Goal: Task Accomplishment & Management: Complete application form

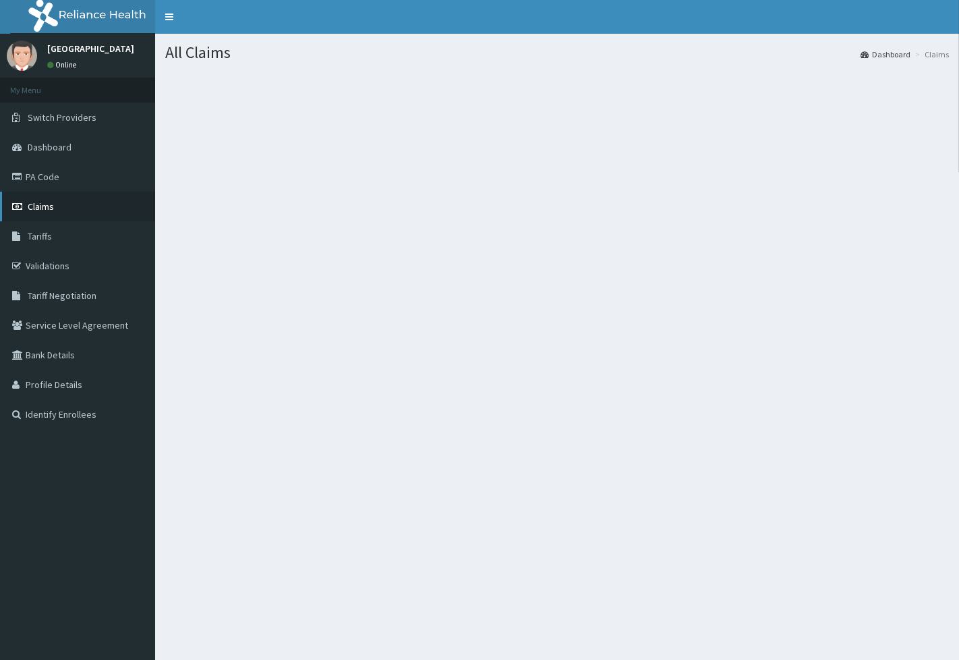
click at [36, 201] on span "Claims" at bounding box center [41, 206] width 26 height 12
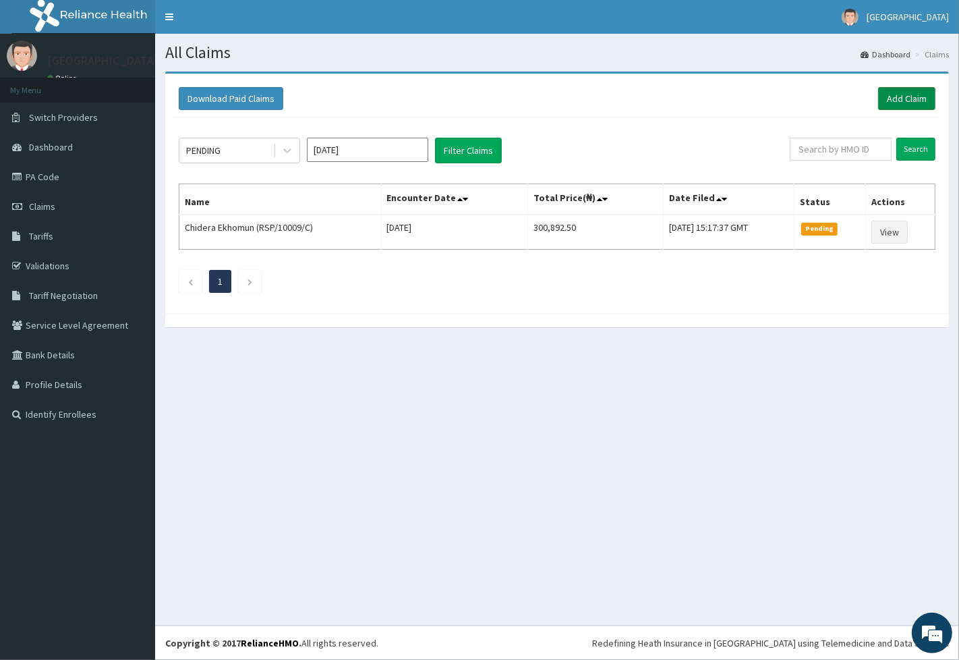
click at [909, 98] on link "Add Claim" at bounding box center [906, 98] width 57 height 23
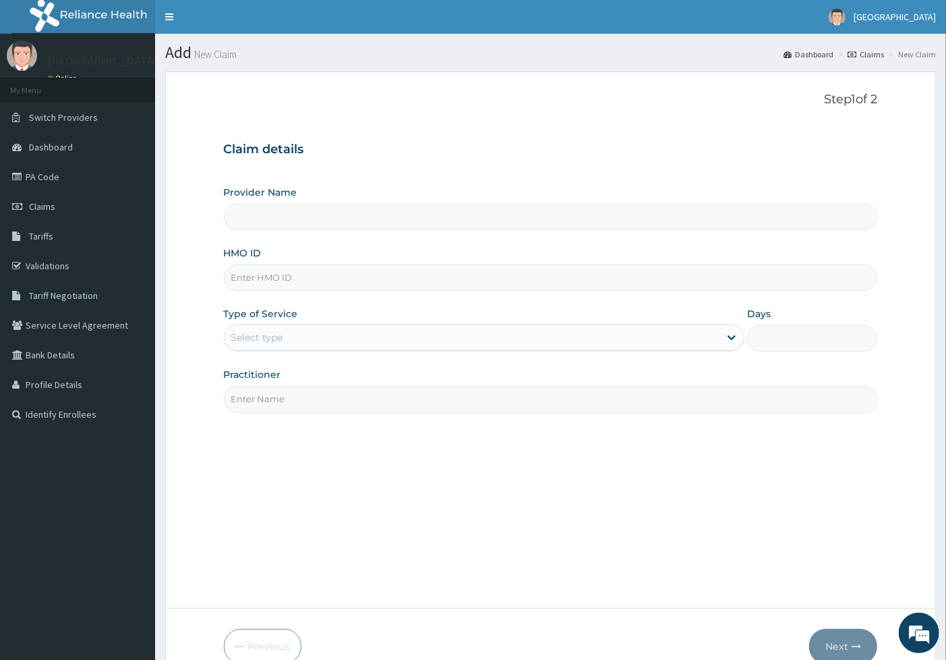
type input "[GEOGRAPHIC_DATA]"
click at [401, 285] on input "HMO ID" at bounding box center [551, 277] width 654 height 26
type input "ISD/10018/F"
click at [704, 347] on div "Select type" at bounding box center [473, 337] width 496 height 22
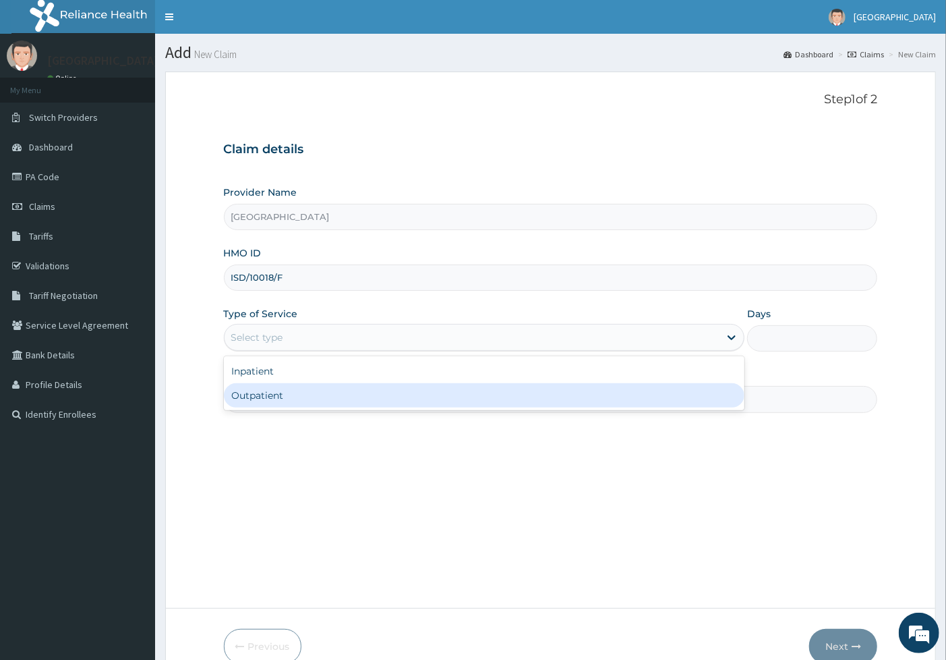
click at [692, 393] on div "Outpatient" at bounding box center [484, 395] width 521 height 24
type input "1"
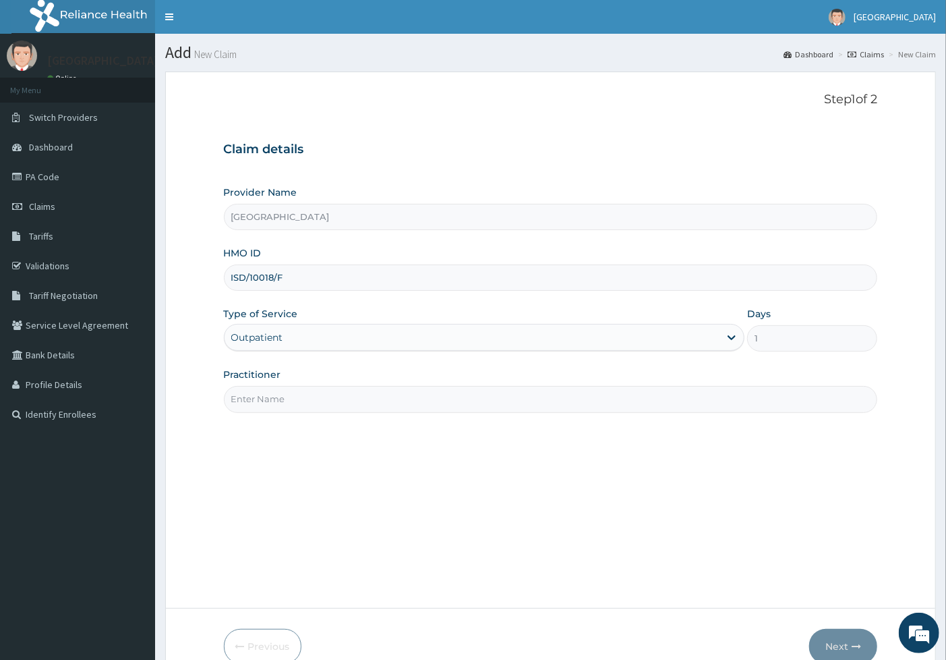
click at [689, 403] on input "Practitioner" at bounding box center [551, 399] width 654 height 26
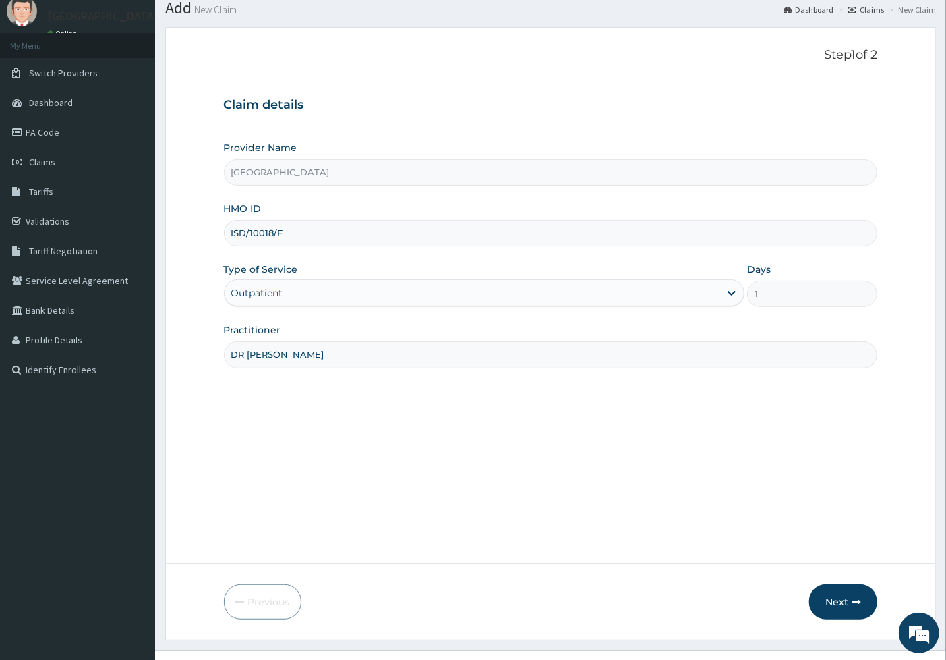
scroll to position [69, 0]
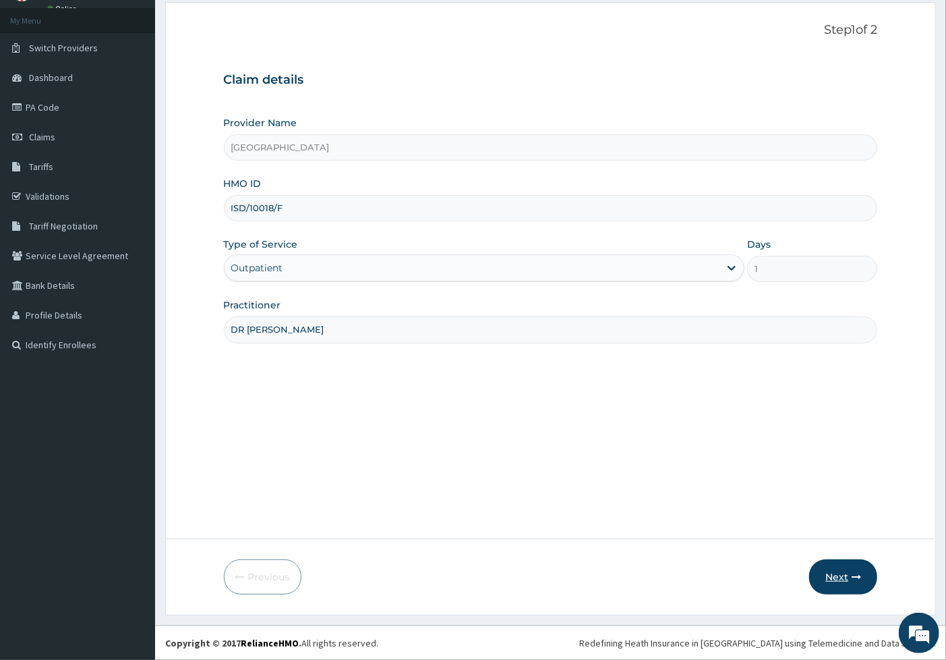
type input "DR [PERSON_NAME]"
click at [823, 572] on button "Next" at bounding box center [843, 576] width 68 height 35
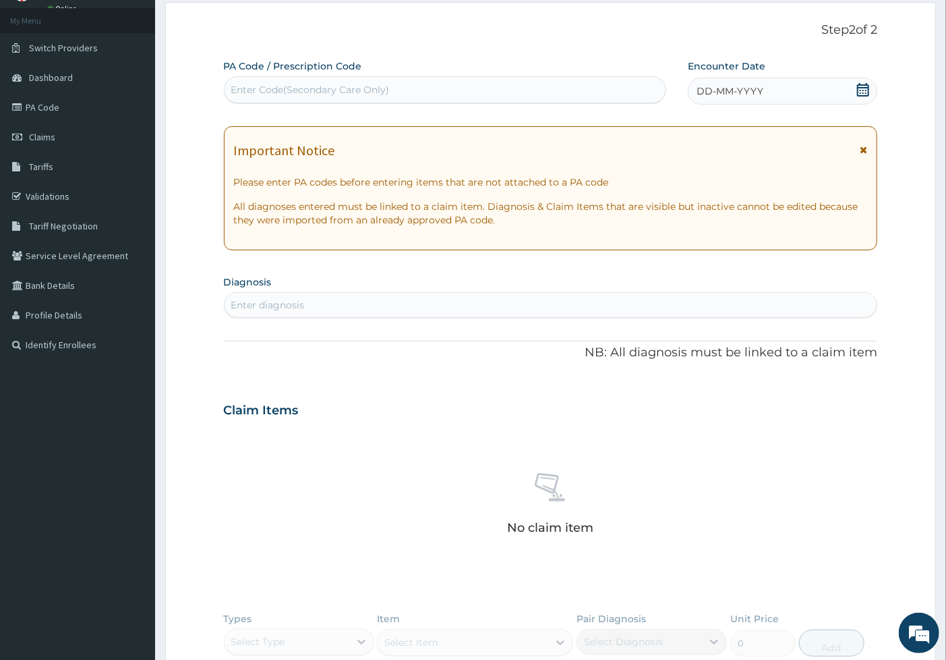
click at [351, 300] on div "Enter diagnosis" at bounding box center [551, 305] width 653 height 22
type input "DERMAT"
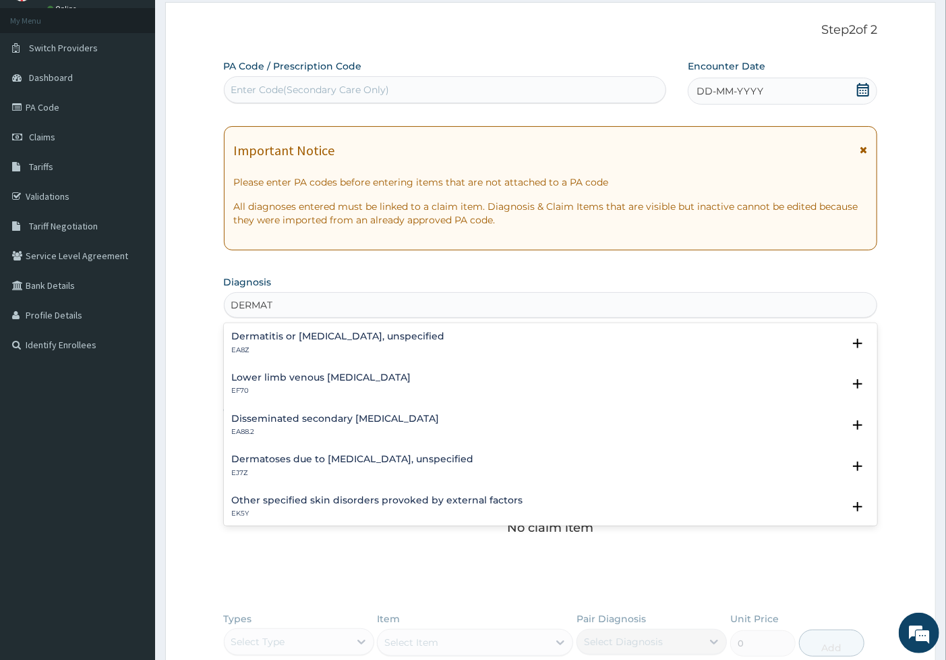
click at [359, 332] on h4 "Dermatitis or [MEDICAL_DATA], unspecified" at bounding box center [338, 336] width 213 height 10
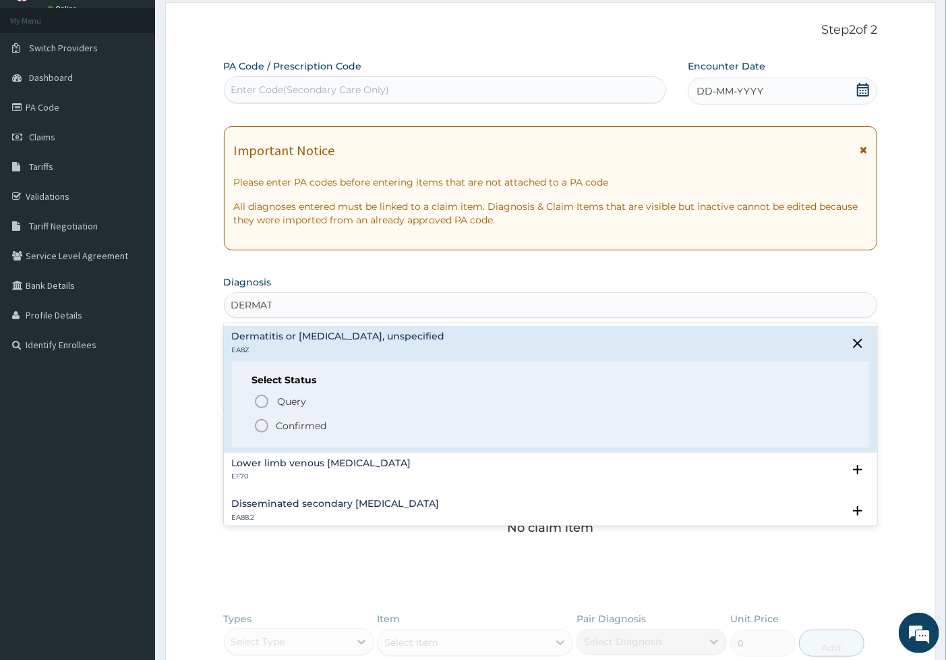
click at [300, 426] on p "Confirmed" at bounding box center [302, 425] width 51 height 13
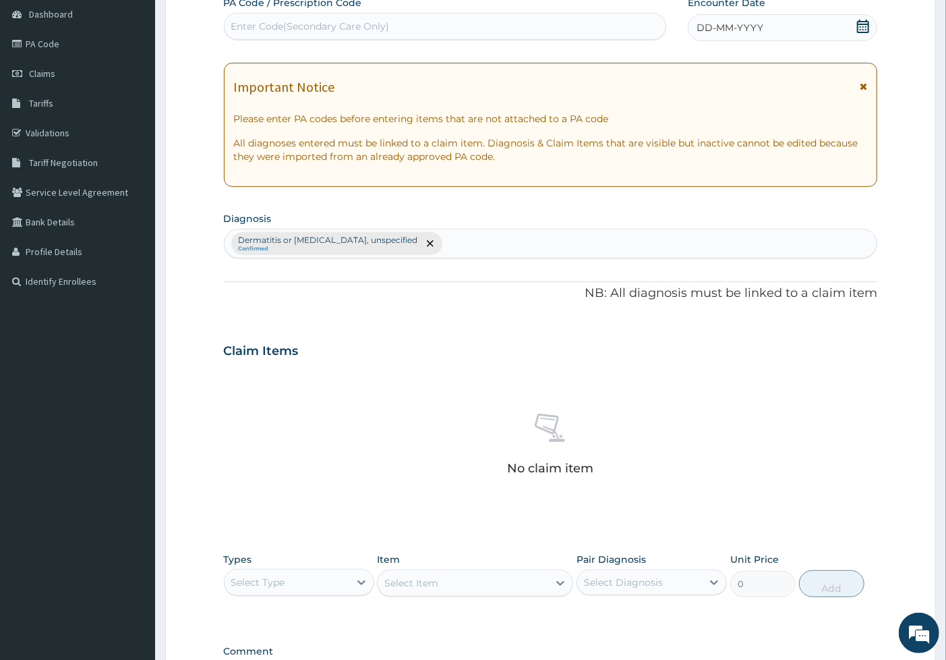
scroll to position [312, 0]
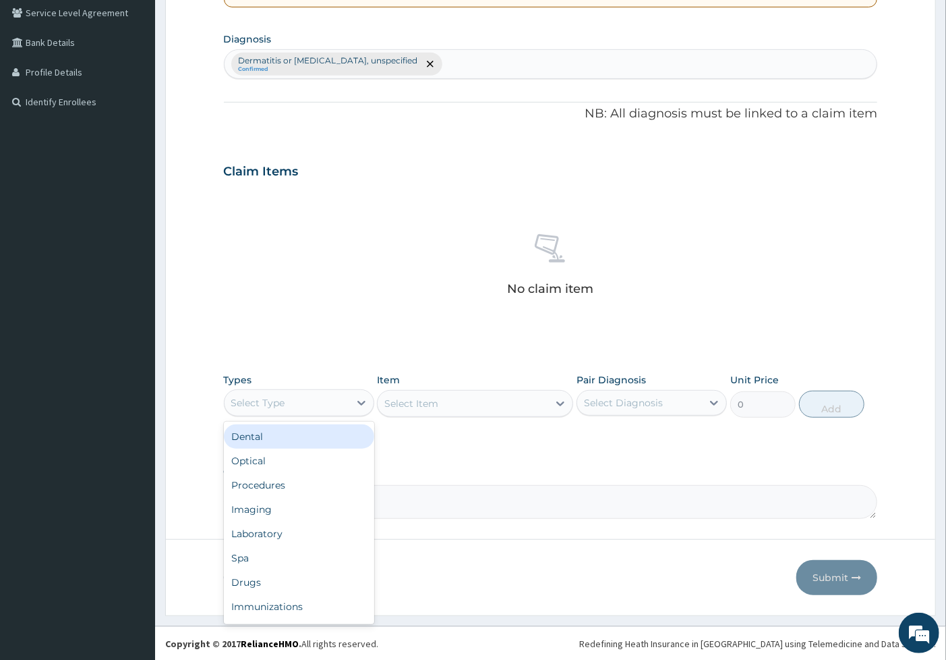
click at [310, 401] on div "Select Type" at bounding box center [287, 403] width 125 height 22
click at [319, 580] on div "Drugs" at bounding box center [299, 582] width 150 height 24
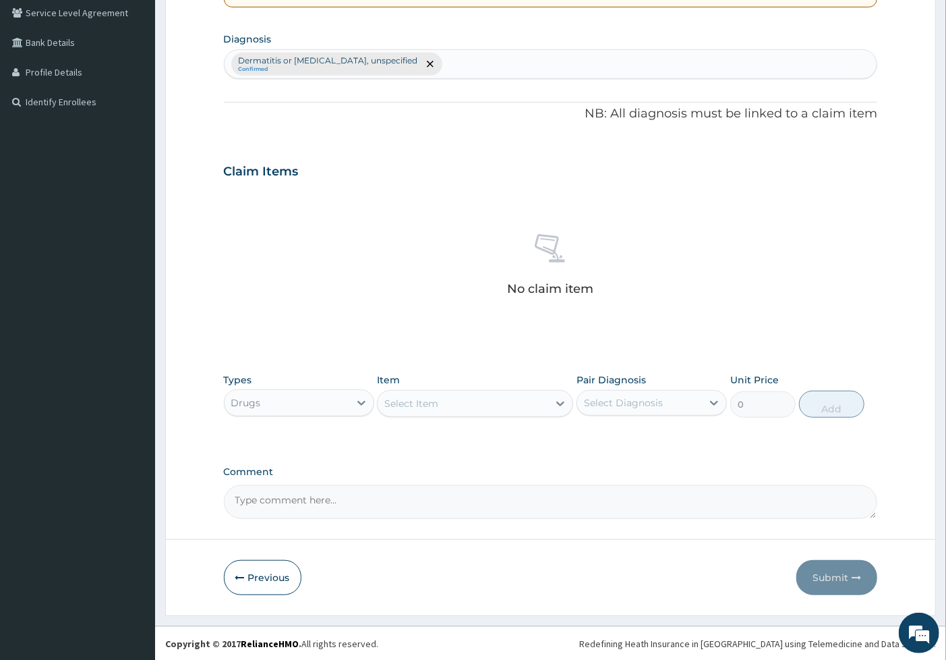
click at [432, 65] on div "Dermatitis or eczema, unspecified Confirmed" at bounding box center [551, 64] width 653 height 28
type input "ACUTE PHARG"
type input "PHARY"
click at [423, 59] on div "Dermatitis or eczema, unspecified Confirmed" at bounding box center [551, 64] width 653 height 28
paste input "P"
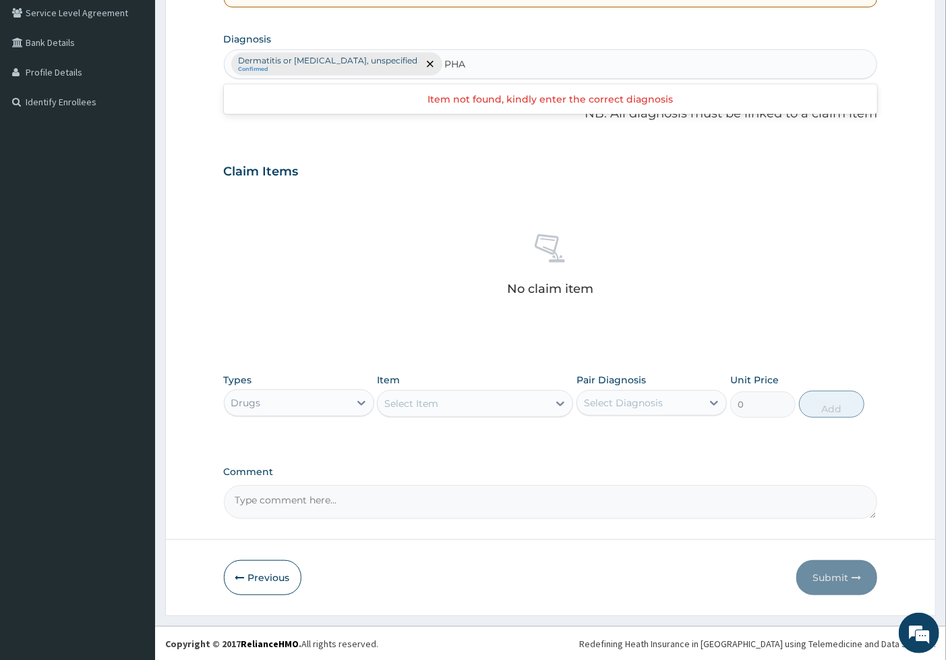
type input "PHA"
type input "PHARY"
click at [403, 394] on div "Select Item" at bounding box center [463, 404] width 171 height 22
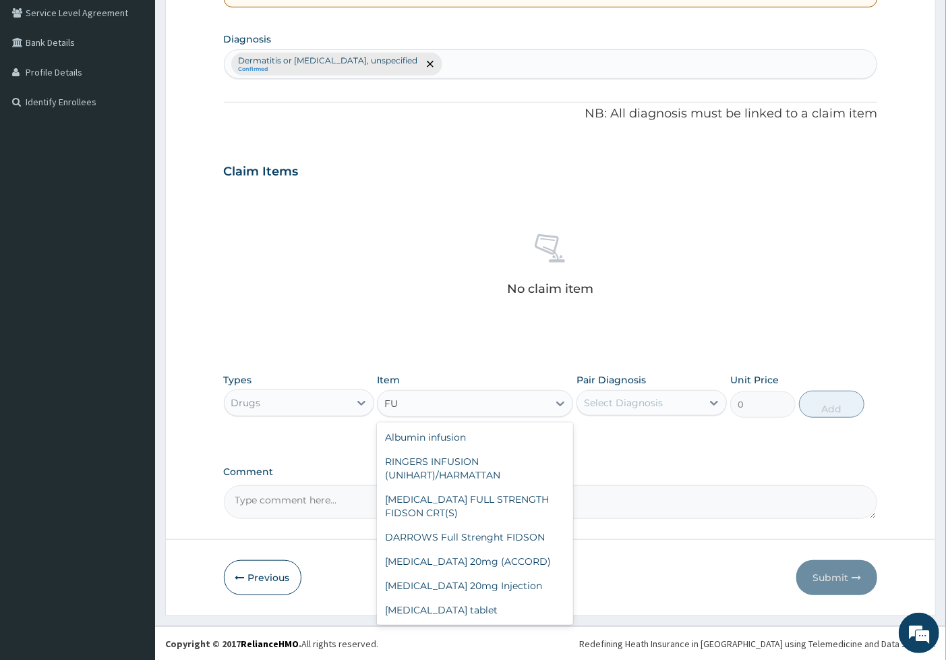
type input "F"
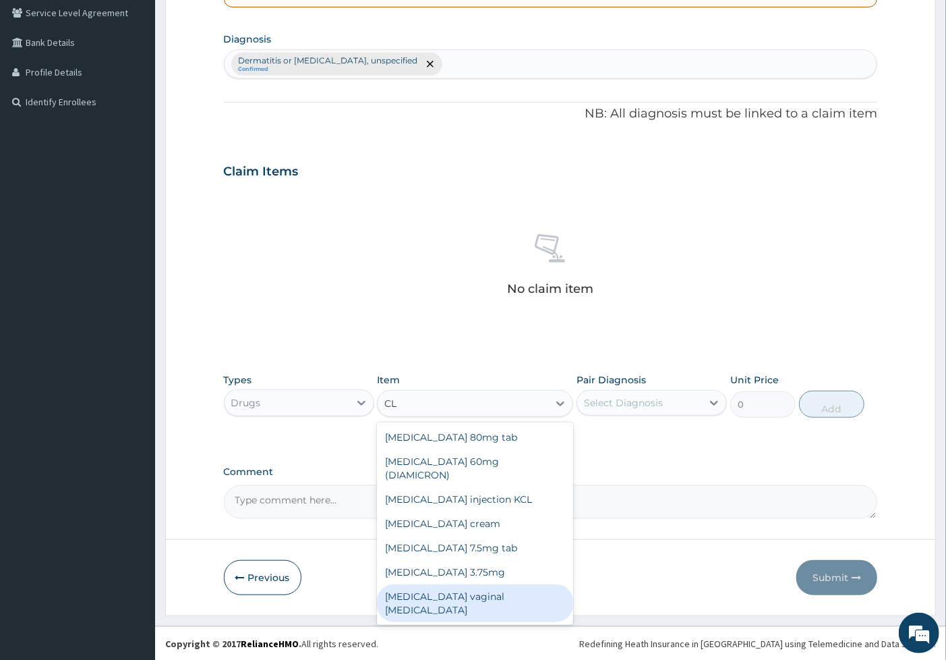
type input "C"
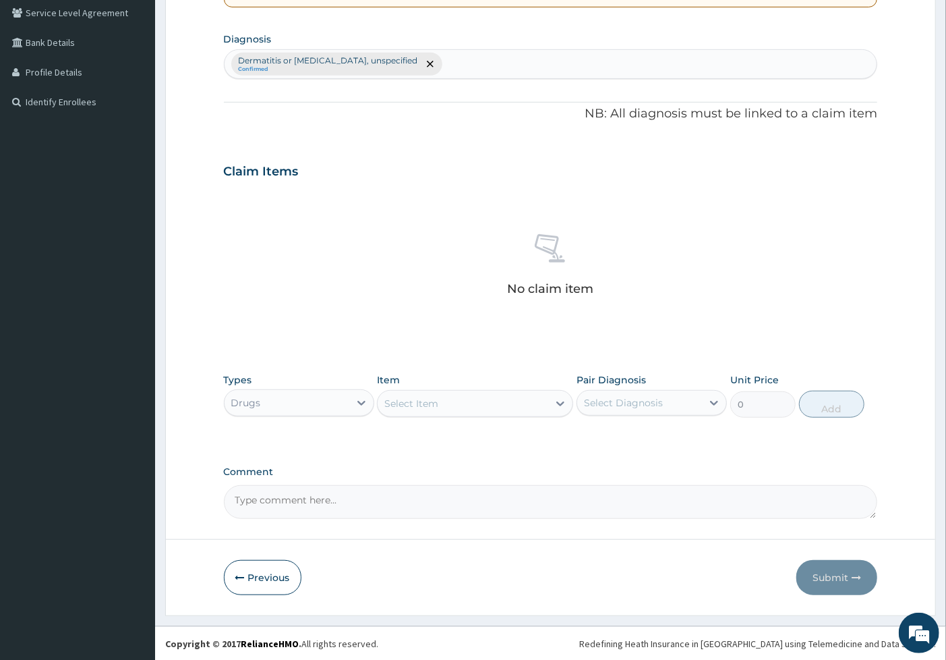
click at [429, 65] on div "Dermatitis or eczema, unspecified Confirmed" at bounding box center [551, 64] width 653 height 28
type input "BACTER"
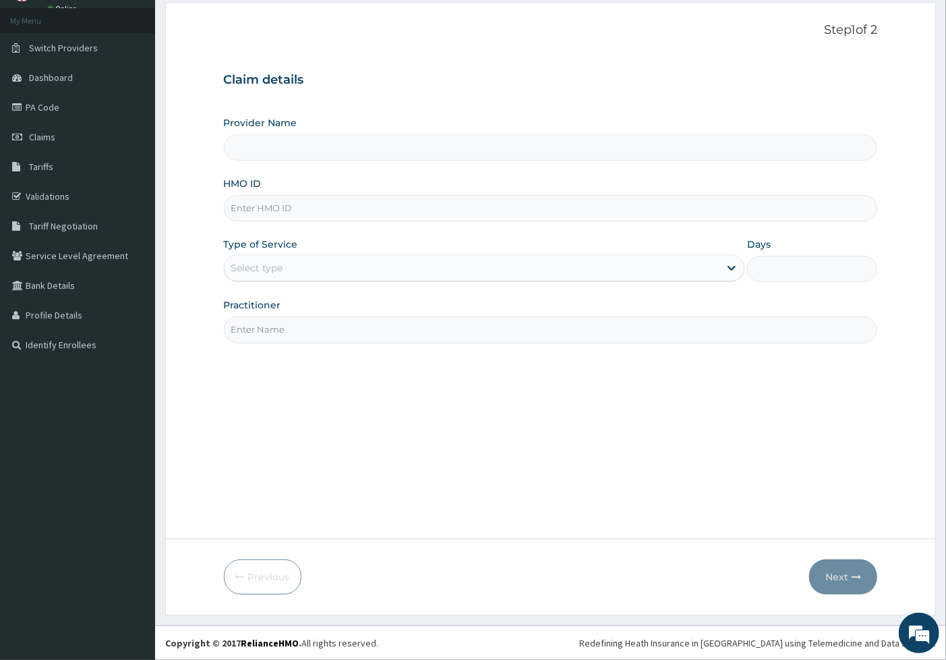
click at [335, 205] on input "HMO ID" at bounding box center [551, 208] width 654 height 26
type input "[GEOGRAPHIC_DATA]"
type input "ISD/10018/F"
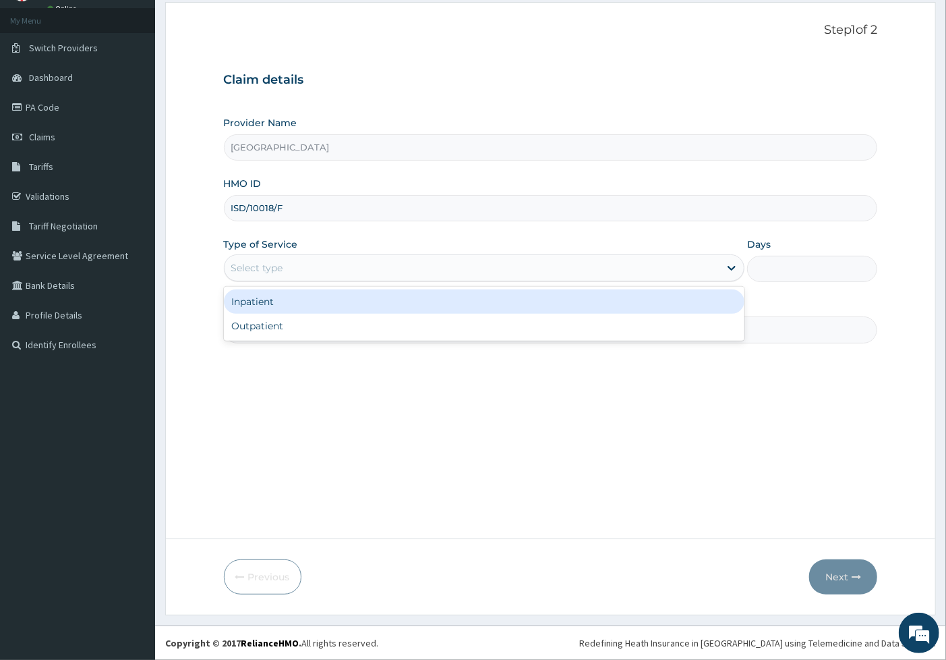
click at [386, 275] on div "Select type" at bounding box center [473, 268] width 496 height 22
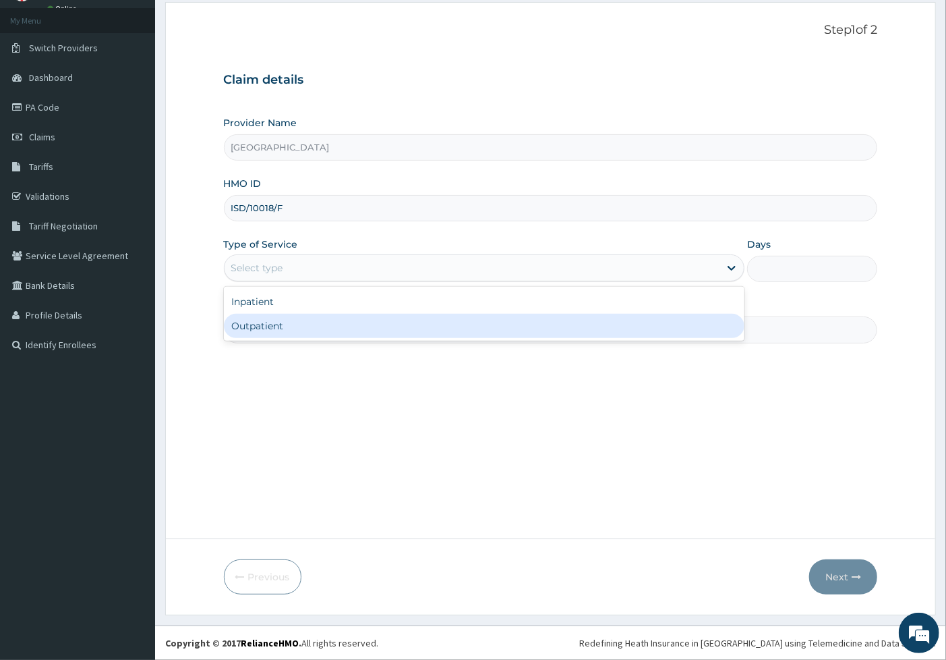
click at [378, 319] on div "Outpatient" at bounding box center [484, 326] width 521 height 24
type input "1"
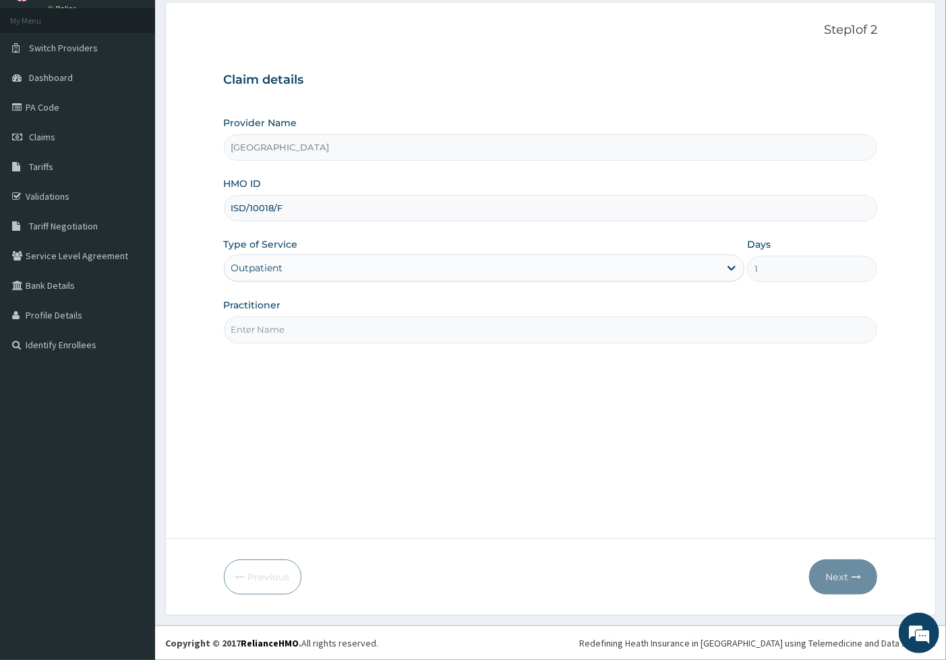
click at [365, 331] on input "Practitioner" at bounding box center [551, 329] width 654 height 26
type input "DR [PERSON_NAME]"
click at [828, 571] on button "Next" at bounding box center [843, 576] width 68 height 35
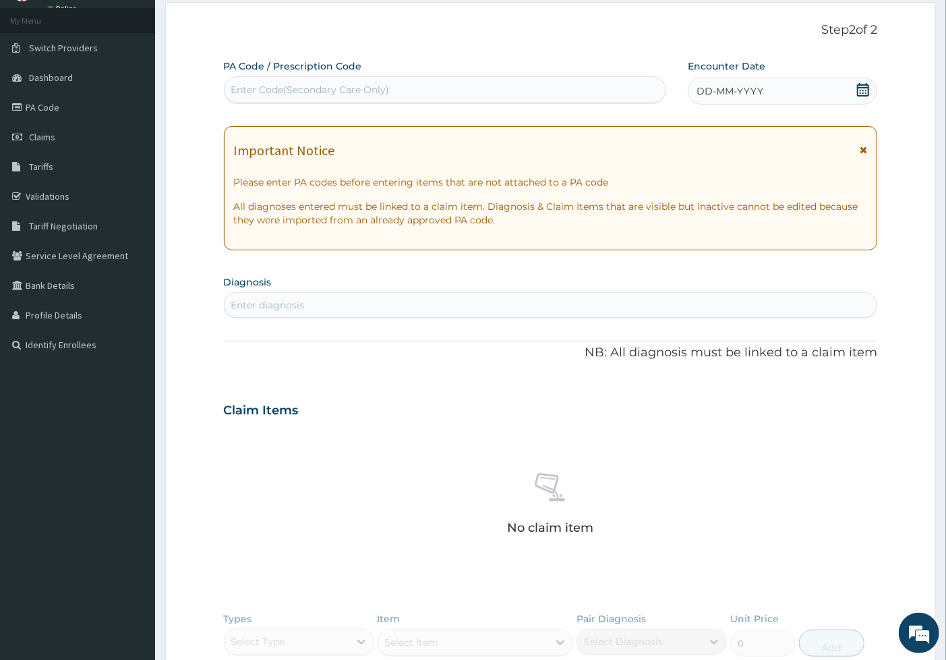
click at [313, 304] on div "Enter diagnosis" at bounding box center [551, 305] width 653 height 22
type input "DERMATITIS"
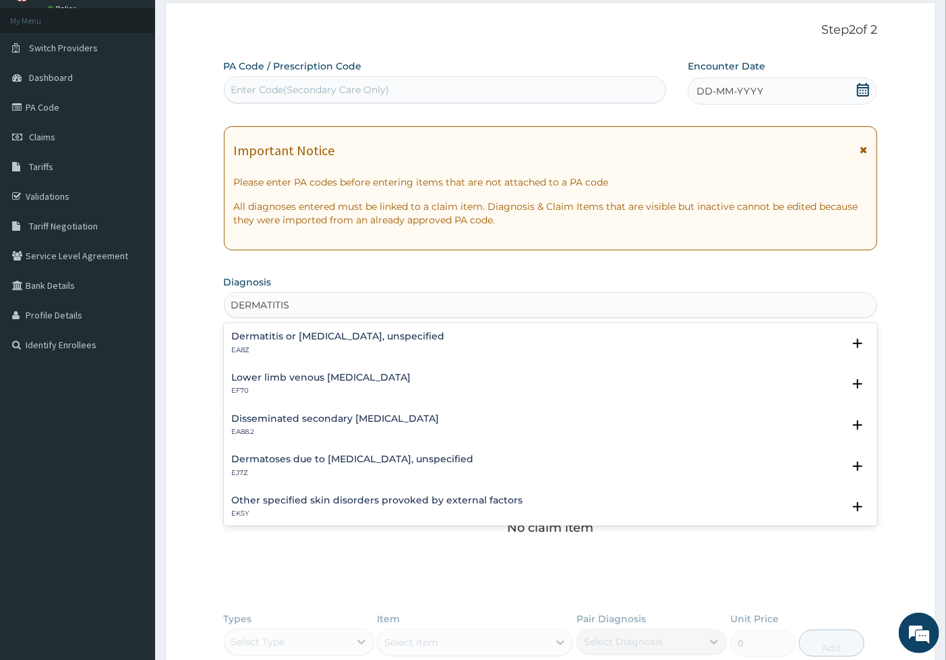
click at [333, 338] on h4 "Dermatitis or [MEDICAL_DATA], unspecified" at bounding box center [338, 336] width 213 height 10
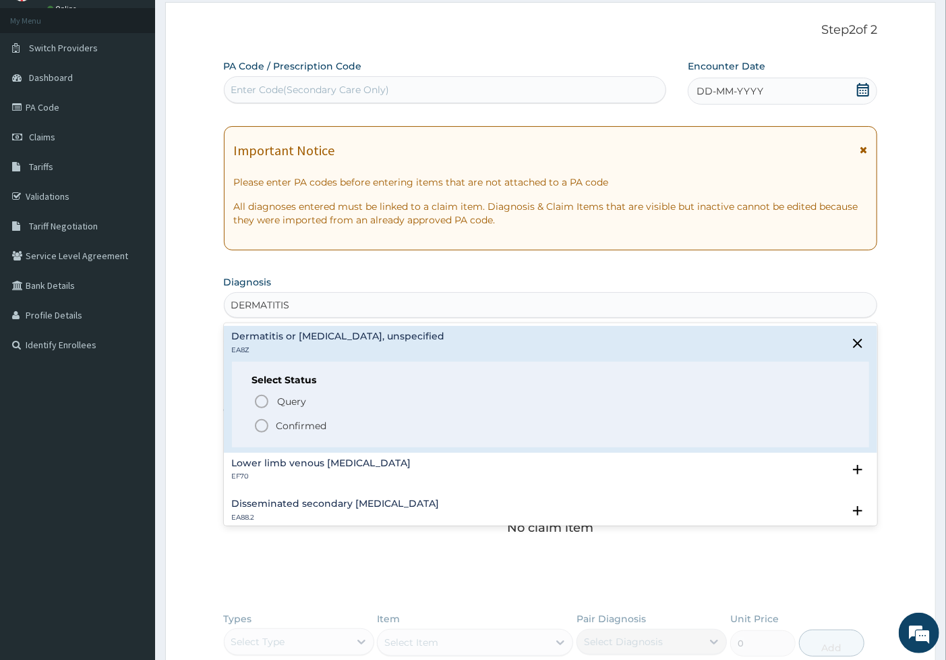
click at [290, 419] on p "Confirmed" at bounding box center [302, 425] width 51 height 13
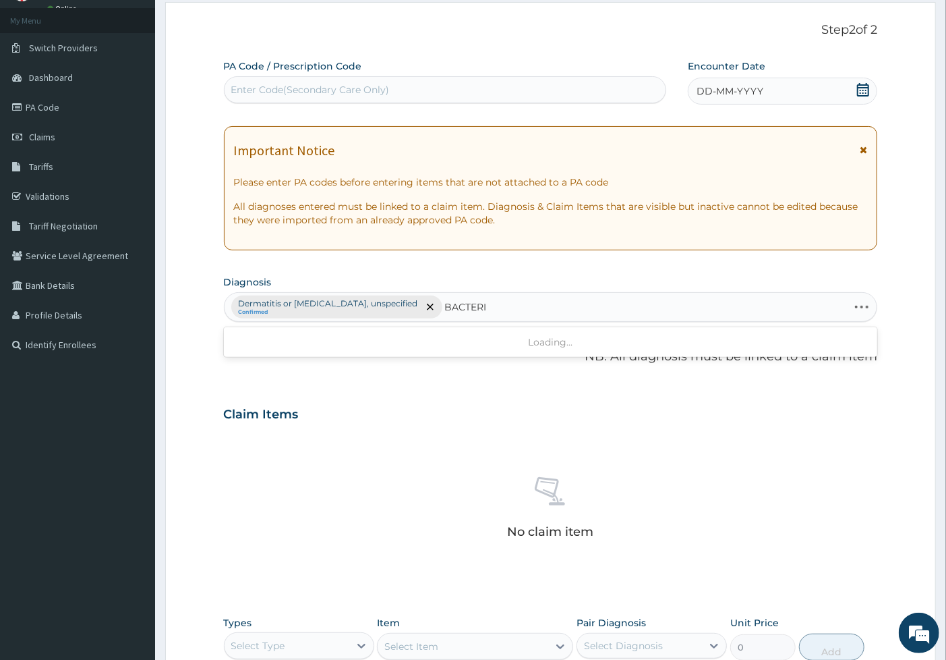
type input "BACTERIA"
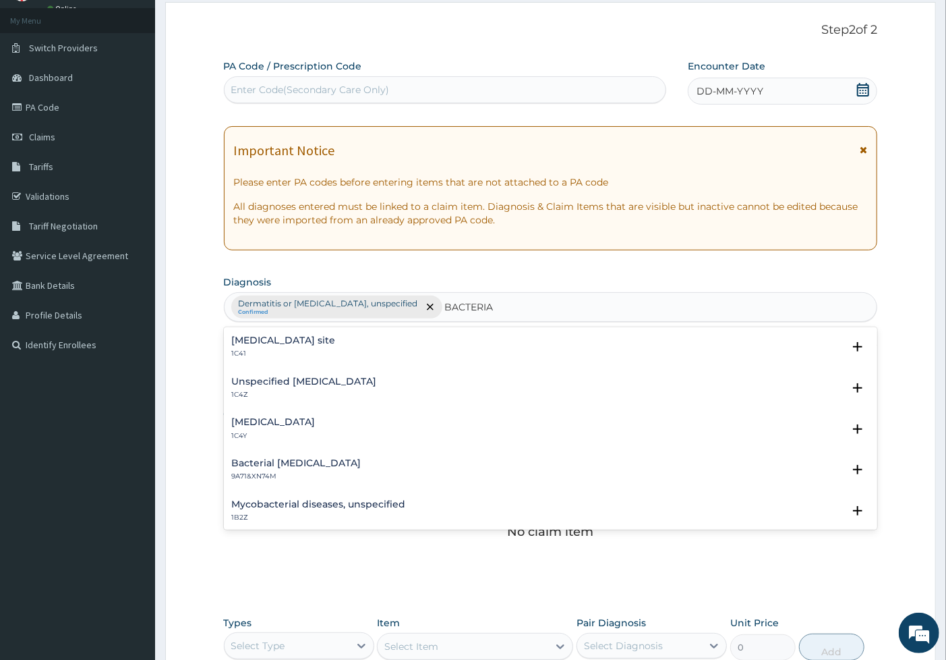
click at [336, 349] on p "1C41" at bounding box center [284, 353] width 104 height 9
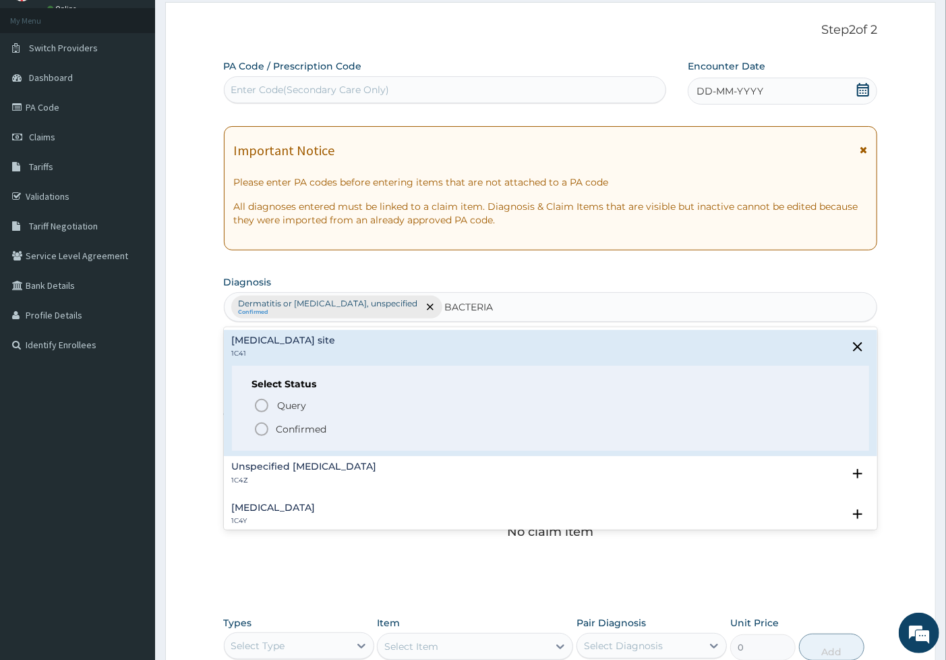
click at [316, 428] on p "Confirmed" at bounding box center [302, 428] width 51 height 13
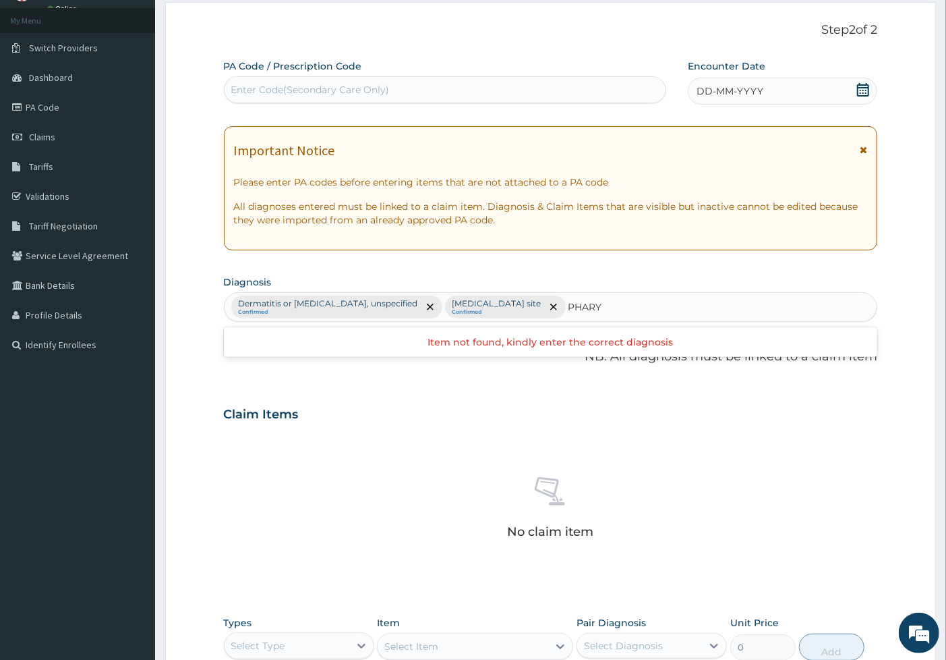
type input "PHARY"
type input "["
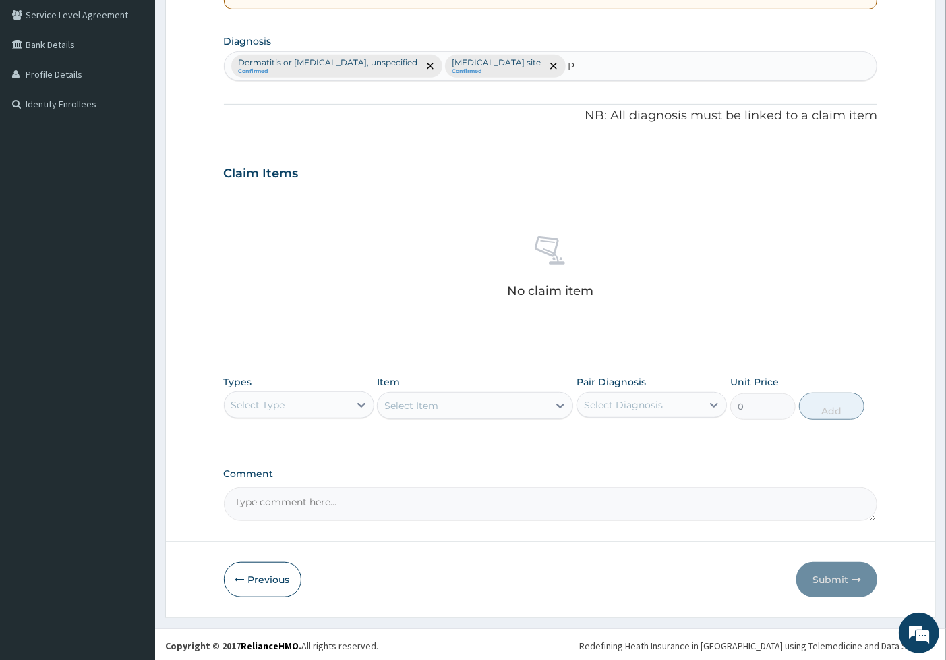
scroll to position [312, 0]
type input "P"
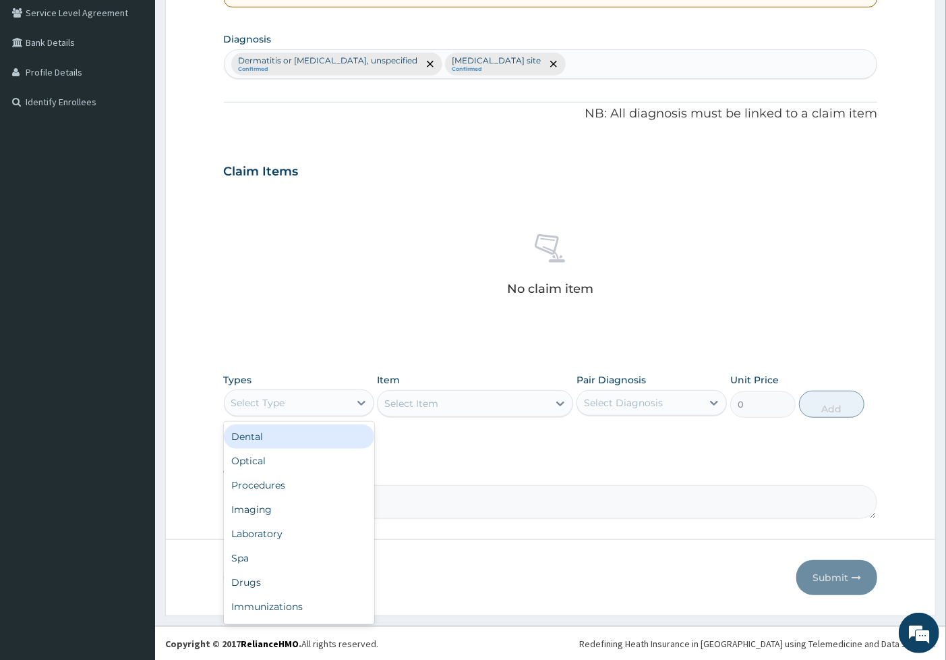
click at [307, 399] on div "Select Type" at bounding box center [287, 403] width 125 height 22
click at [260, 583] on div "Drugs" at bounding box center [299, 582] width 150 height 24
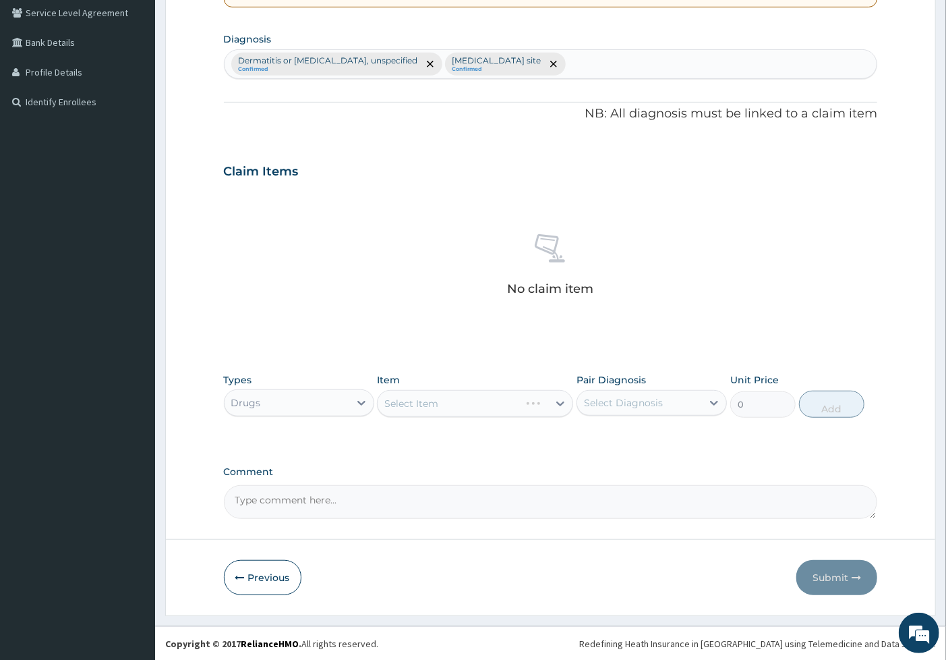
click at [417, 407] on div "Select Item" at bounding box center [475, 403] width 196 height 27
click at [419, 403] on div "Select Item" at bounding box center [411, 403] width 54 height 13
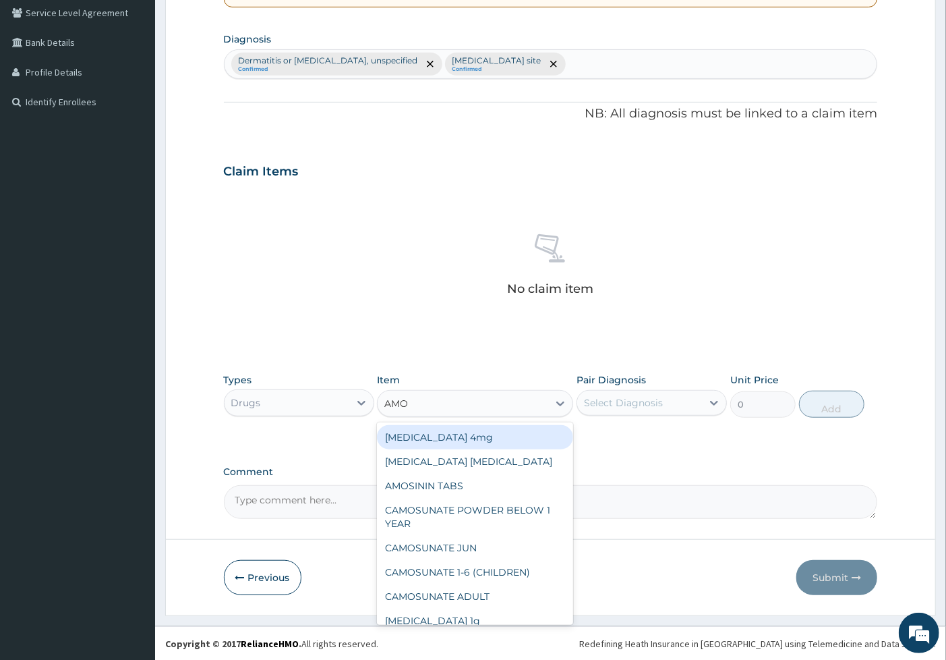
type input "AMOX"
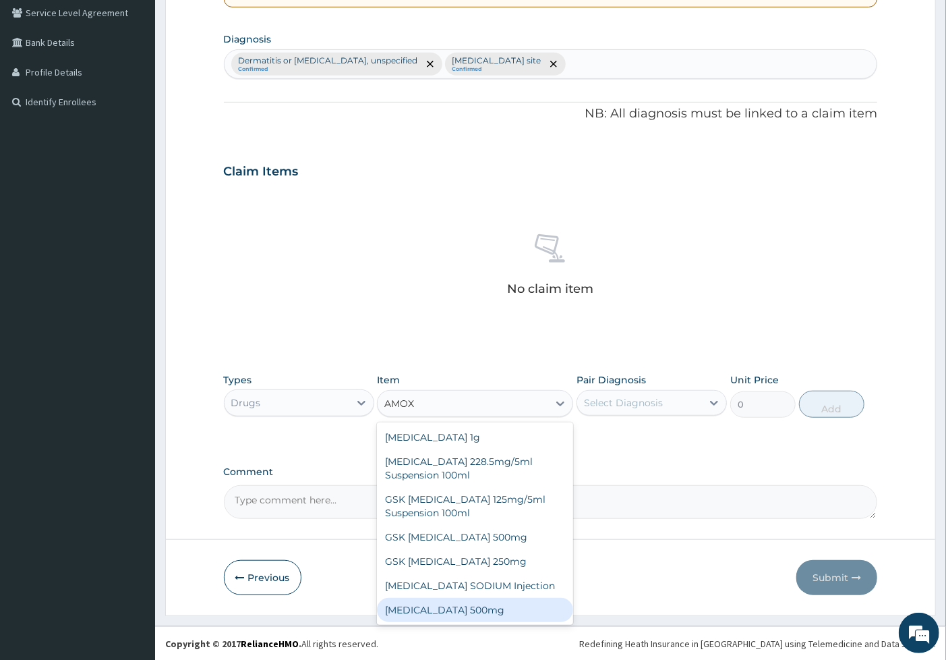
click at [469, 610] on div "[MEDICAL_DATA] 500mg" at bounding box center [475, 610] width 196 height 24
type input "70.95"
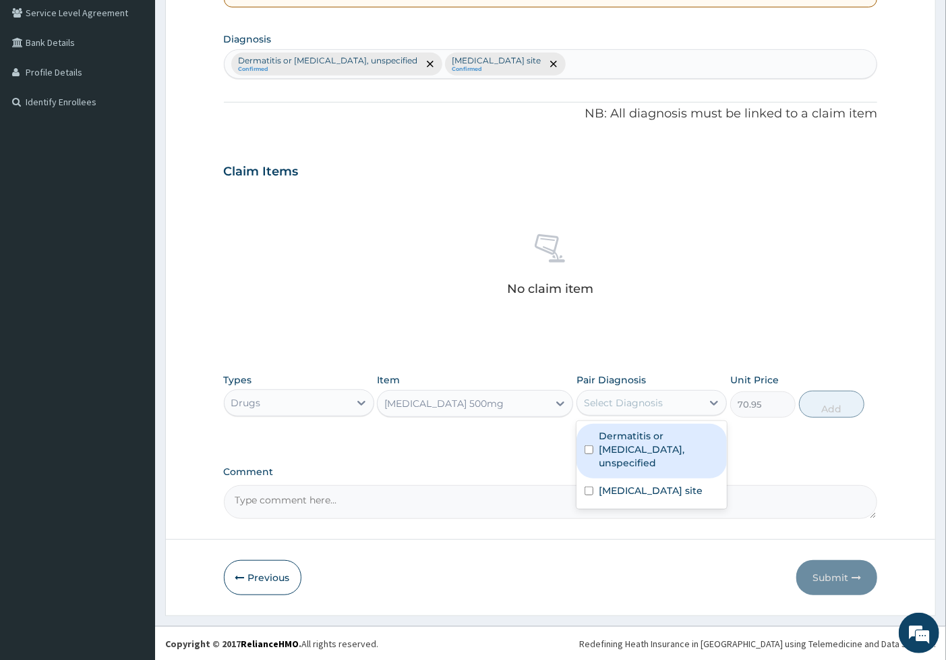
click at [648, 408] on div "Select Diagnosis" at bounding box center [623, 402] width 79 height 13
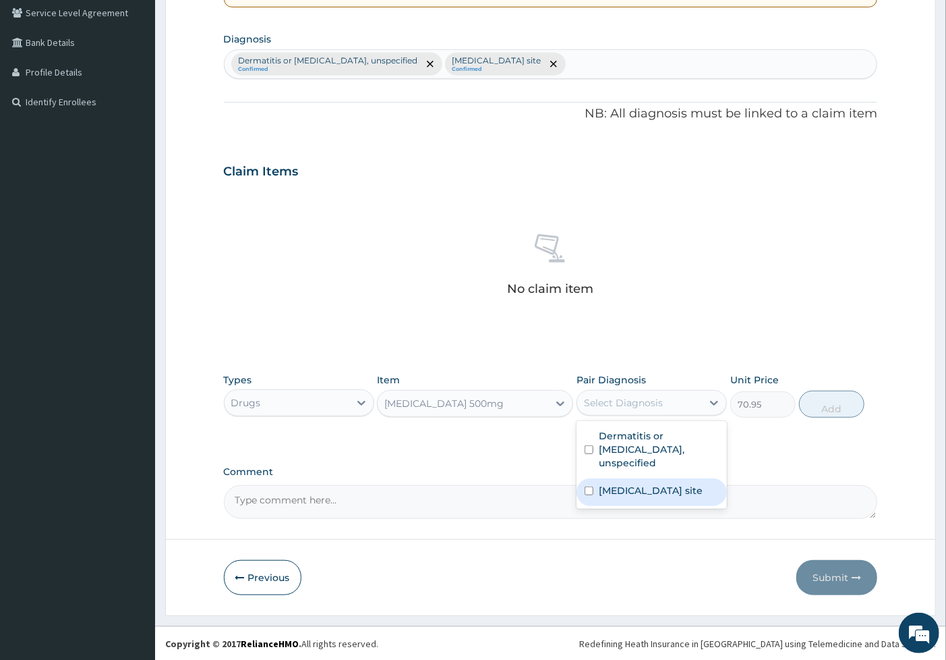
click at [658, 484] on label "[MEDICAL_DATA] site" at bounding box center [651, 490] width 104 height 13
checkbox input "true"
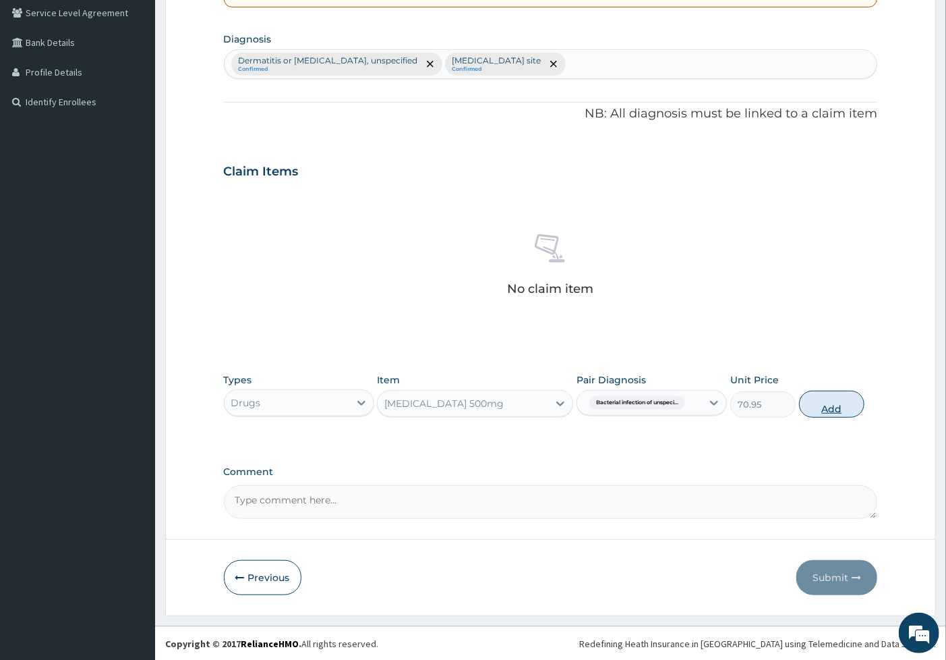
click at [818, 405] on button "Add" at bounding box center [831, 404] width 65 height 27
type input "0"
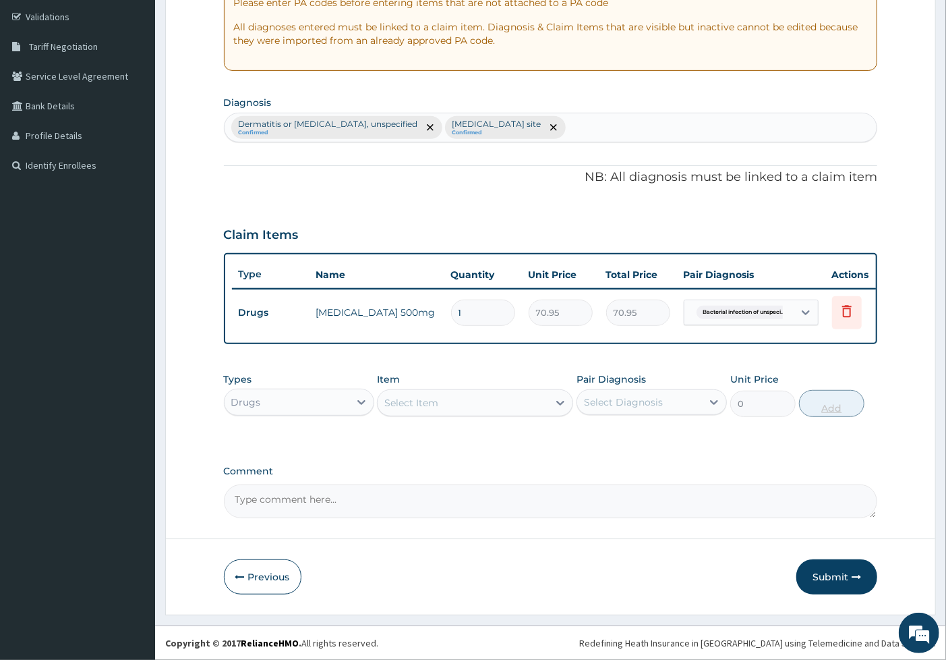
scroll to position [260, 0]
type input "15"
type input "1064.25"
type input "15"
click at [660, 354] on div "PA Code / Prescription Code Enter Code(Secondary Care Only) Encounter Date DD-M…" at bounding box center [551, 199] width 654 height 638
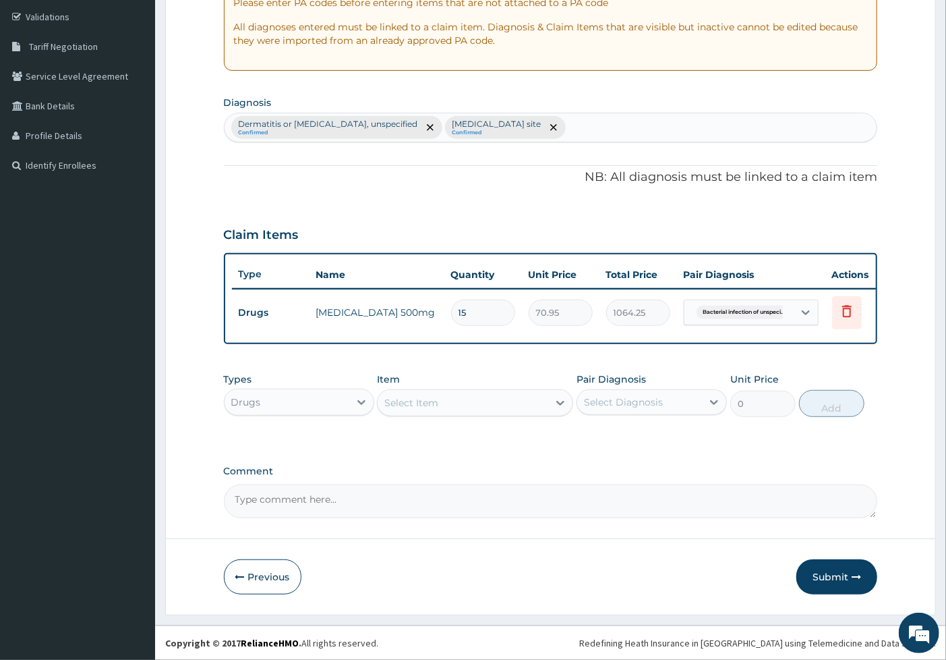
click at [420, 403] on div "Select Item" at bounding box center [411, 402] width 54 height 13
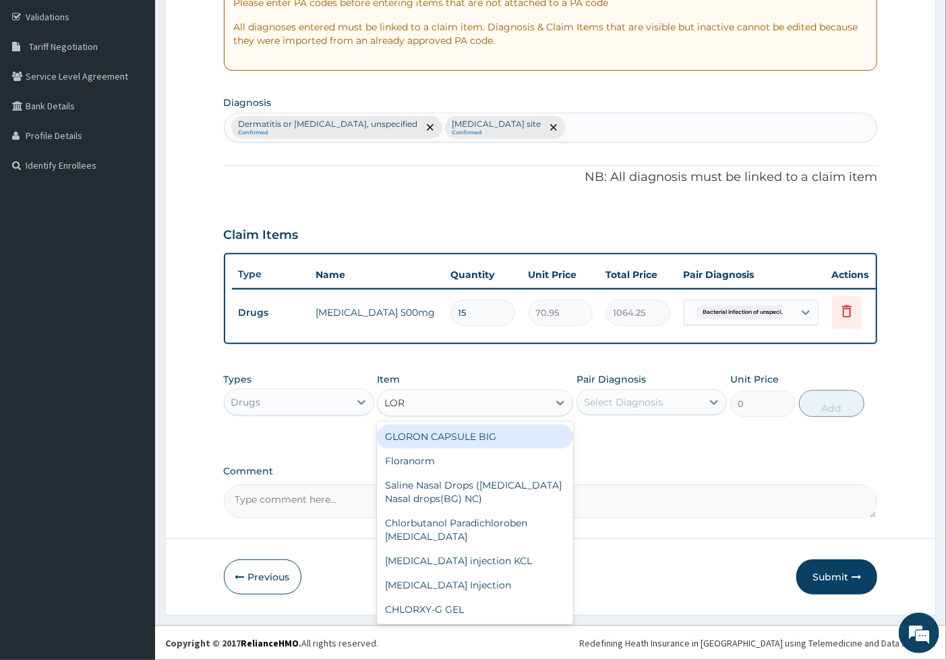
type input "LORA"
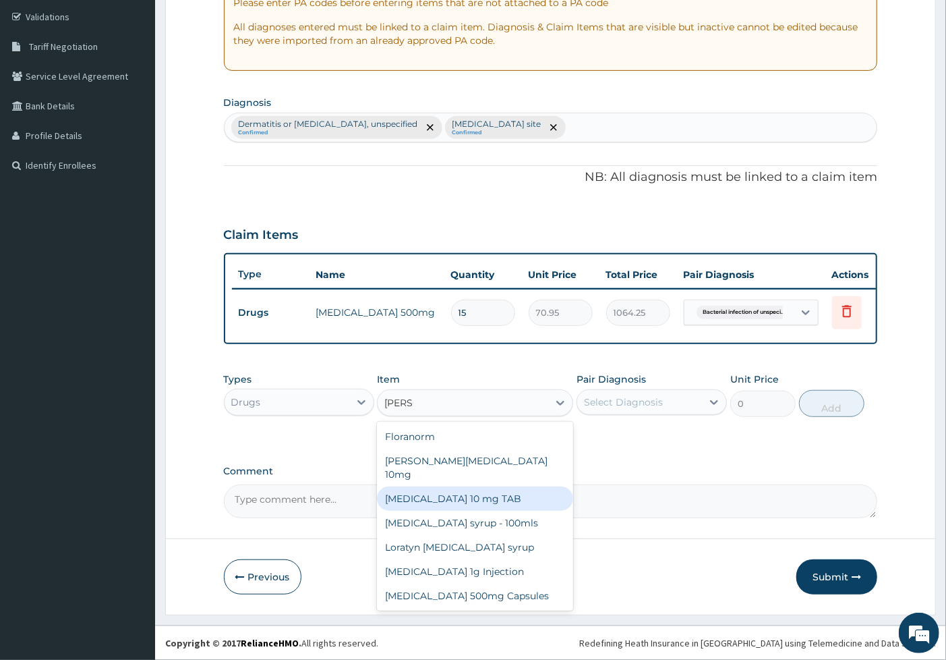
click at [426, 486] on div "LORATADINE 10 mg TAB" at bounding box center [475, 498] width 196 height 24
type input "59.125"
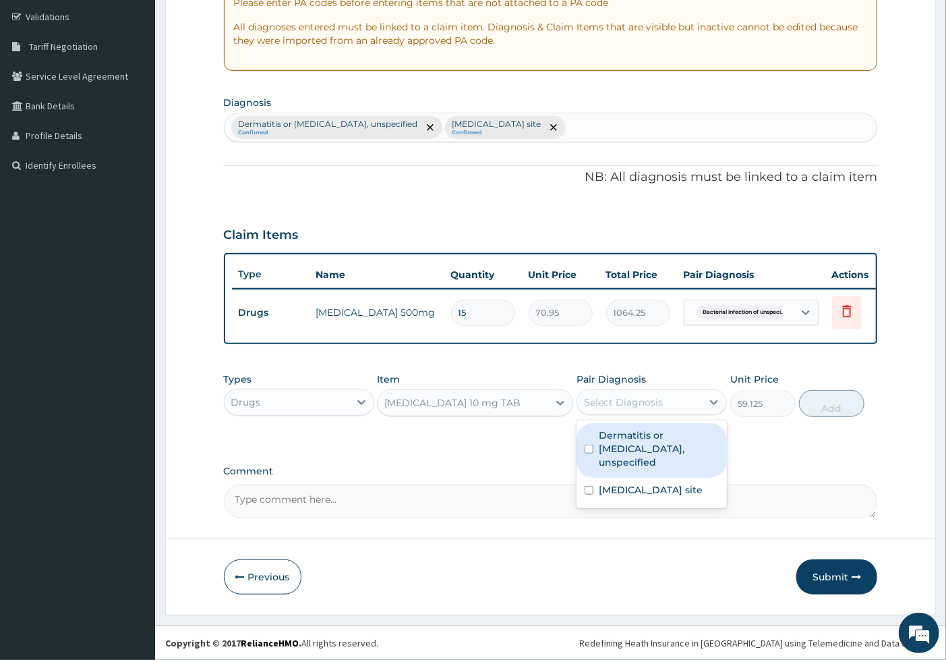
click at [641, 405] on div "Select Diagnosis" at bounding box center [623, 401] width 79 height 13
click at [639, 451] on label "Dermatitis or eczema, unspecified" at bounding box center [659, 448] width 120 height 40
checkbox input "true"
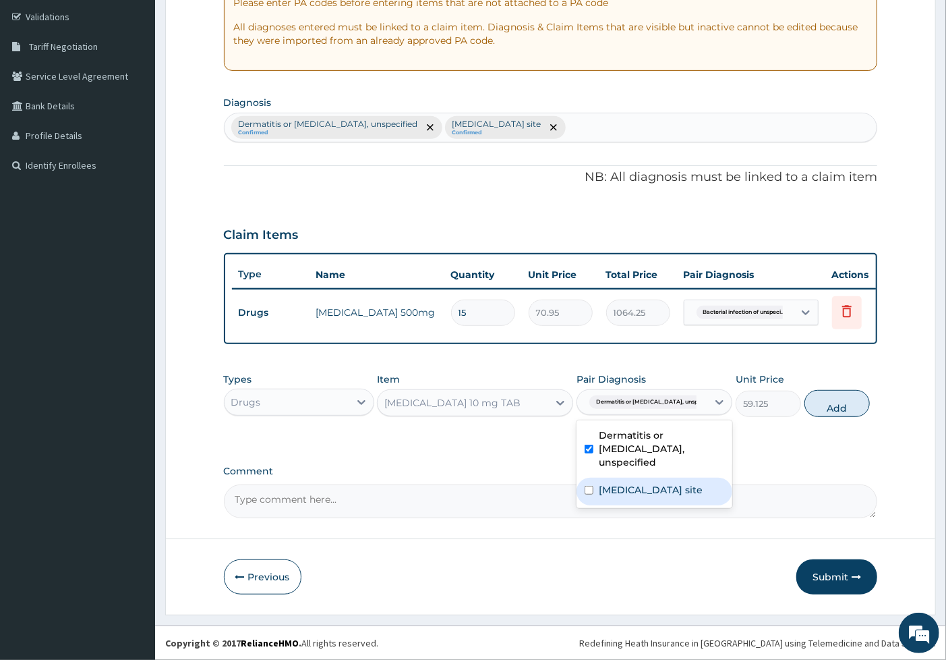
click at [681, 483] on label "Bacterial infection of unspecified site" at bounding box center [651, 489] width 104 height 13
checkbox input "true"
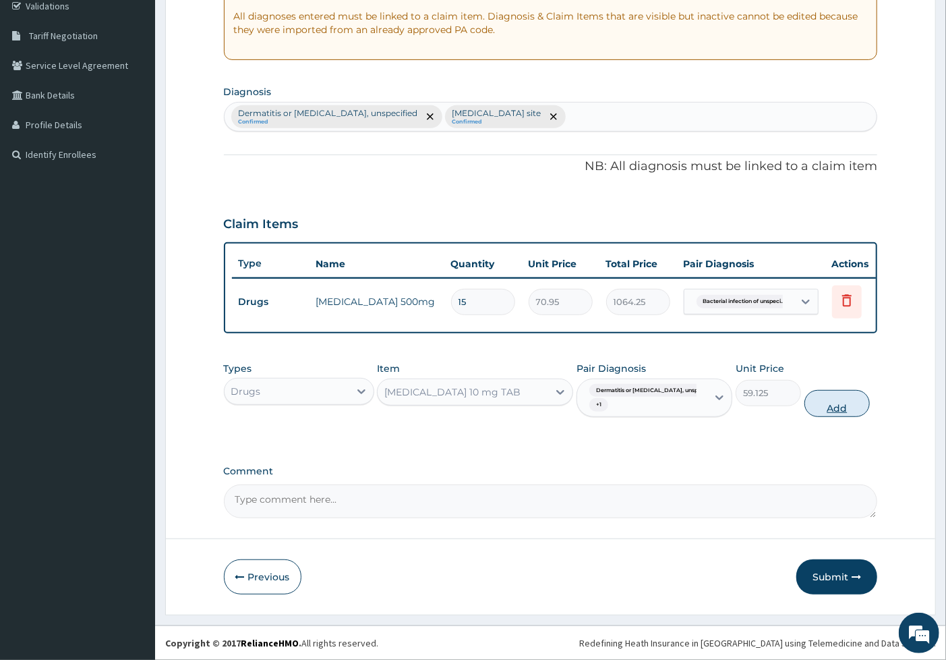
click at [811, 413] on button "Add" at bounding box center [837, 403] width 65 height 27
type input "0"
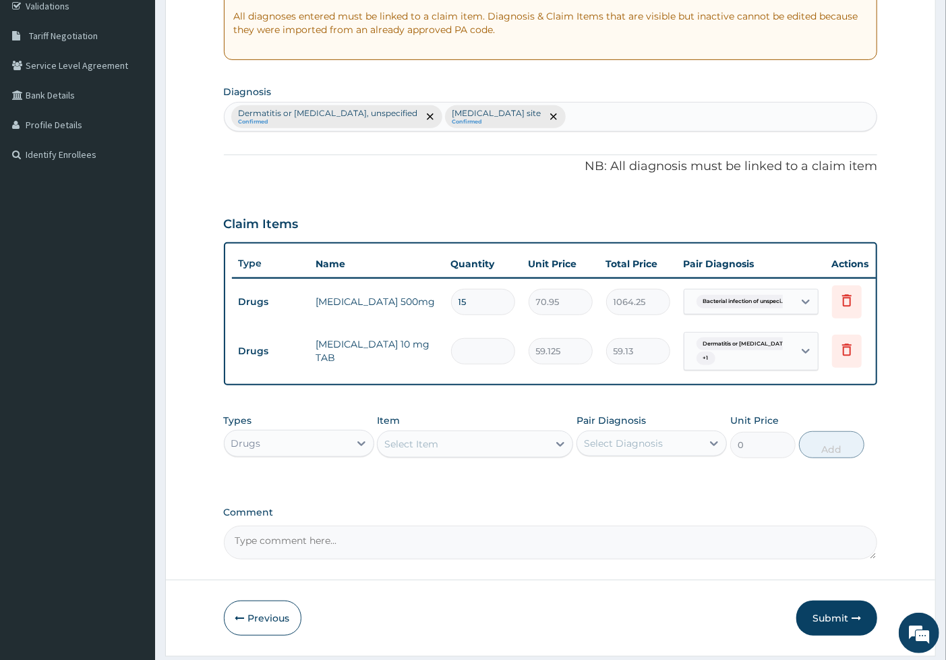
type input "0.00"
type input "7"
type input "413.88"
type input "7"
click at [913, 412] on form "Step 2 of 2 PA Code / Prescription Code Enter Code(Secondary Care Only) Encount…" at bounding box center [550, 234] width 771 height 845
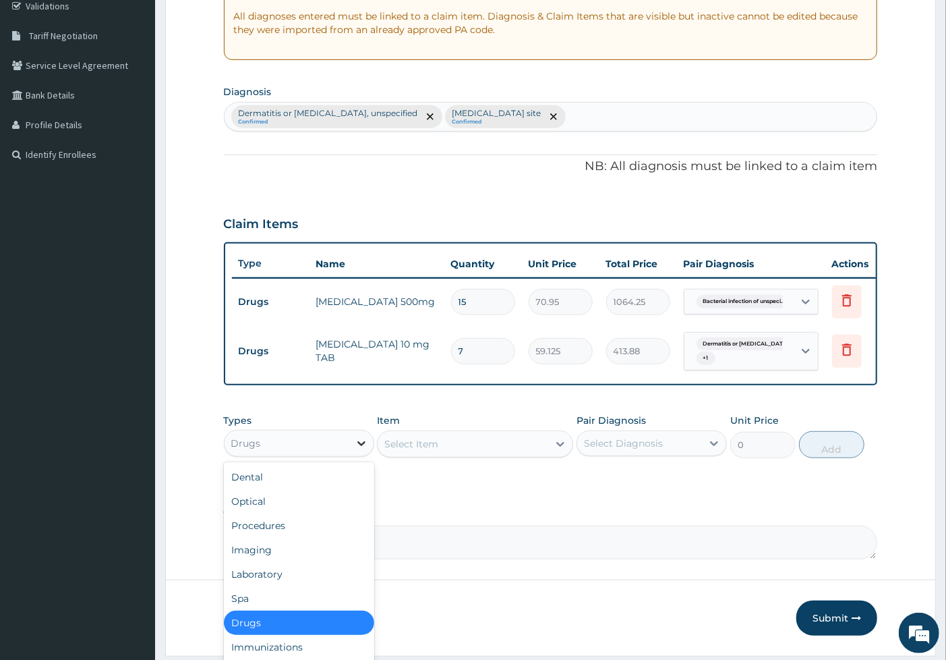
click at [361, 446] on icon at bounding box center [362, 443] width 8 height 5
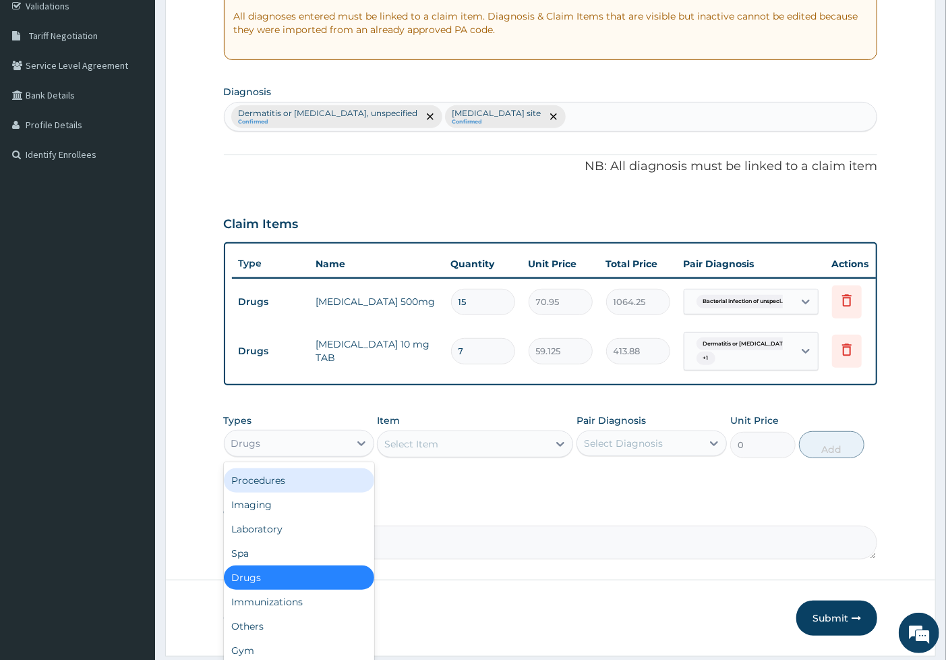
click at [288, 492] on div "Procedures" at bounding box center [299, 480] width 150 height 24
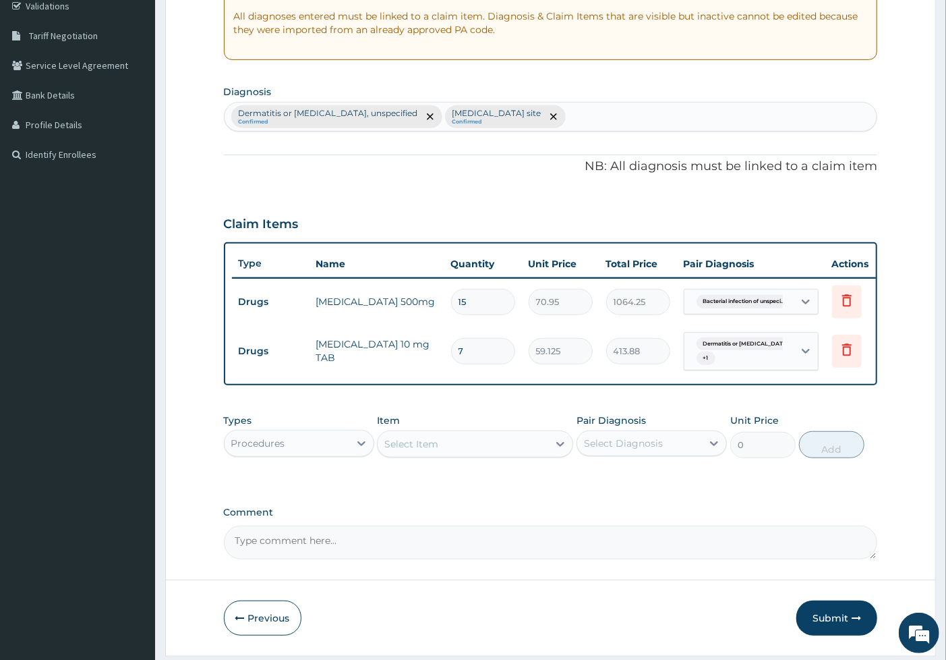
click at [448, 455] on div "Select Item" at bounding box center [463, 444] width 171 height 22
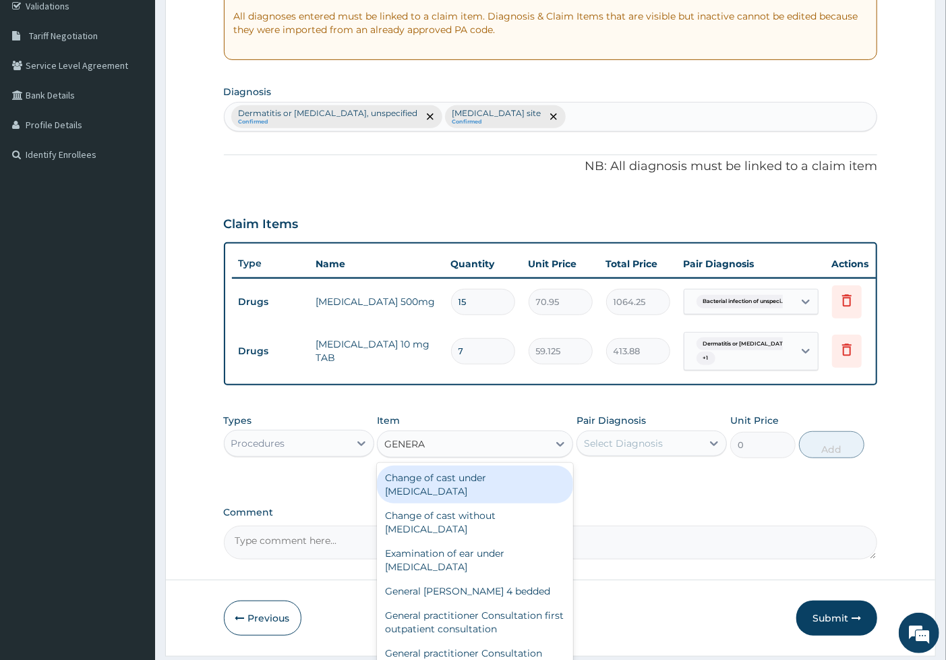
type input "GENERAL"
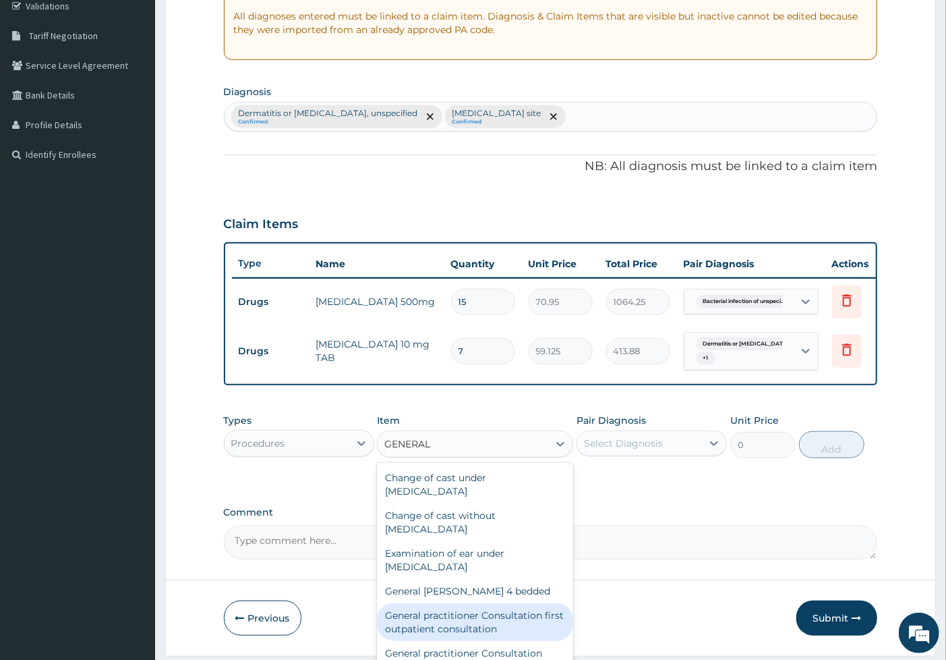
click at [455, 641] on div "General practitioner Consultation first outpatient consultation" at bounding box center [475, 622] width 196 height 38
type input "3547.5"
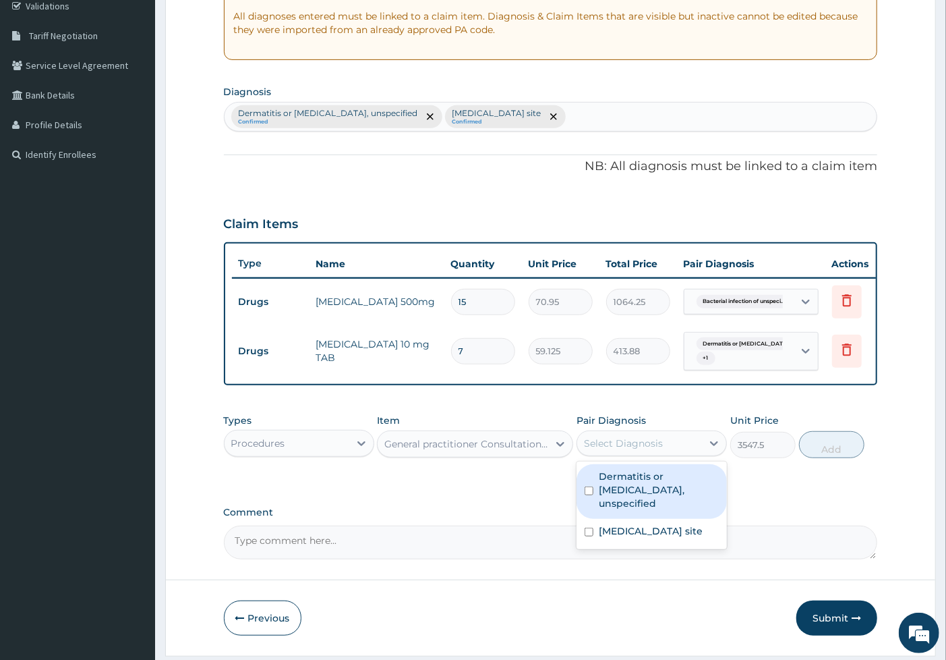
click at [627, 450] on div "Select Diagnosis" at bounding box center [623, 442] width 79 height 13
click at [633, 484] on label "Dermatitis or eczema, unspecified" at bounding box center [659, 489] width 120 height 40
checkbox input "true"
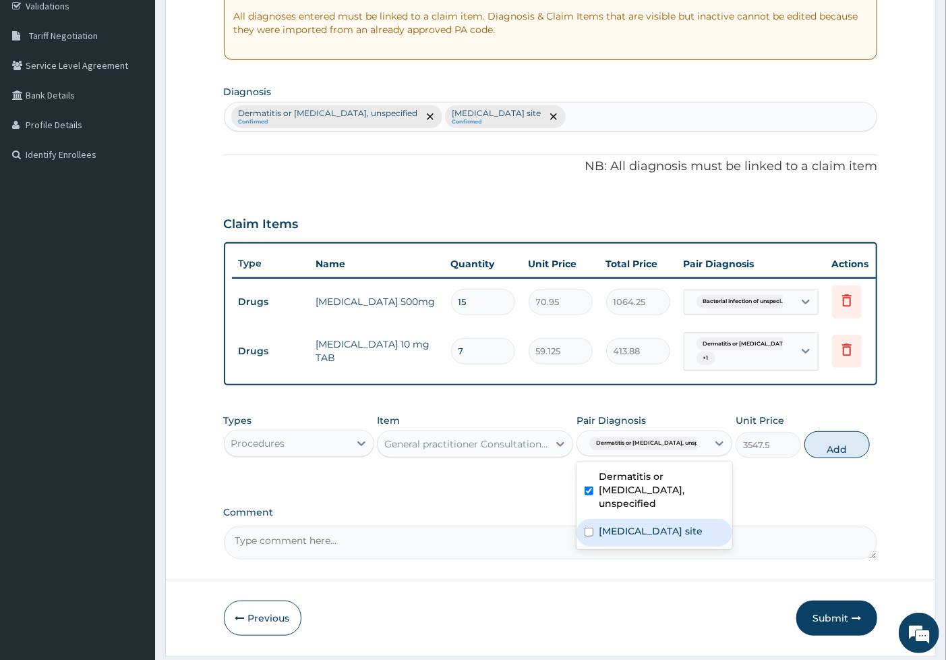
click at [638, 532] on label "Bacterial infection of unspecified site" at bounding box center [651, 530] width 104 height 13
checkbox input "true"
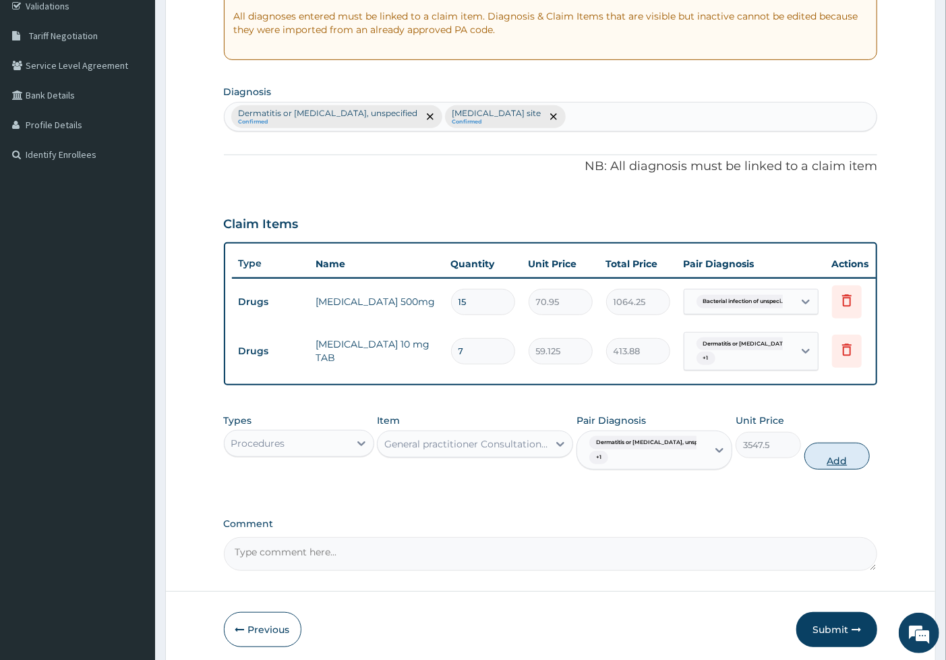
click at [835, 466] on button "Add" at bounding box center [837, 456] width 65 height 27
type input "0"
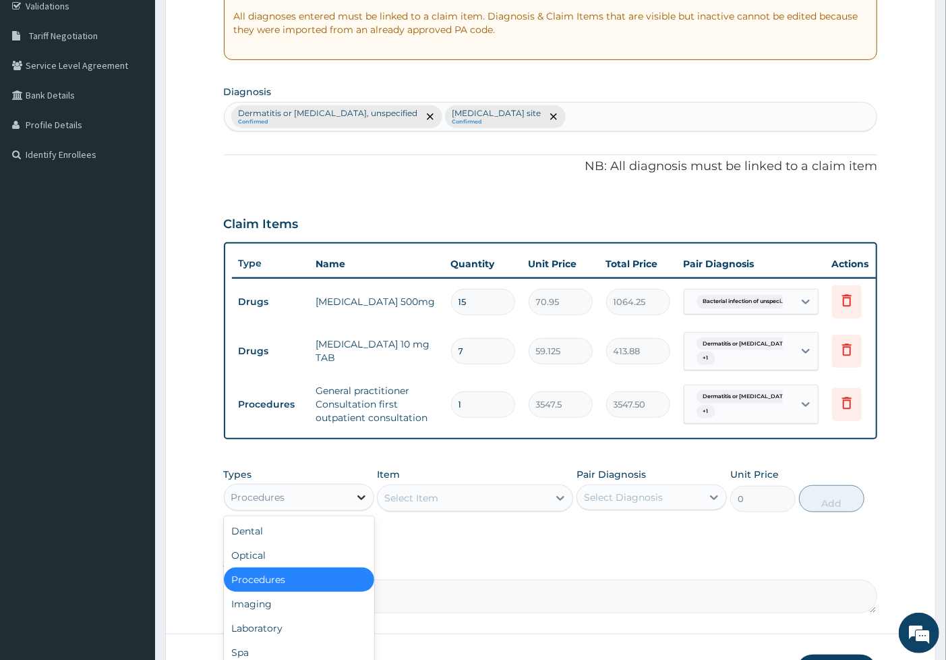
click at [359, 501] on icon at bounding box center [361, 496] width 13 height 13
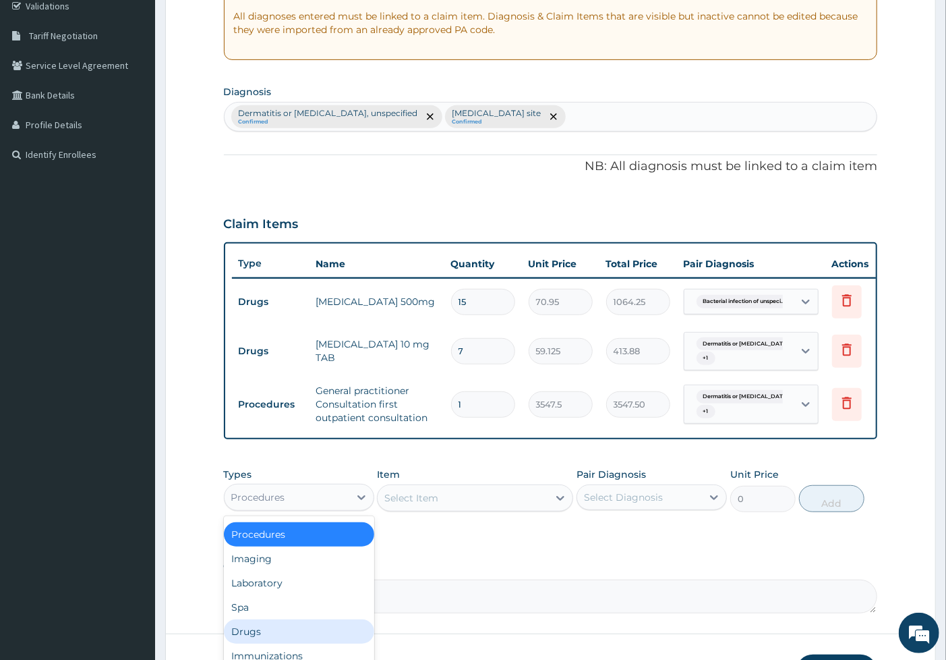
click at [295, 632] on div "Drugs" at bounding box center [299, 631] width 150 height 24
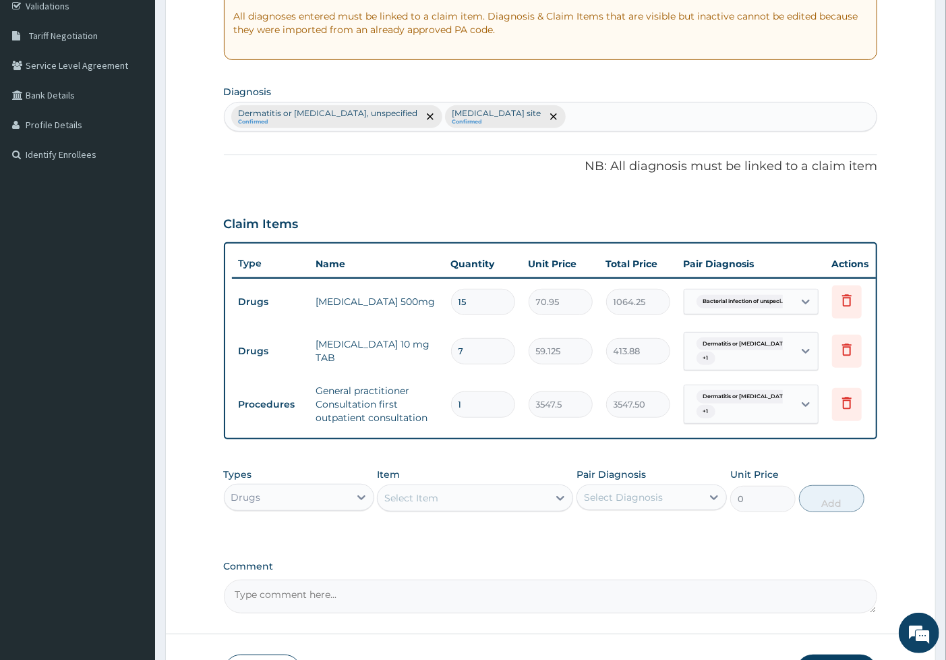
click at [430, 504] on div "Select Item" at bounding box center [411, 497] width 54 height 13
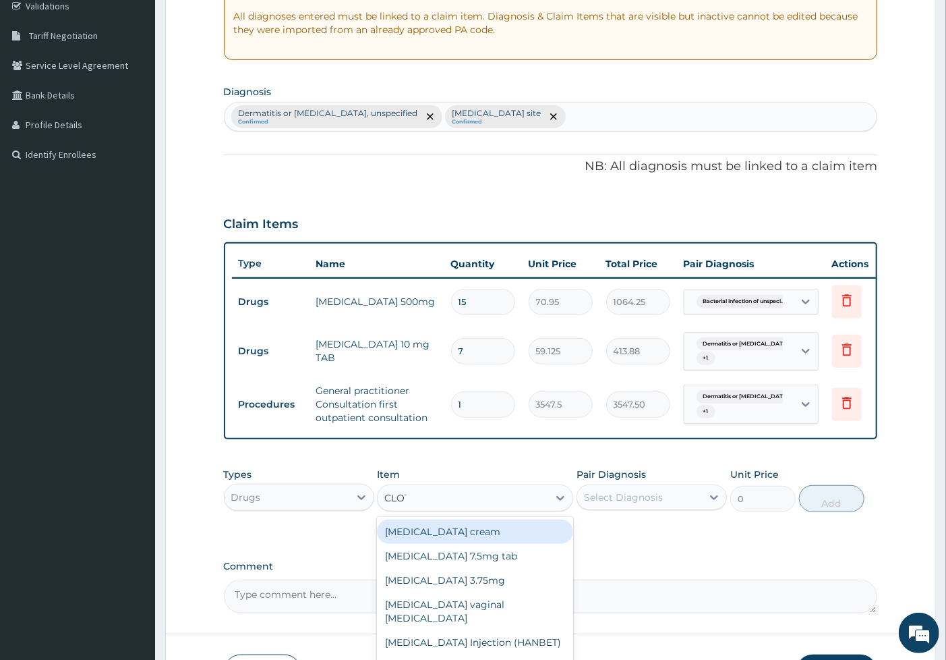
type input "CLOTR"
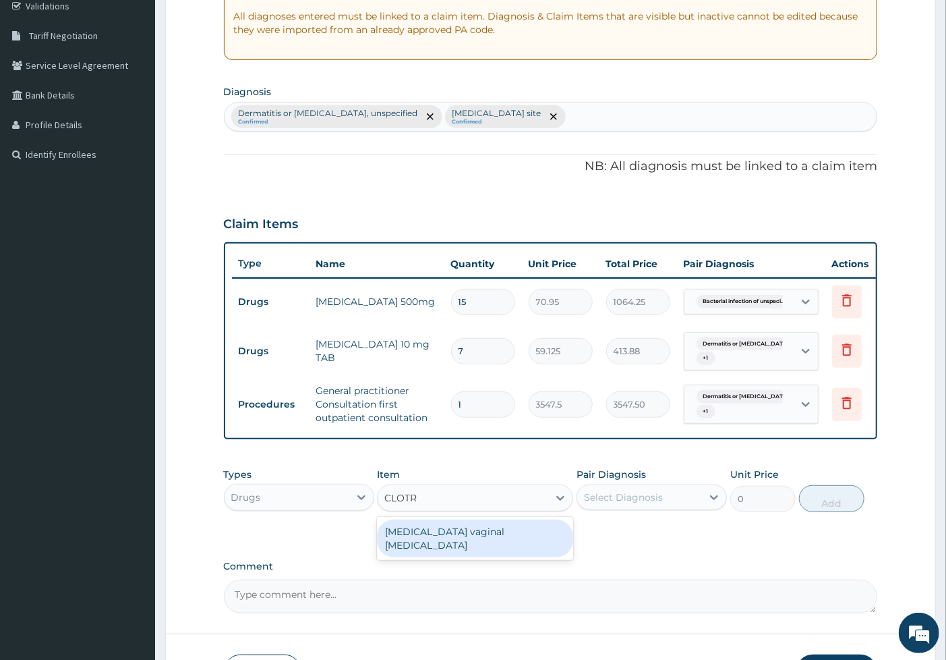
click at [439, 541] on div "Clotrimazole vaginal pessary" at bounding box center [475, 538] width 196 height 38
type input "591.25"
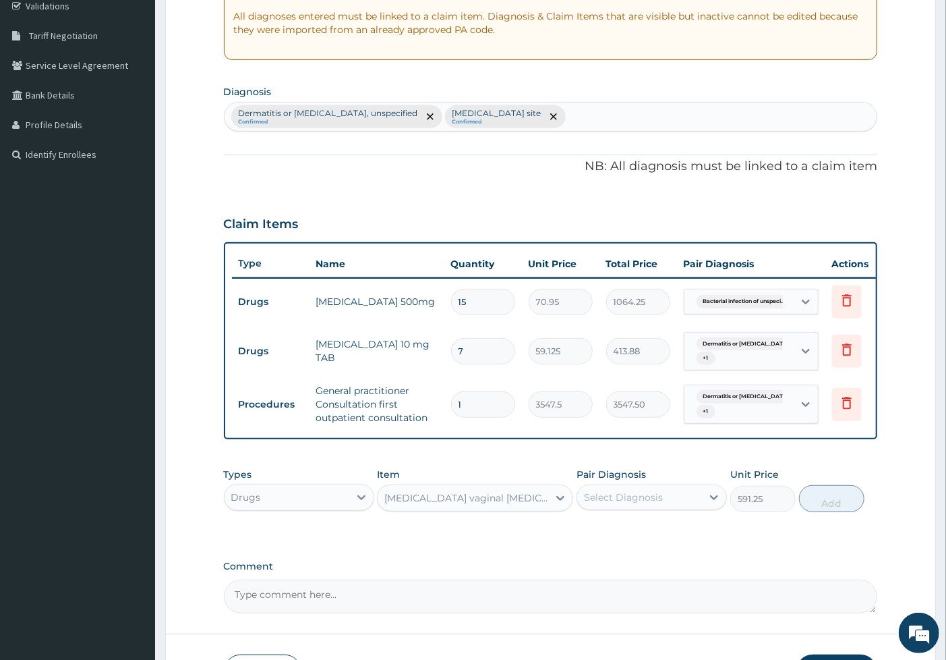
click at [505, 505] on div "Clotrimazole vaginal pessary" at bounding box center [466, 497] width 165 height 13
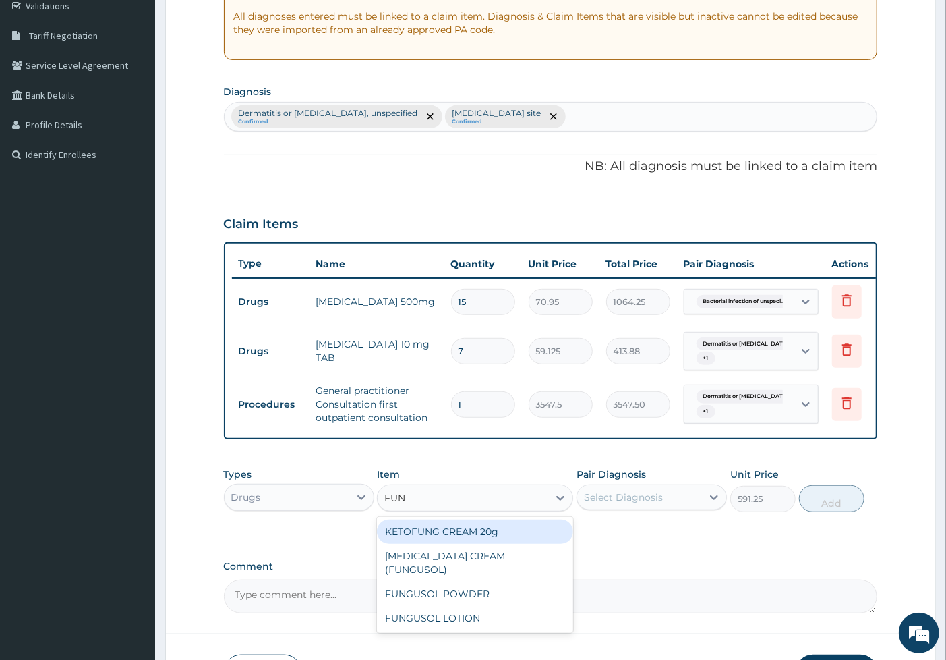
scroll to position [0, 0]
type input "F"
type input "TRI"
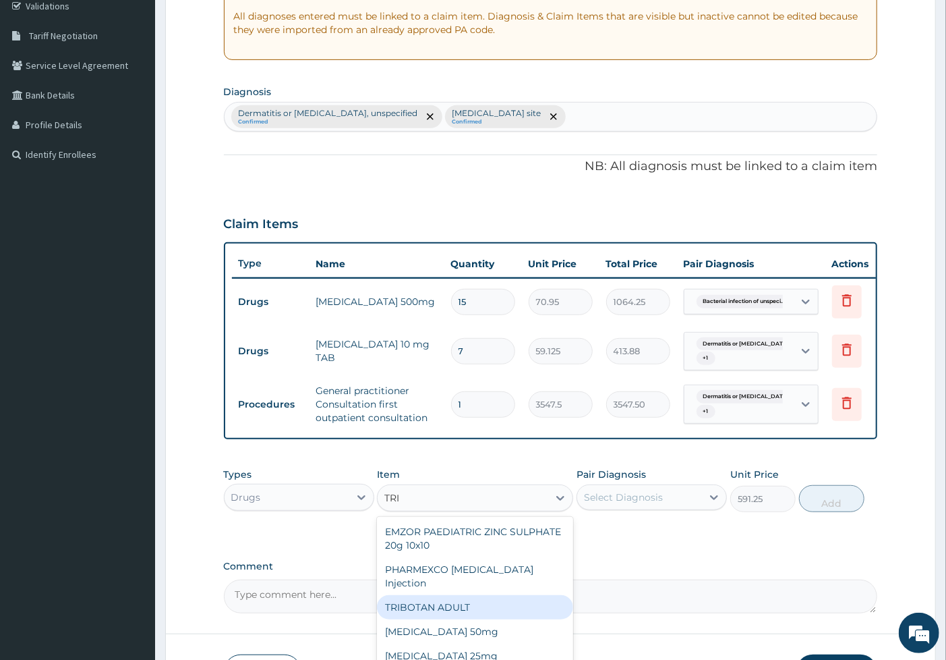
click at [460, 615] on div "TRIBOTAN ADULT" at bounding box center [475, 607] width 196 height 24
type input "1182.5"
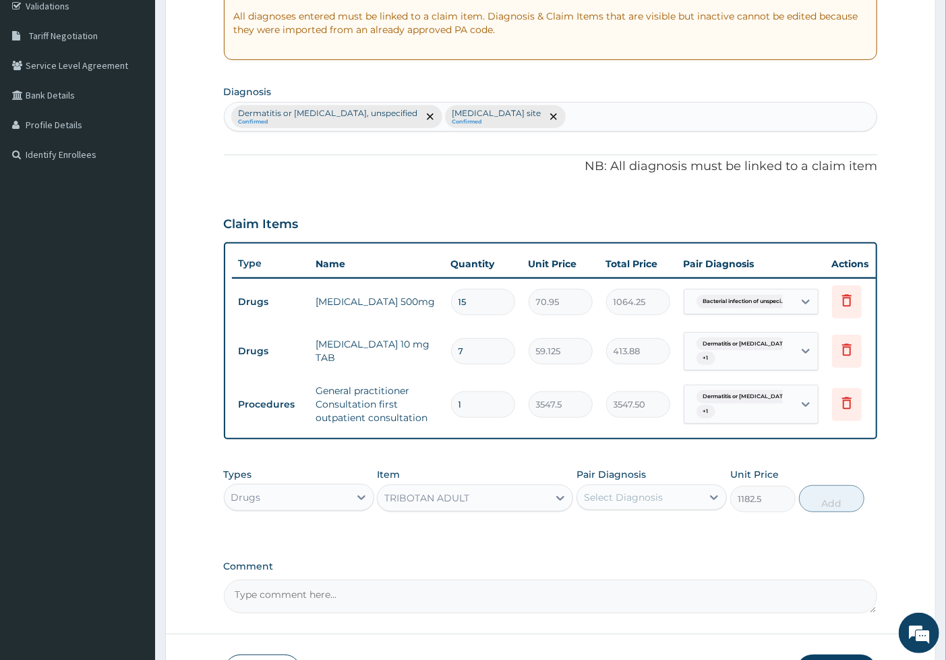
click at [608, 504] on div "Select Diagnosis" at bounding box center [623, 496] width 79 height 13
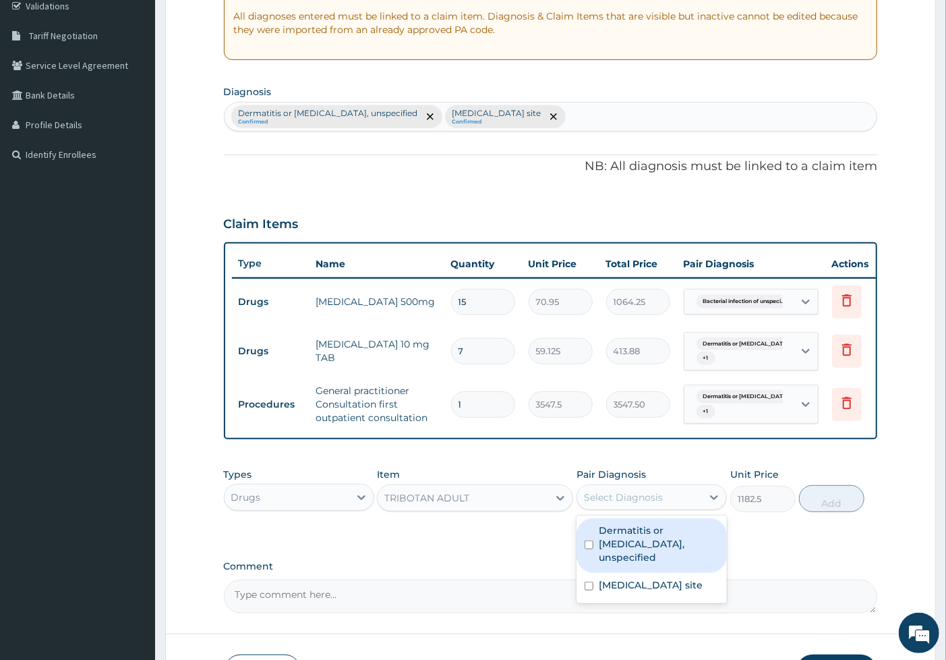
click at [619, 556] on label "Dermatitis or eczema, unspecified" at bounding box center [659, 543] width 120 height 40
checkbox input "true"
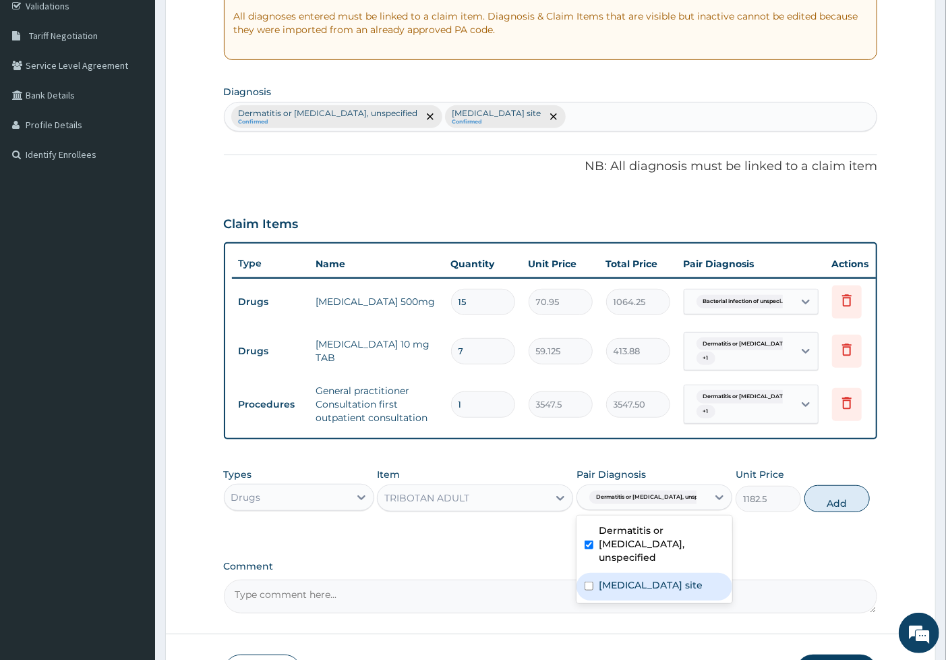
click at [625, 583] on label "Bacterial infection of unspecified site" at bounding box center [651, 584] width 104 height 13
checkbox input "true"
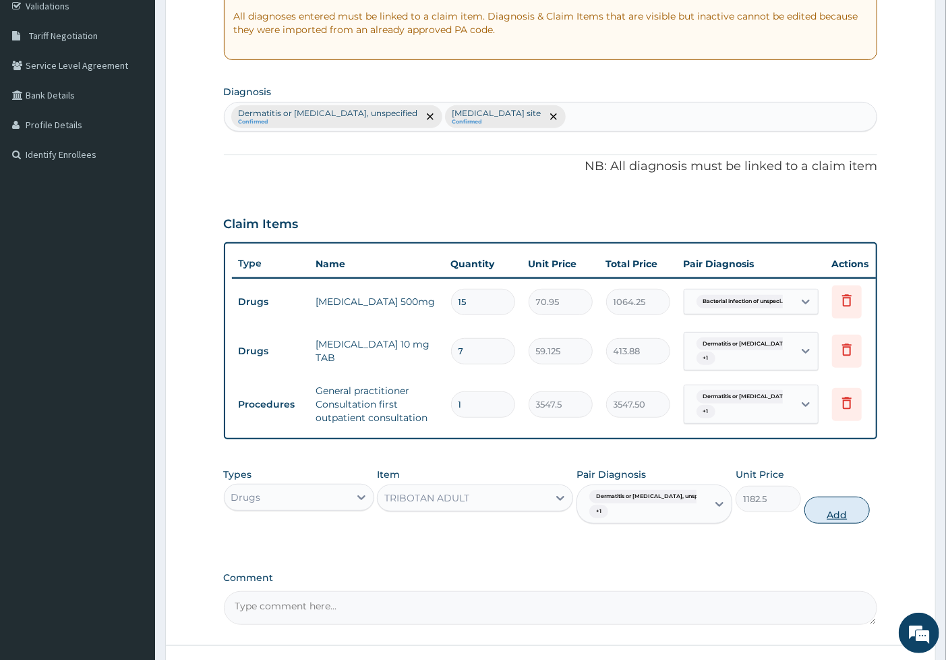
click at [815, 520] on button "Add" at bounding box center [837, 509] width 65 height 27
type input "0"
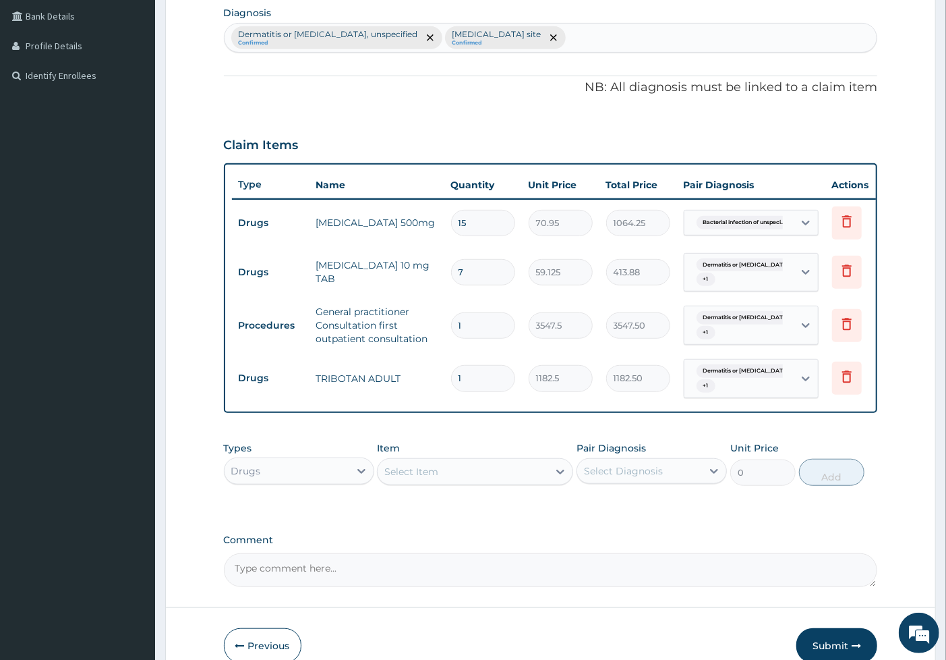
scroll to position [419, 0]
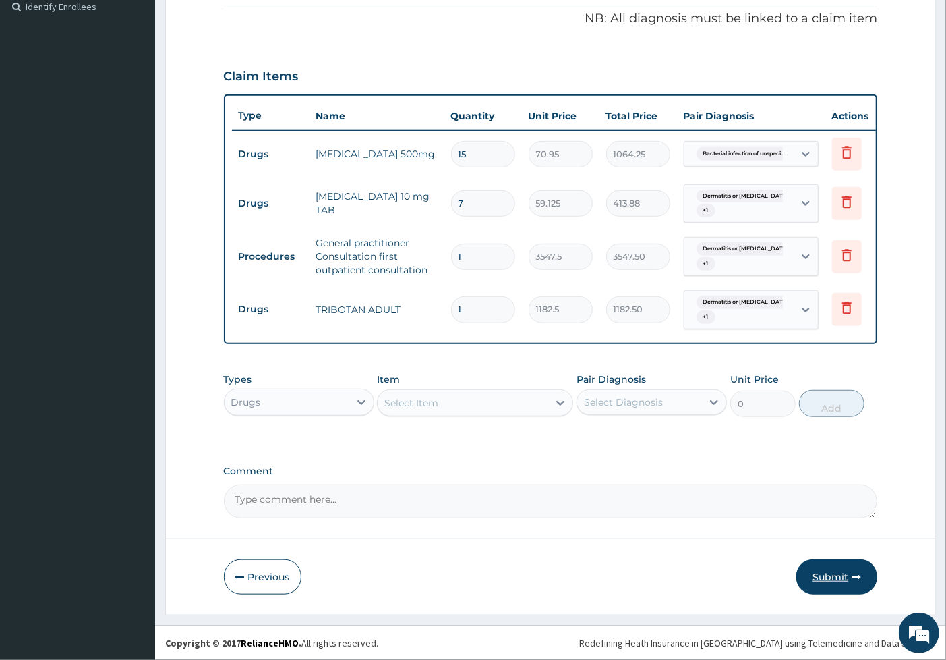
click at [821, 570] on button "Submit" at bounding box center [837, 576] width 81 height 35
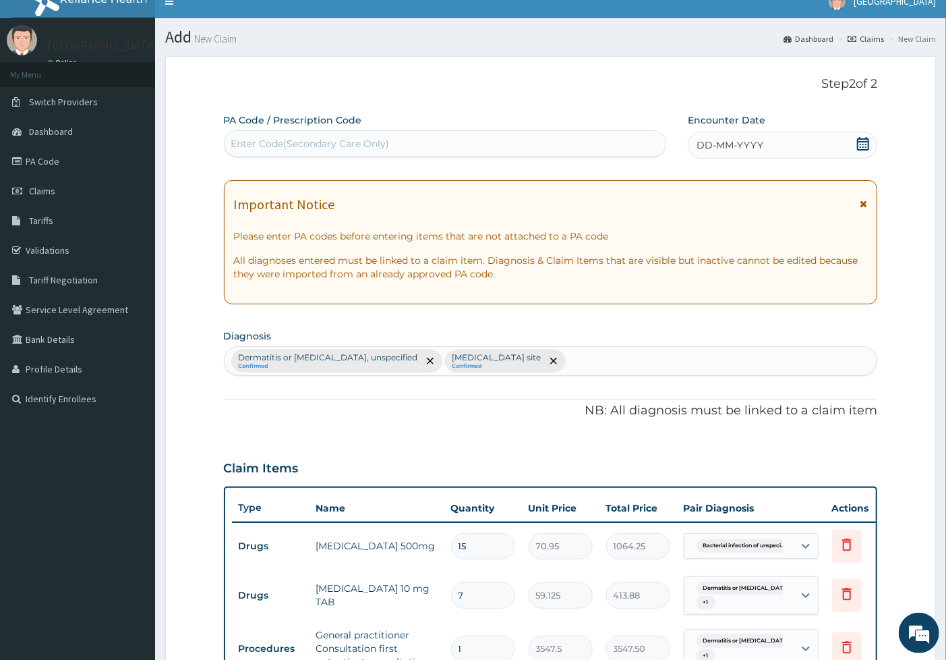
scroll to position [0, 0]
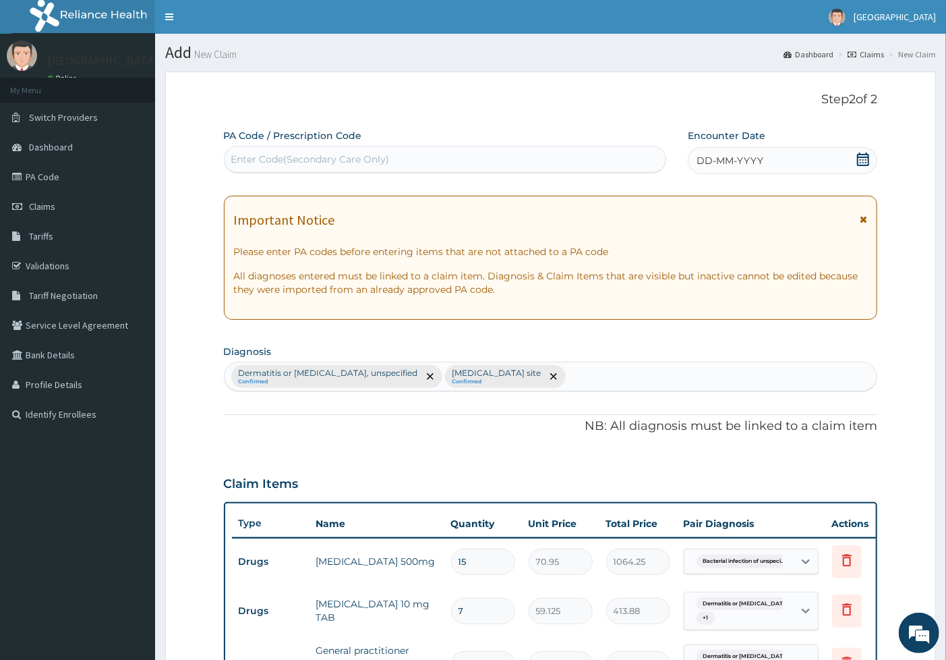
click at [858, 164] on icon at bounding box center [863, 158] width 12 height 13
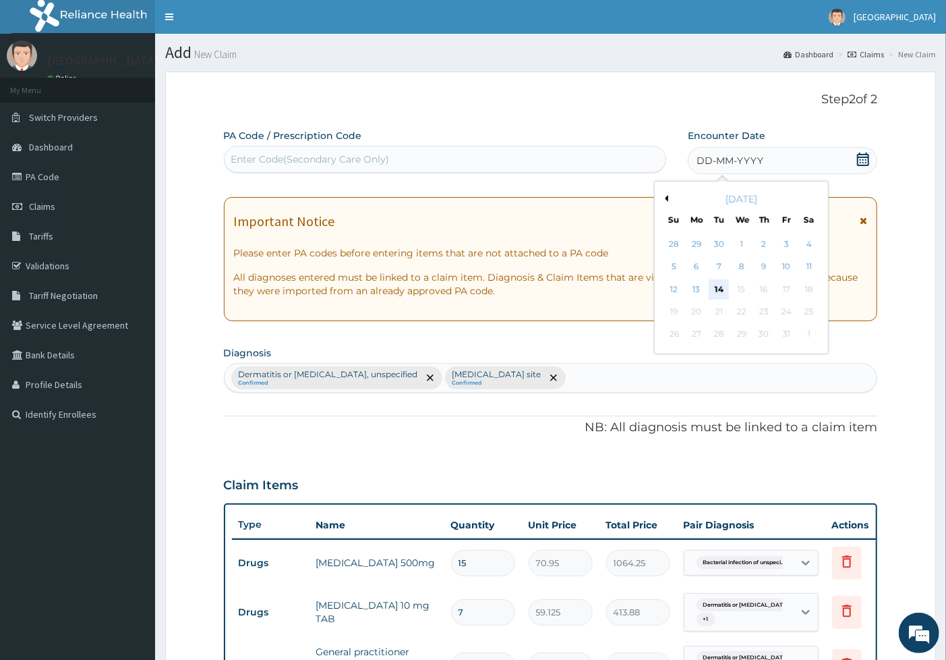
click at [716, 292] on div "14" at bounding box center [719, 289] width 20 height 20
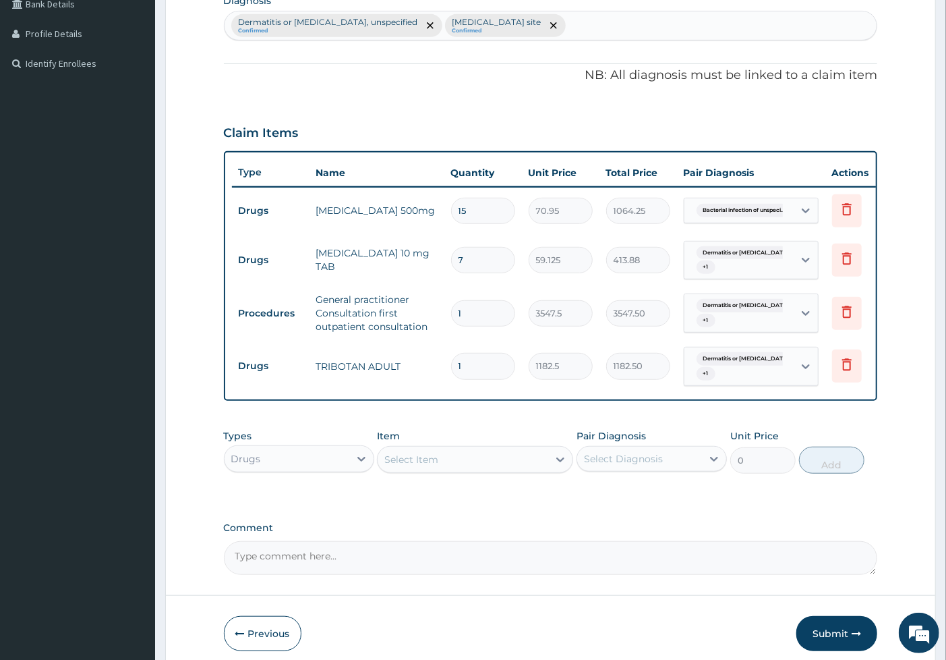
scroll to position [419, 0]
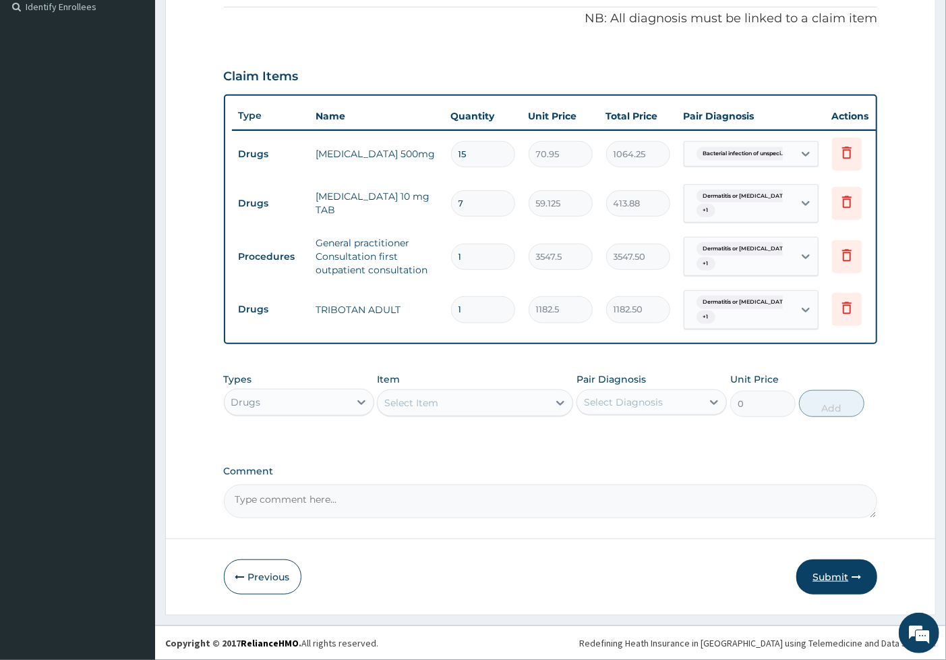
click at [821, 581] on button "Submit" at bounding box center [837, 576] width 81 height 35
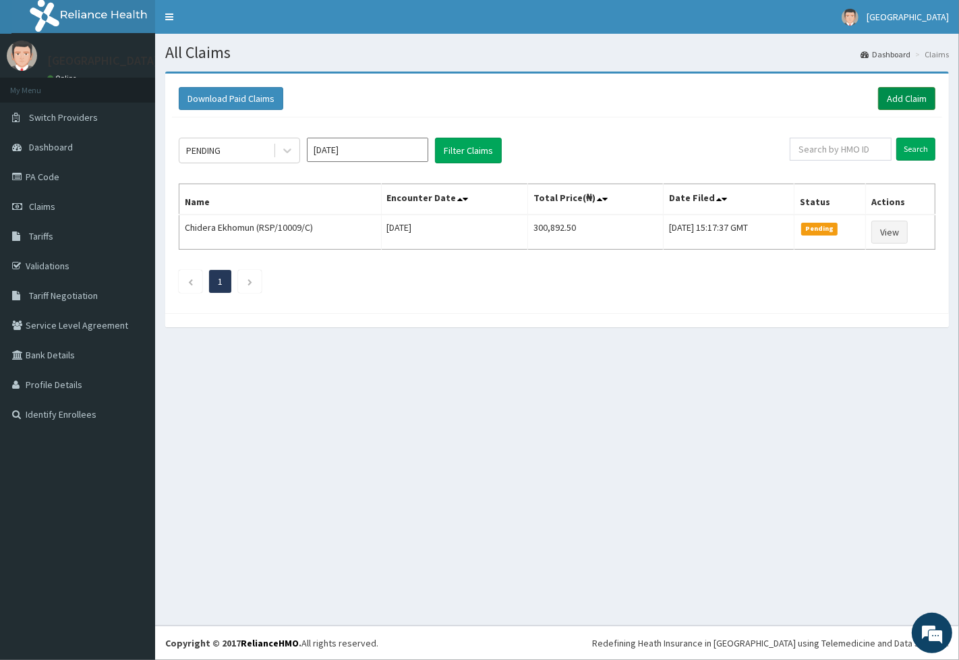
drag, startPoint x: 913, startPoint y: 96, endPoint x: 905, endPoint y: 98, distance: 7.7
click at [912, 95] on link "Add Claim" at bounding box center [906, 98] width 57 height 23
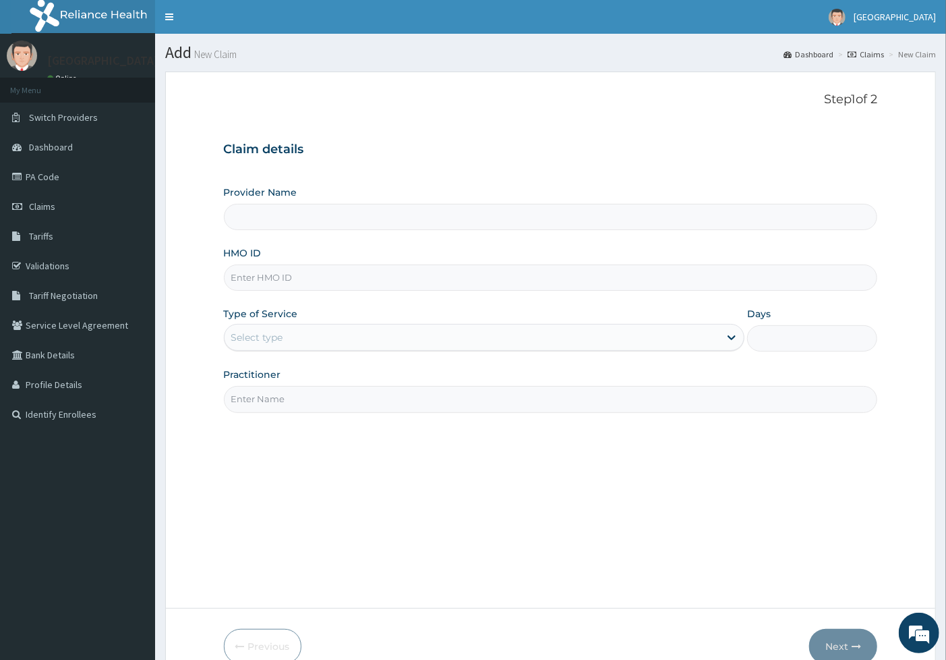
type input "[GEOGRAPHIC_DATA]"
type input "JIN/10087/A"
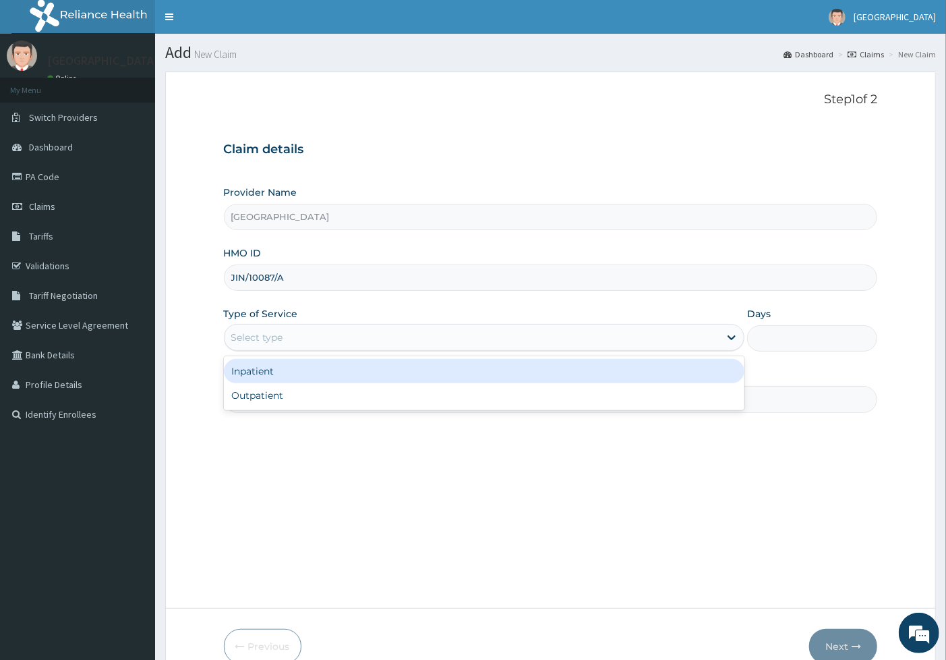
click at [325, 331] on div "Select type" at bounding box center [473, 337] width 496 height 22
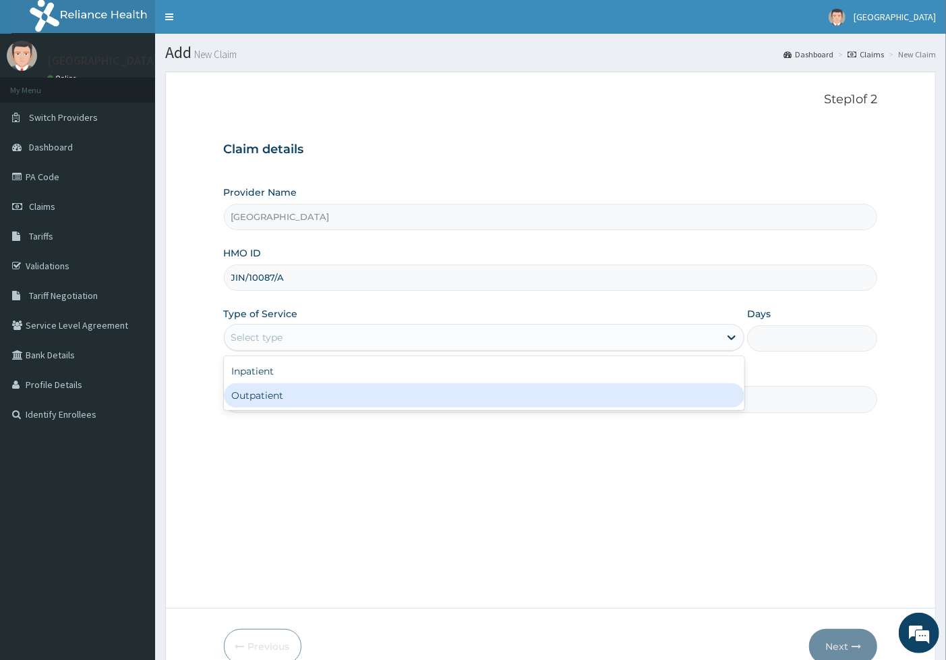
click at [320, 400] on div "Outpatient" at bounding box center [484, 395] width 521 height 24
type input "1"
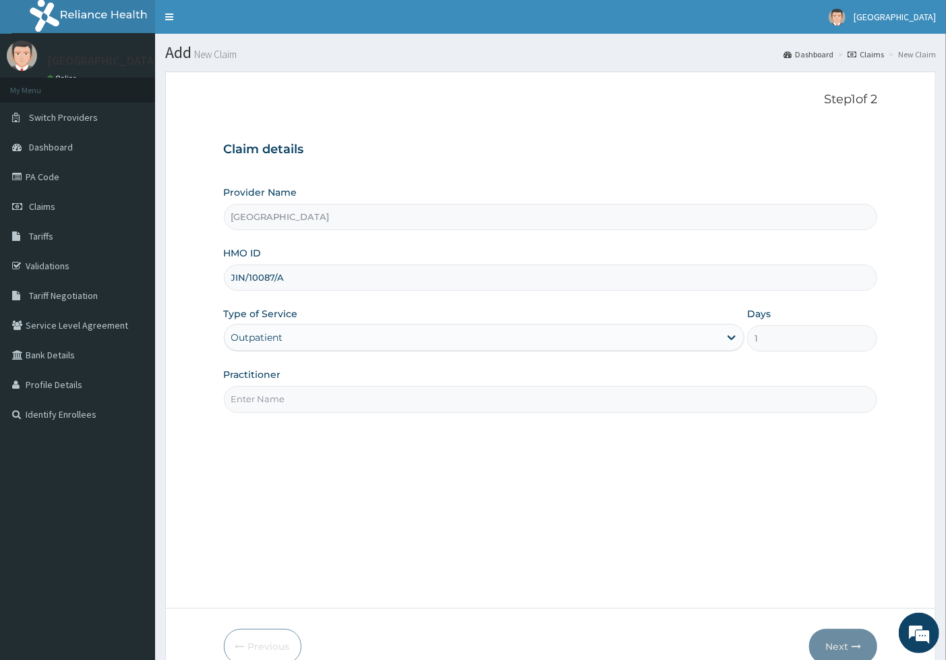
click at [329, 389] on input "Practitioner" at bounding box center [551, 399] width 654 height 26
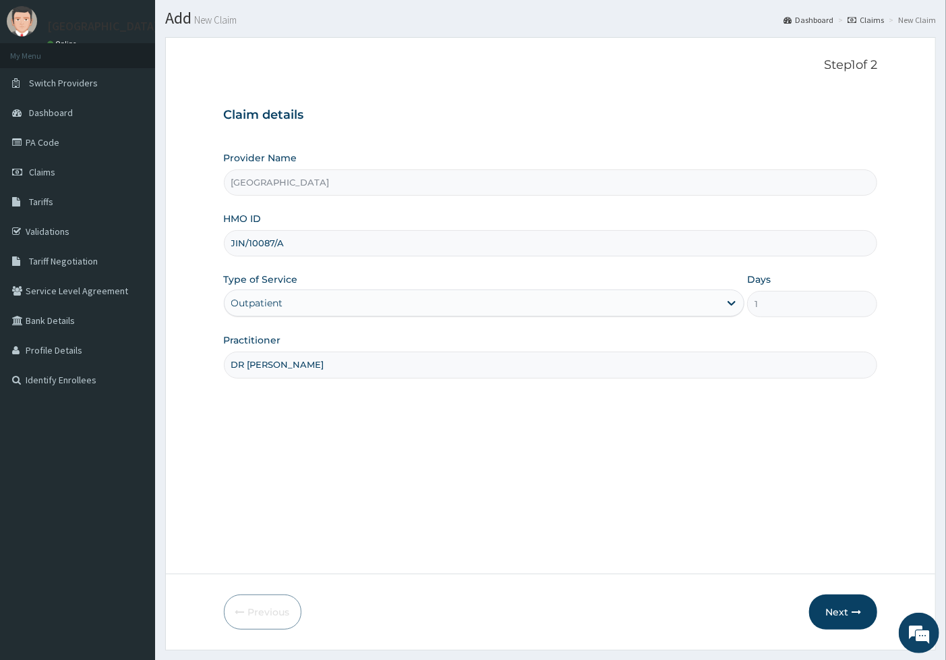
scroll to position [69, 0]
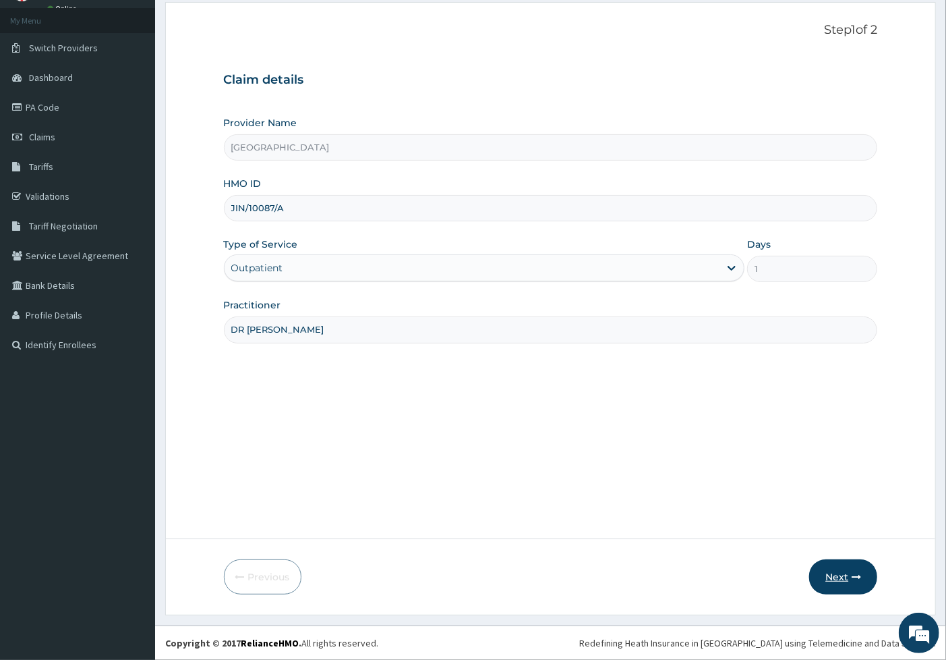
type input "DR [PERSON_NAME]"
click at [827, 574] on button "Next" at bounding box center [843, 576] width 68 height 35
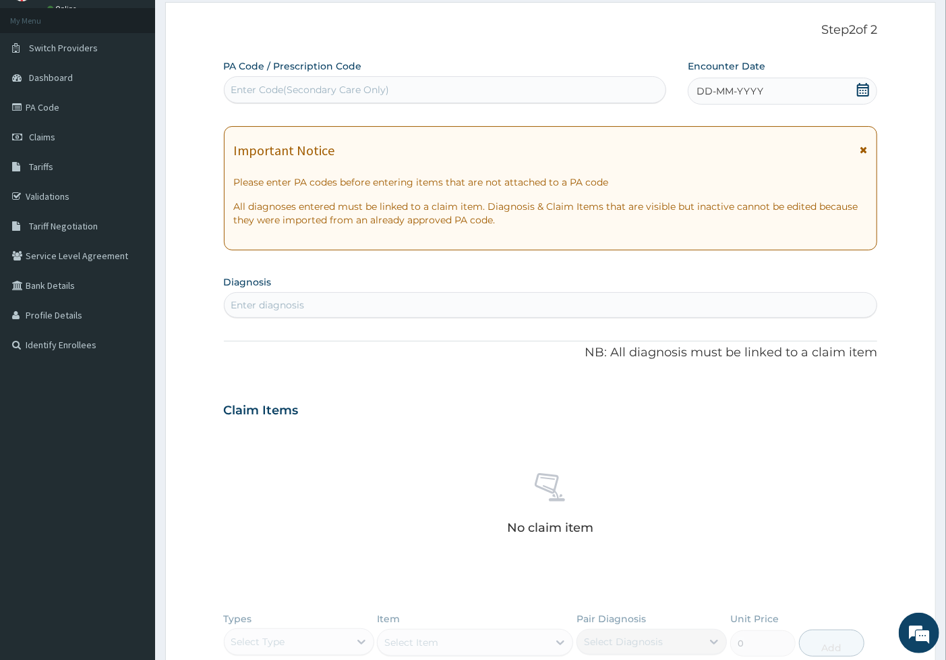
click at [361, 301] on div "Enter diagnosis" at bounding box center [551, 305] width 653 height 22
type input "ABDOMINAL"
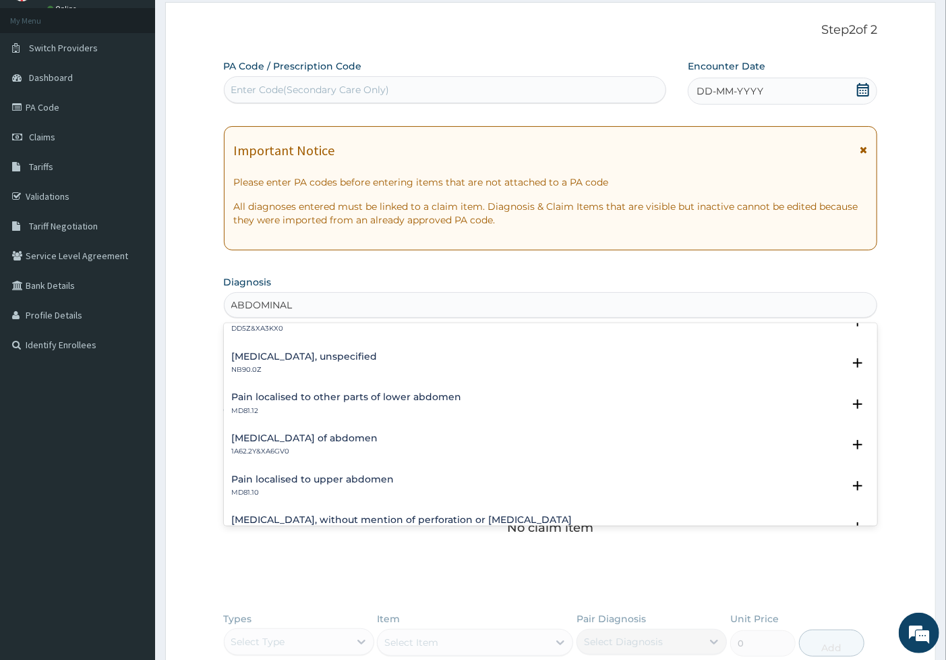
scroll to position [1847, 0]
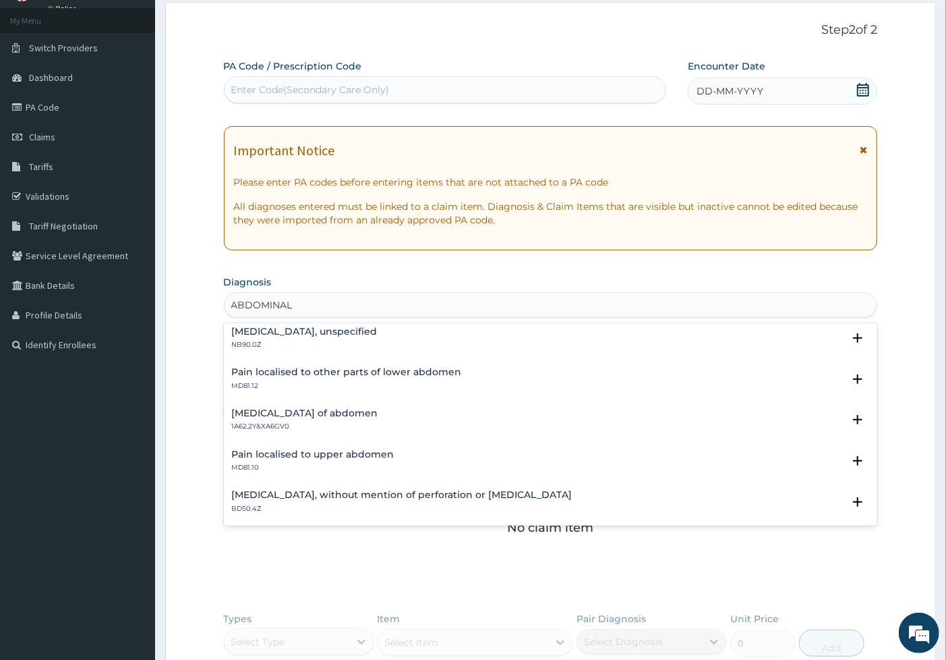
click at [345, 381] on p "MD81.12" at bounding box center [347, 385] width 230 height 9
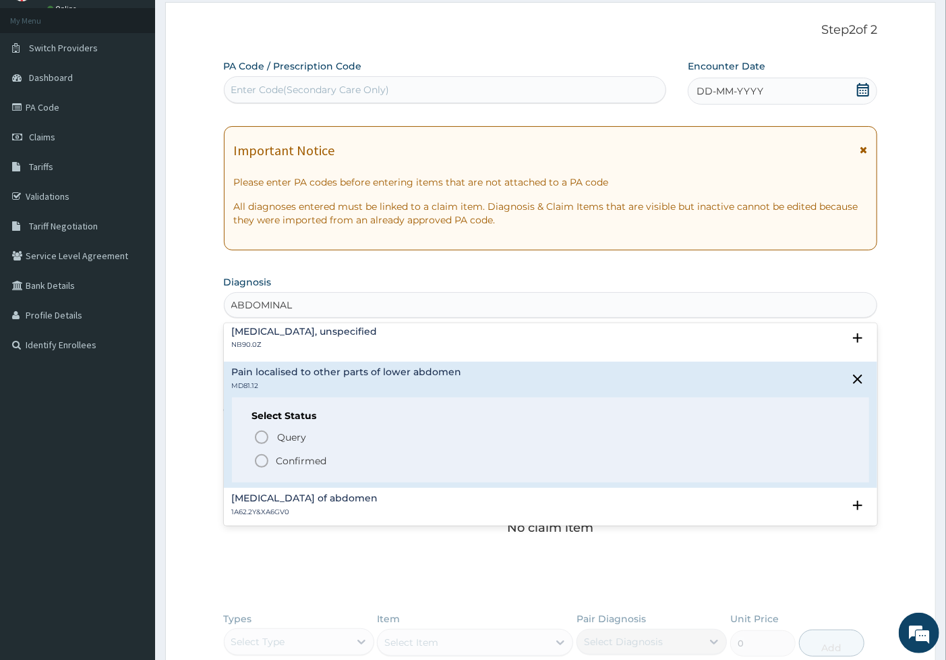
click at [294, 444] on div "Query Query covers suspected (?), Keep in view (kiv), Ruled out (r/o) Confirmed" at bounding box center [551, 448] width 598 height 41
click at [294, 438] on span "Query" at bounding box center [292, 436] width 29 height 13
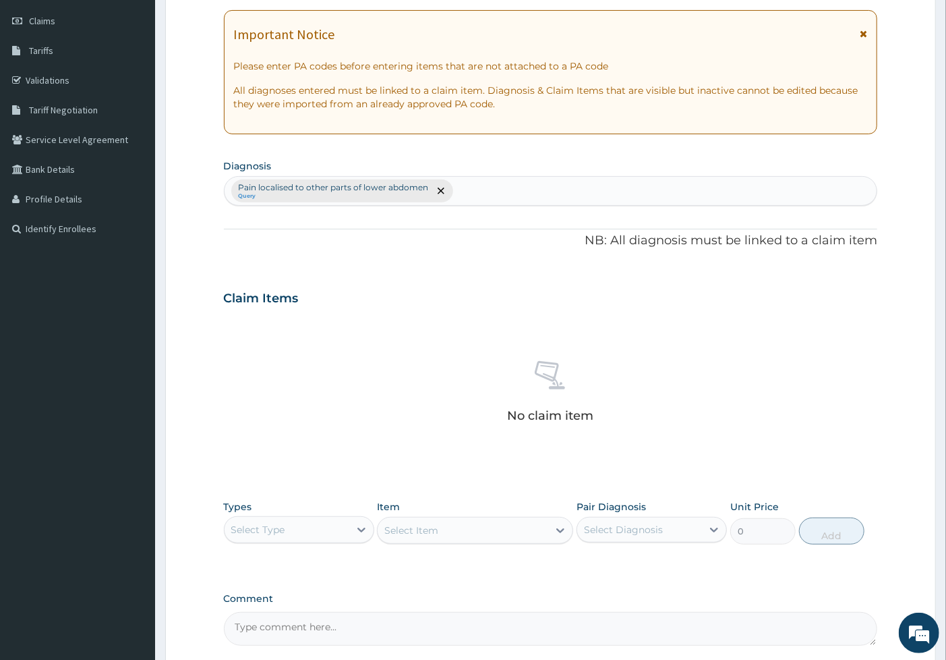
scroll to position [312, 0]
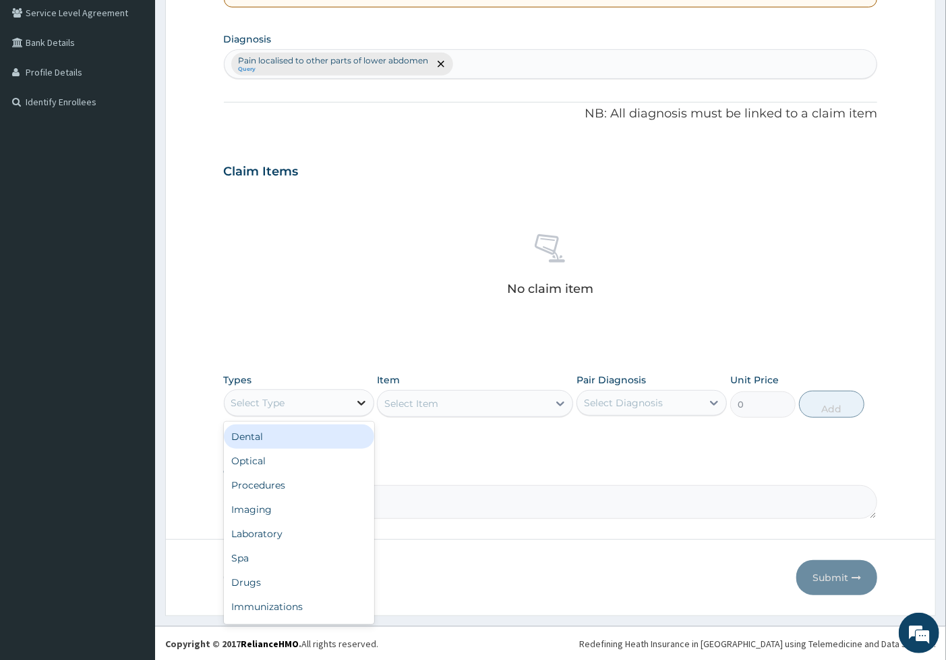
click at [360, 401] on icon at bounding box center [361, 402] width 13 height 13
click at [314, 488] on div "Procedures" at bounding box center [299, 485] width 150 height 24
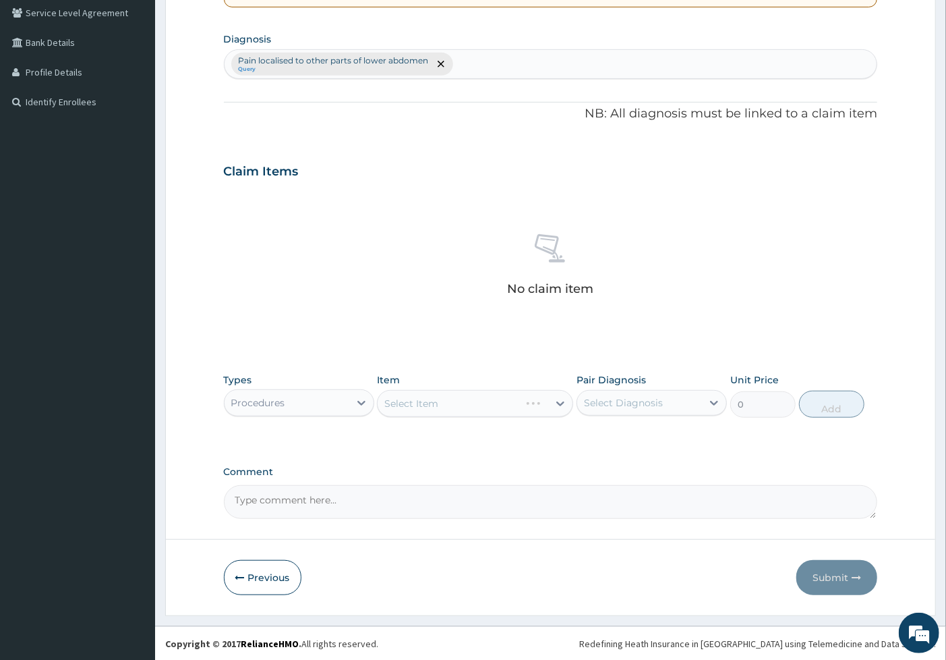
click at [472, 403] on div "Select Item" at bounding box center [475, 403] width 196 height 27
click at [467, 401] on div "Select Item" at bounding box center [463, 404] width 171 height 22
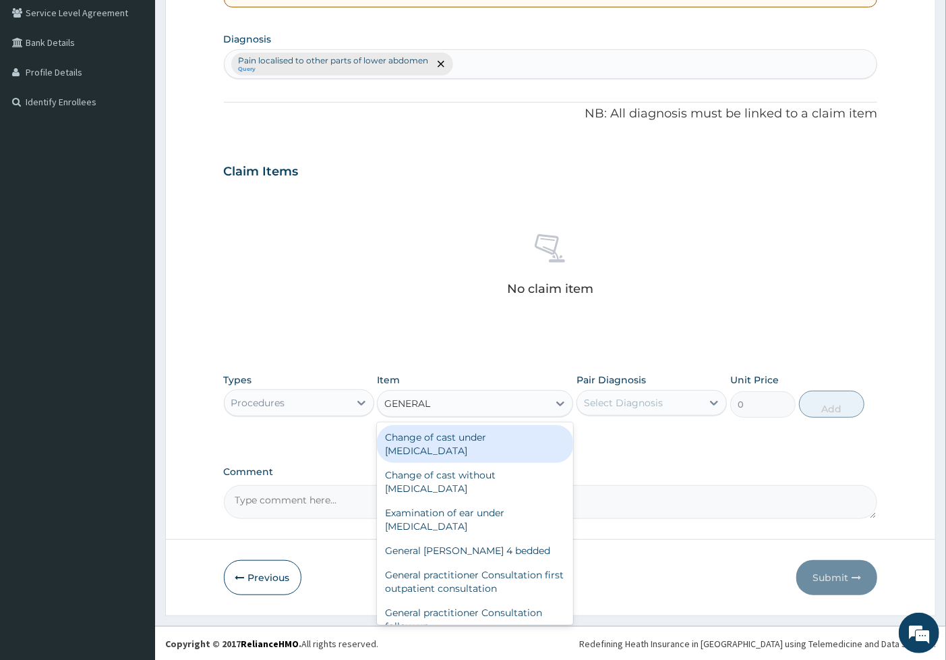
type input "GENERAL"
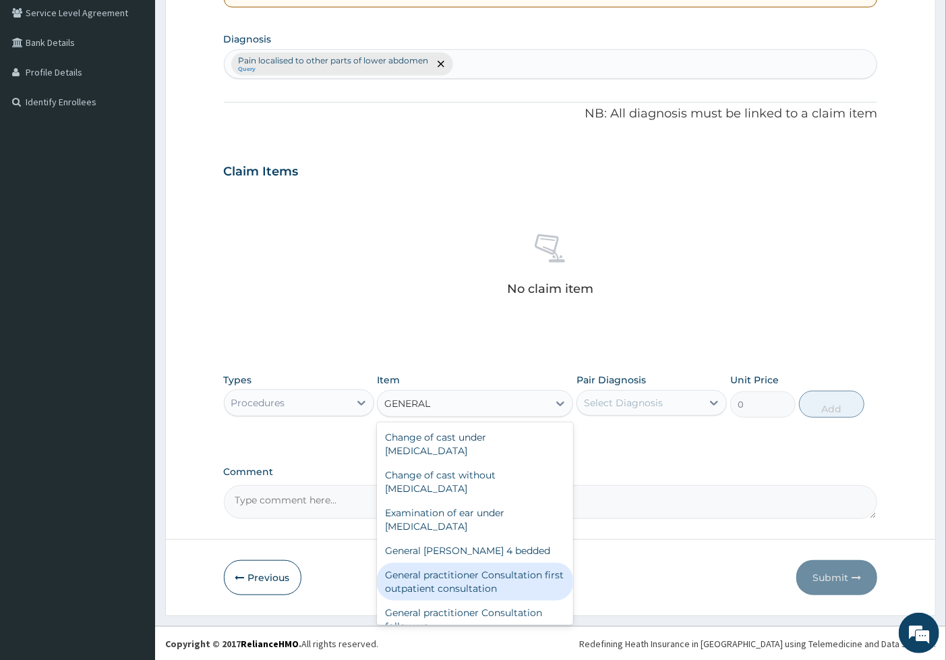
click at [465, 578] on div "General practitioner Consultation first outpatient consultation" at bounding box center [475, 582] width 196 height 38
type input "3547.5"
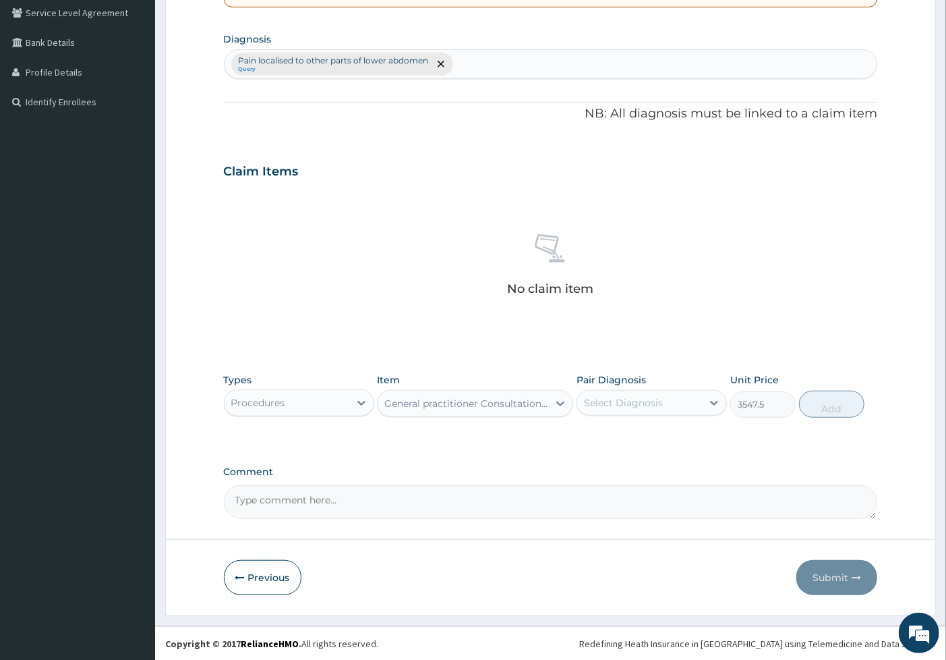
click at [668, 401] on div "Select Diagnosis" at bounding box center [639, 403] width 125 height 22
click at [658, 440] on label "Pain localised to other parts of lower abdomen" at bounding box center [659, 442] width 120 height 27
checkbox input "true"
click at [846, 406] on button "Add" at bounding box center [831, 404] width 65 height 27
type input "0"
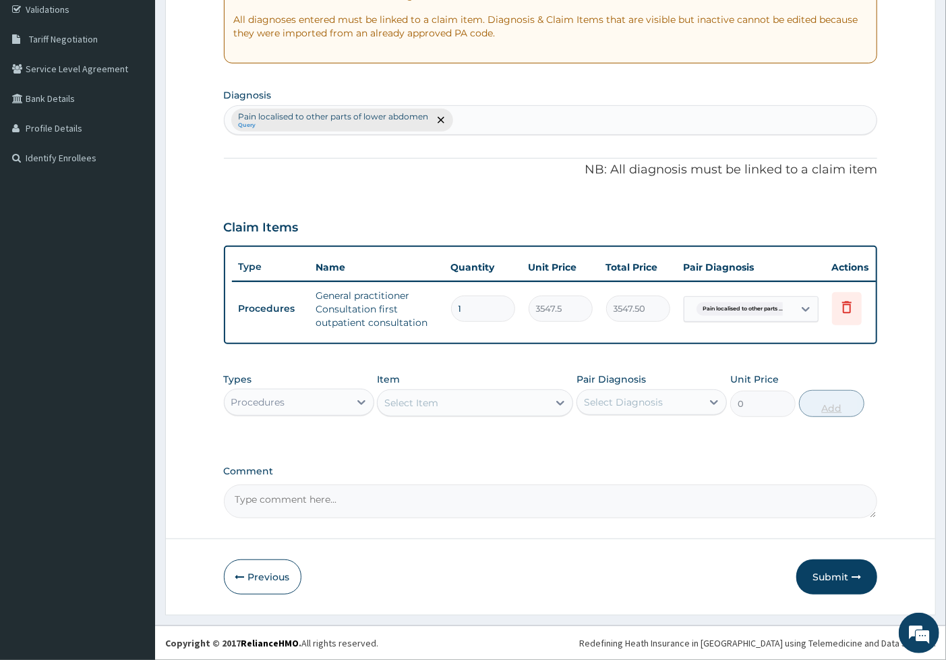
scroll to position [266, 0]
click at [828, 576] on button "Submit" at bounding box center [837, 576] width 81 height 35
click at [842, 577] on button "Submit" at bounding box center [837, 576] width 81 height 35
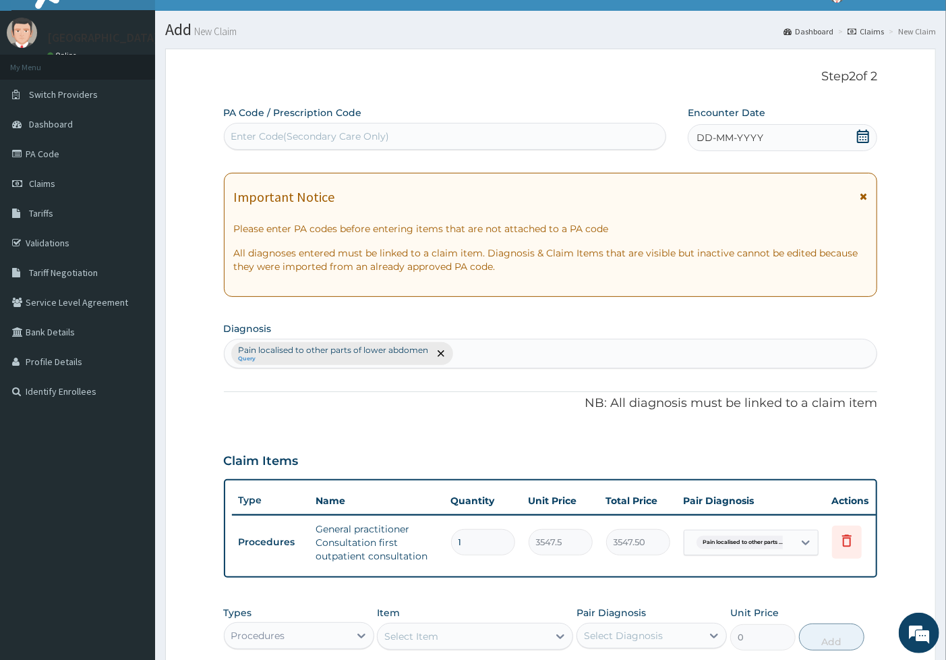
scroll to position [0, 0]
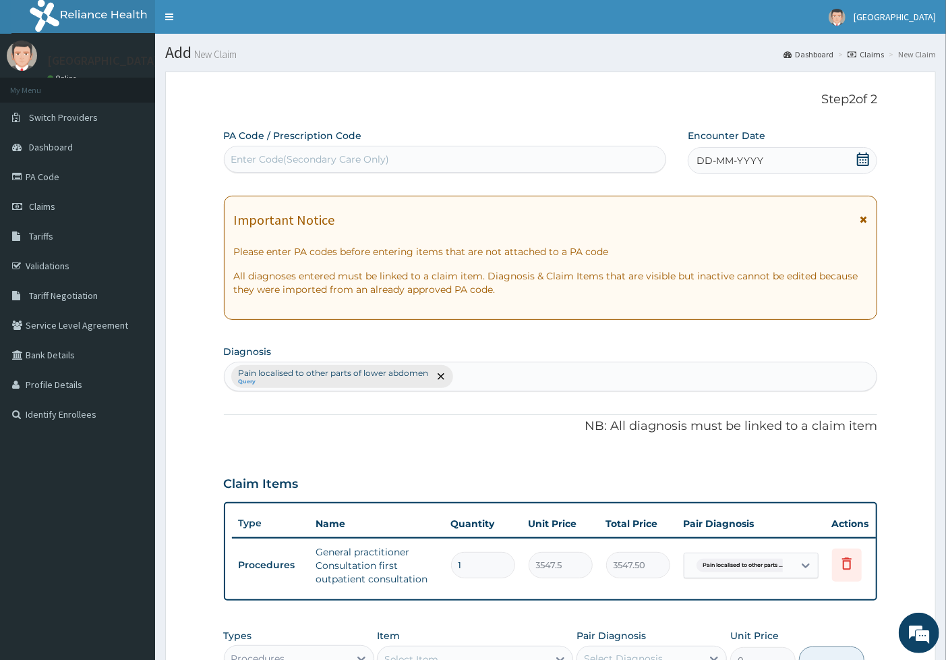
click at [797, 157] on div "DD-MM-YYYY" at bounding box center [783, 160] width 190 height 27
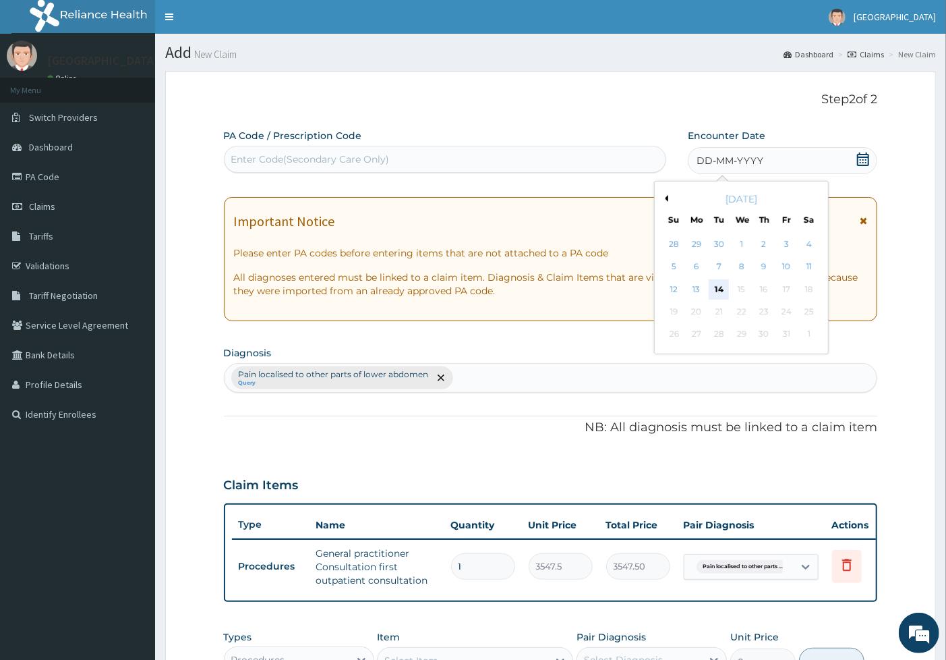
click at [722, 289] on div "14" at bounding box center [719, 289] width 20 height 20
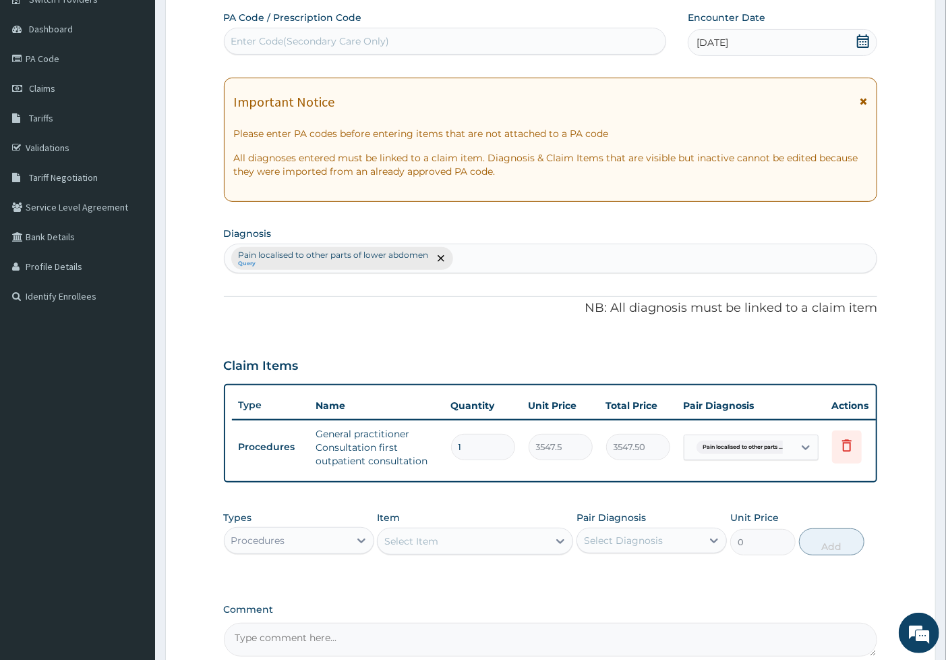
scroll to position [266, 0]
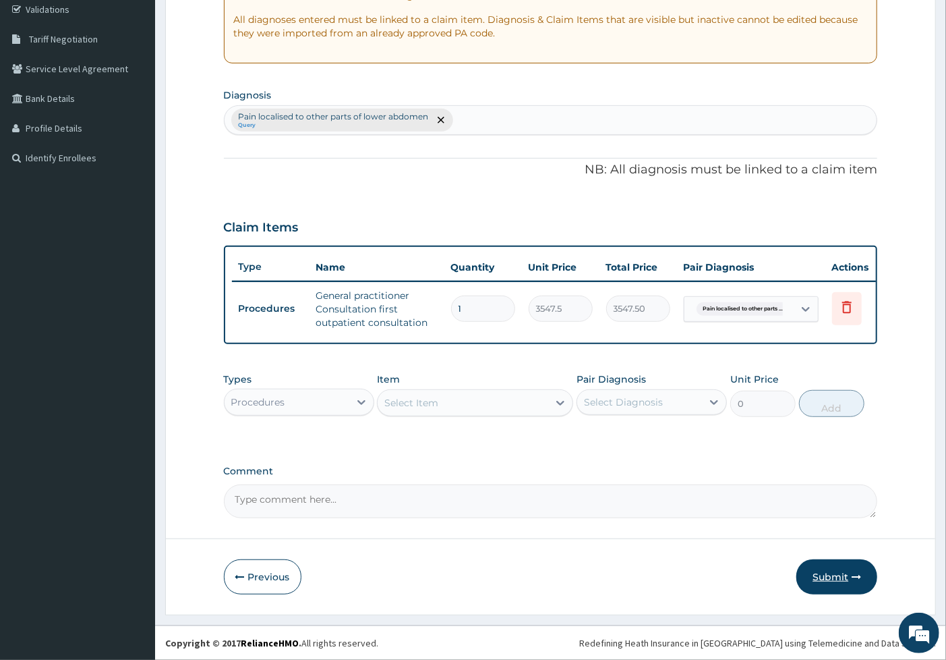
click at [836, 577] on button "Submit" at bounding box center [837, 576] width 81 height 35
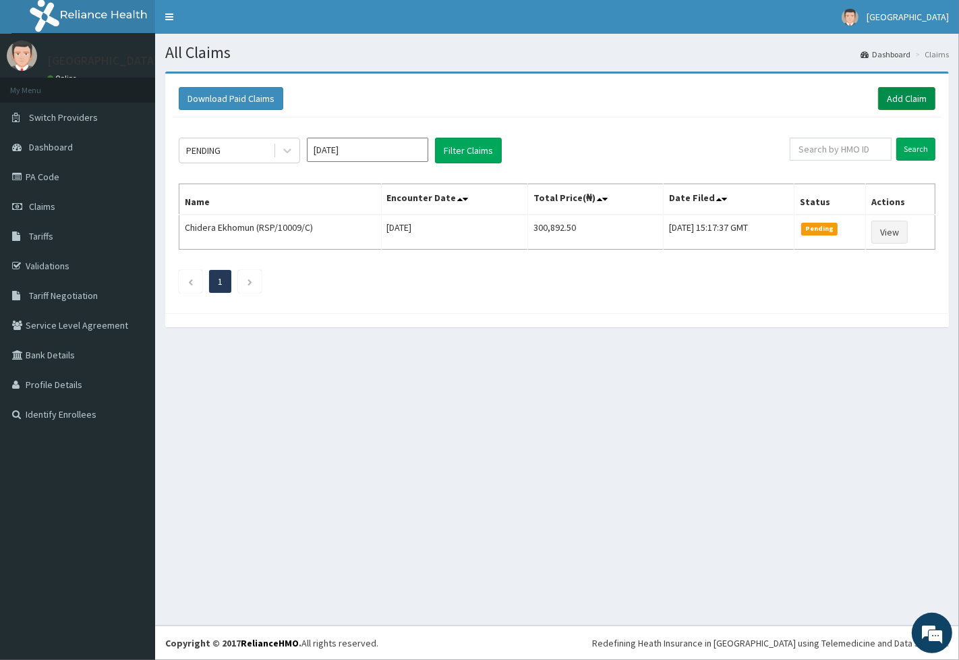
click at [898, 98] on link "Add Claim" at bounding box center [906, 98] width 57 height 23
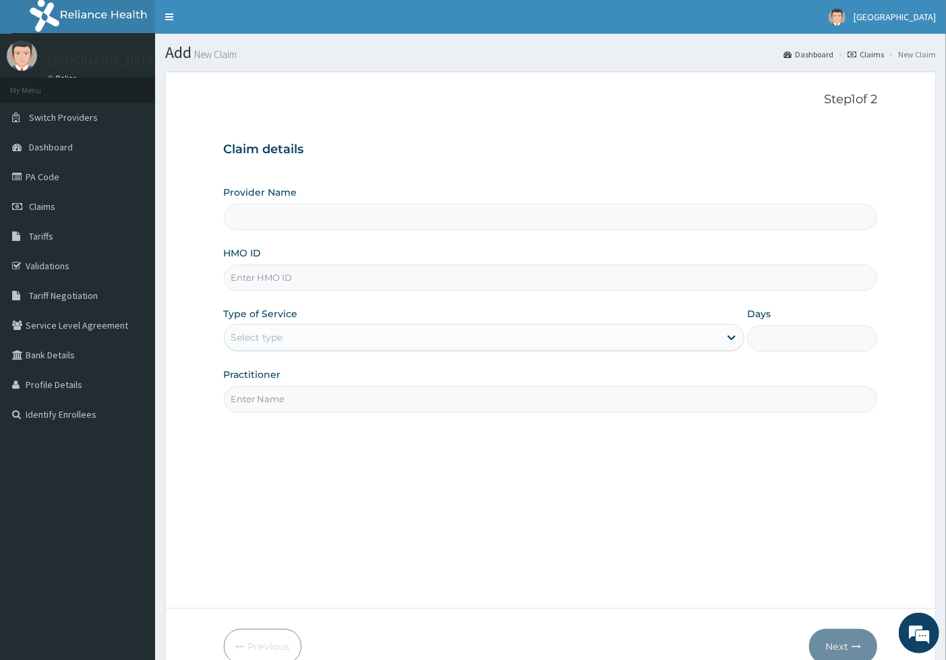
type input "[GEOGRAPHIC_DATA]"
type input "A"
type input "ISD/10018/C"
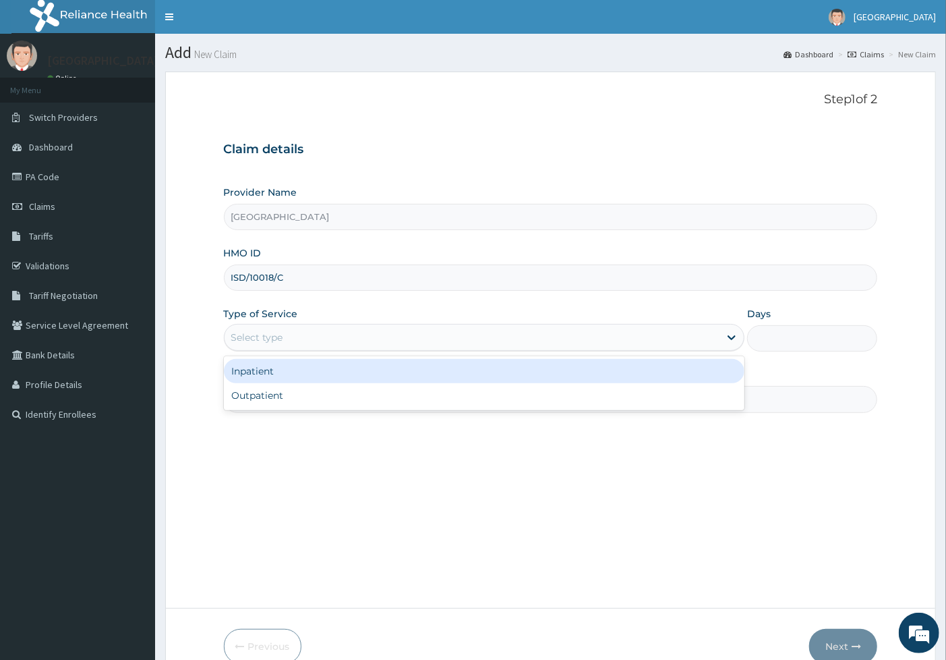
click at [470, 339] on div "Select type" at bounding box center [473, 337] width 496 height 22
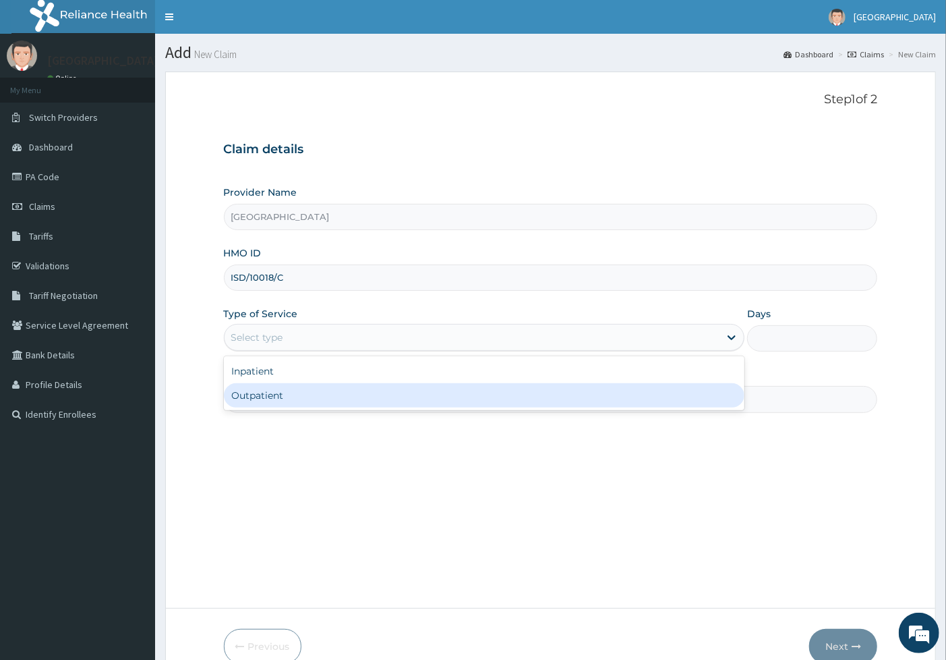
click at [450, 389] on div "Outpatient" at bounding box center [484, 395] width 521 height 24
type input "1"
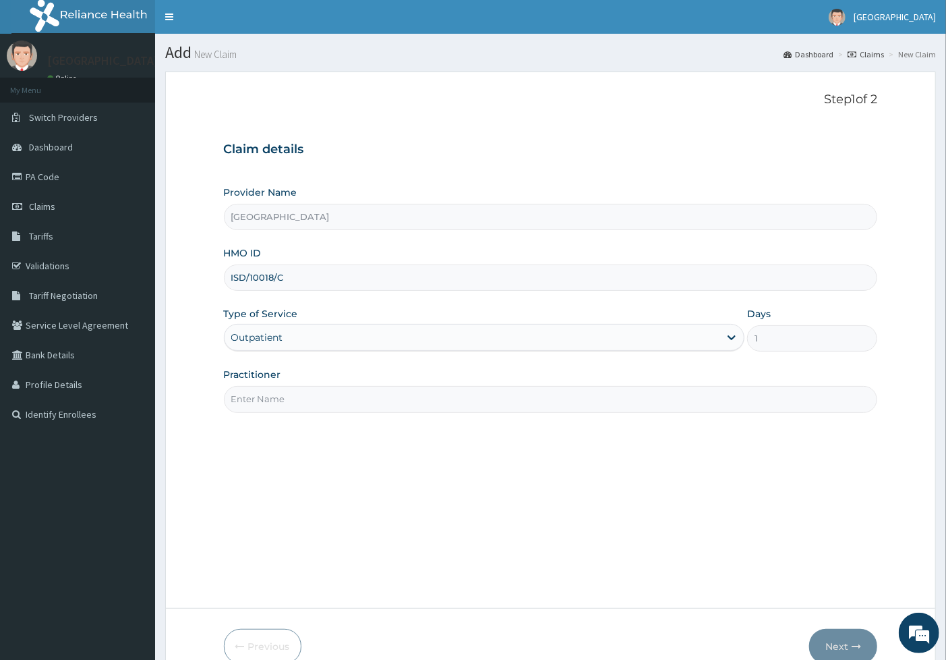
click at [463, 386] on input "Practitioner" at bounding box center [551, 399] width 654 height 26
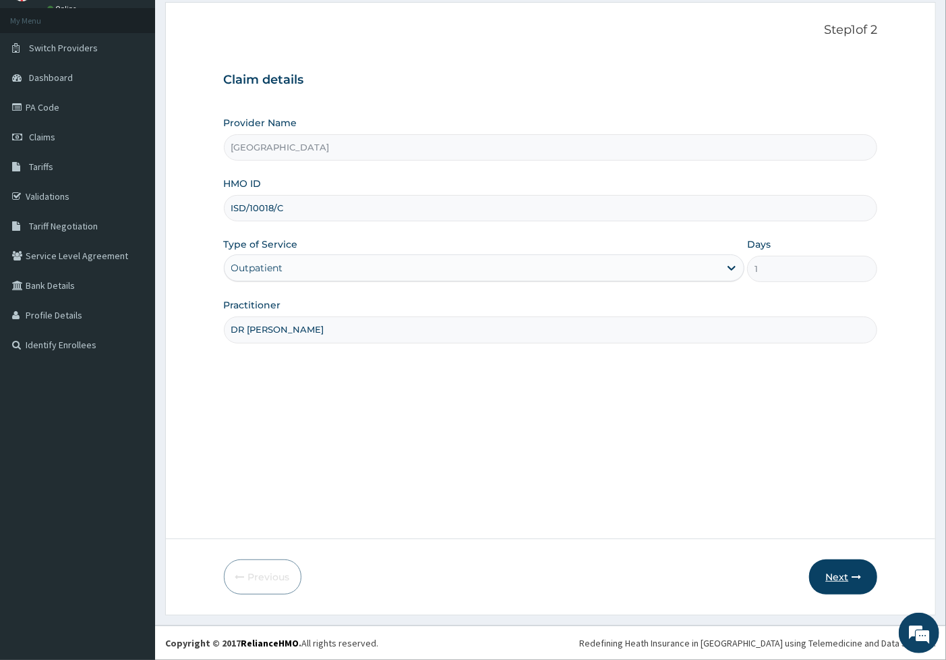
type input "DR [PERSON_NAME]"
click at [831, 577] on button "Next" at bounding box center [843, 576] width 68 height 35
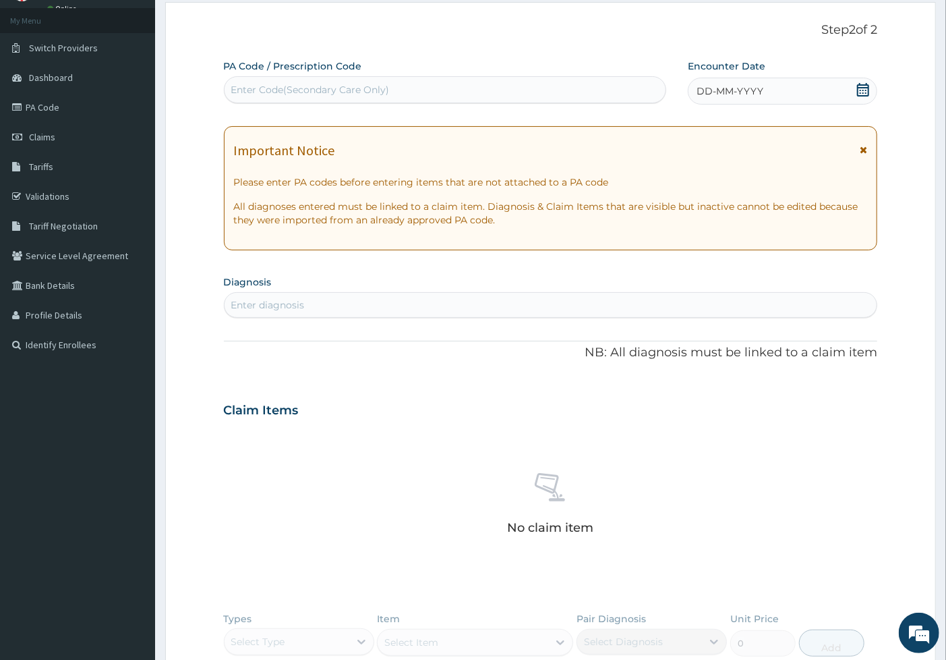
click at [381, 308] on div "Enter diagnosis" at bounding box center [551, 305] width 653 height 22
type input "DERMATITIS"
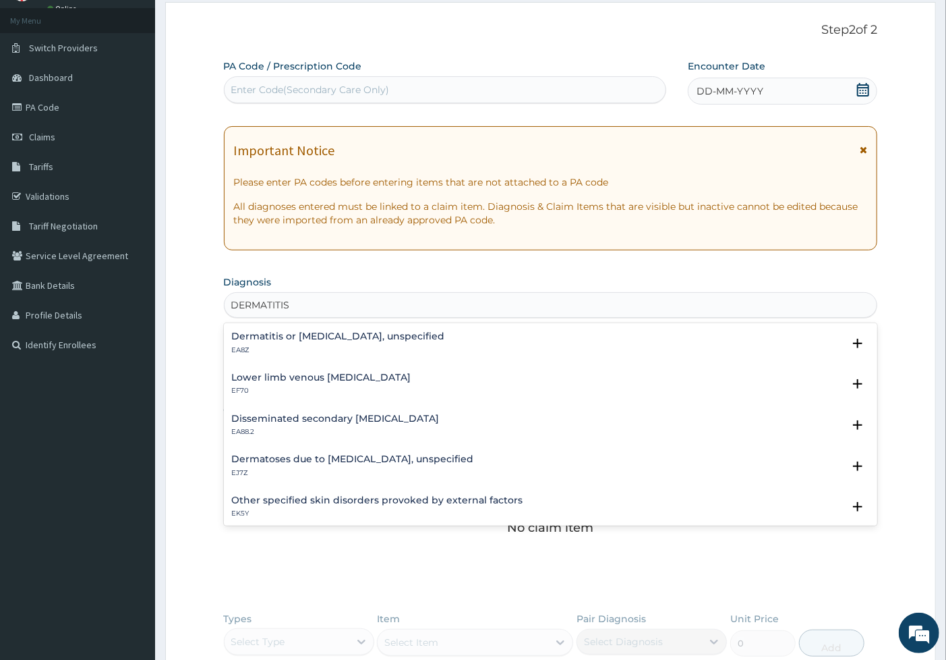
click at [387, 339] on h4 "Dermatitis or eczema, unspecified" at bounding box center [338, 336] width 213 height 10
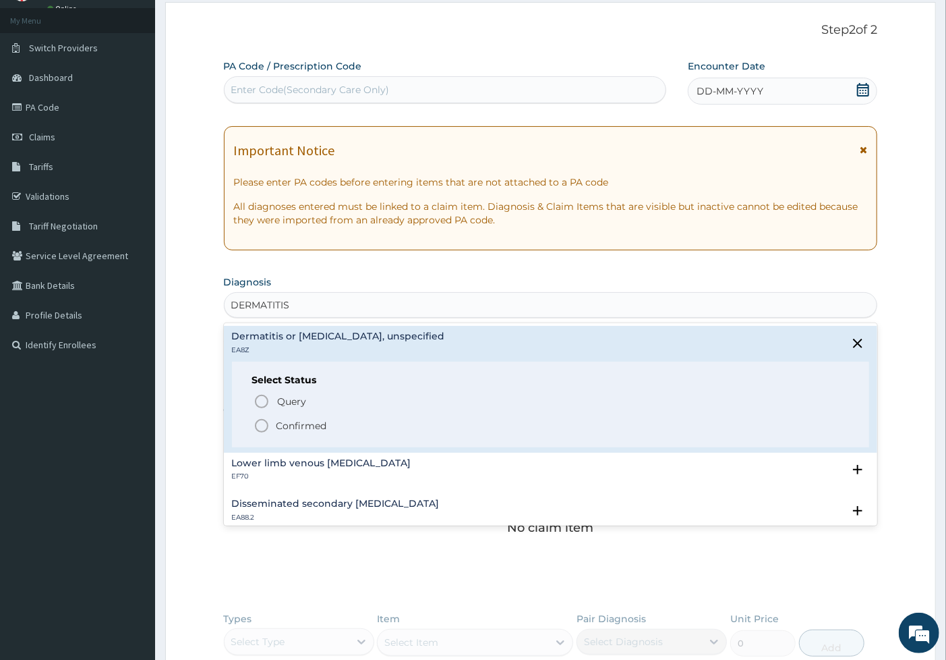
click at [306, 419] on p "Confirmed" at bounding box center [302, 425] width 51 height 13
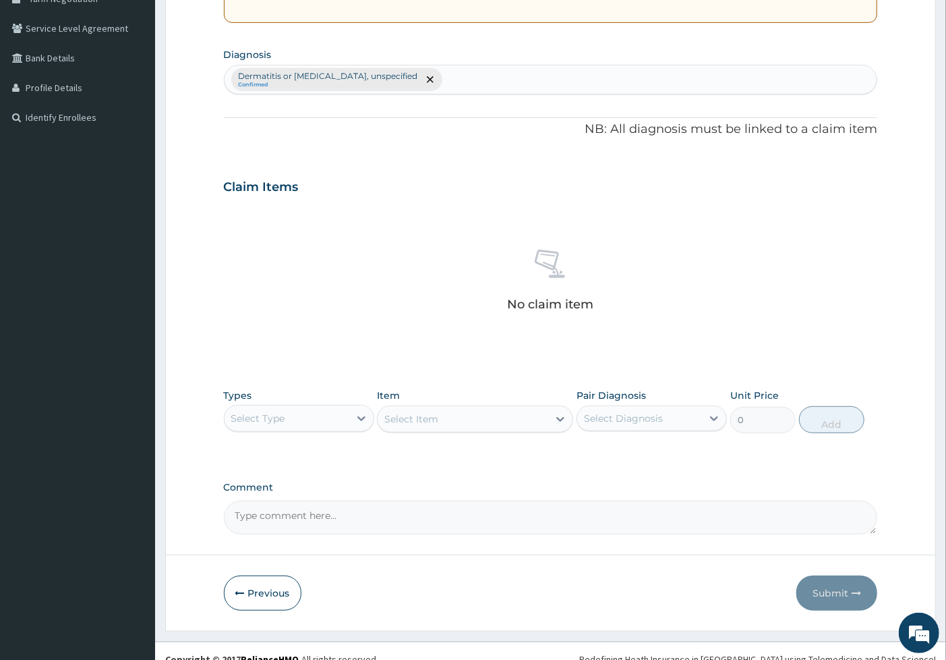
scroll to position [312, 0]
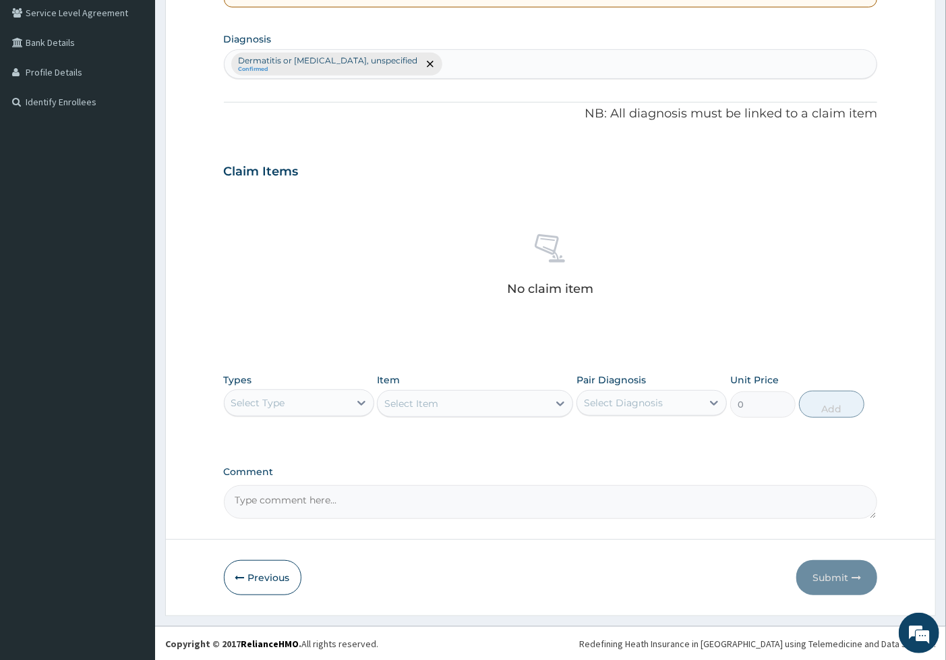
click at [331, 401] on div "Select Type" at bounding box center [287, 403] width 125 height 22
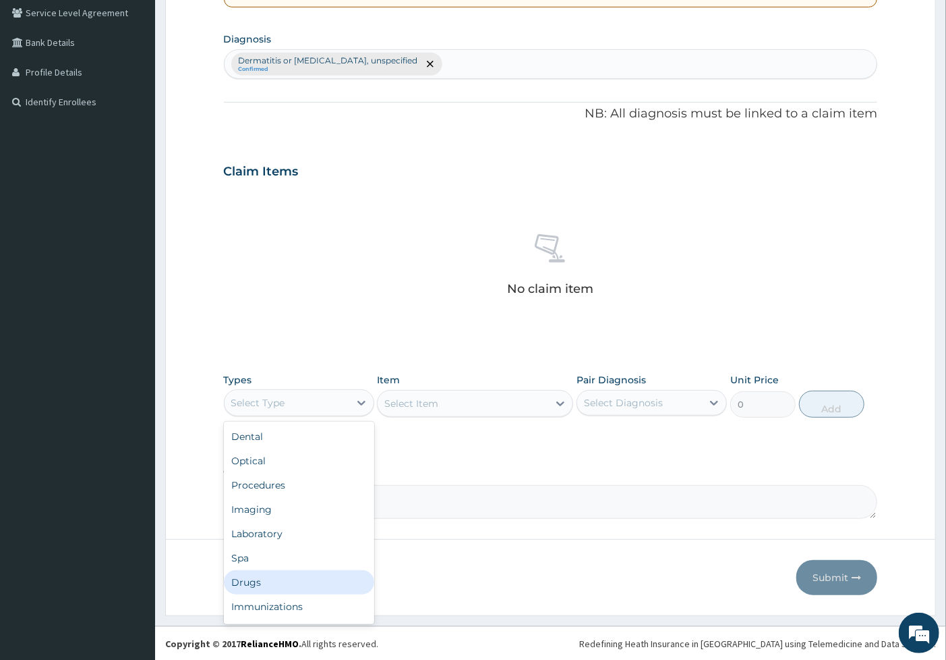
click at [300, 575] on div "Drugs" at bounding box center [299, 582] width 150 height 24
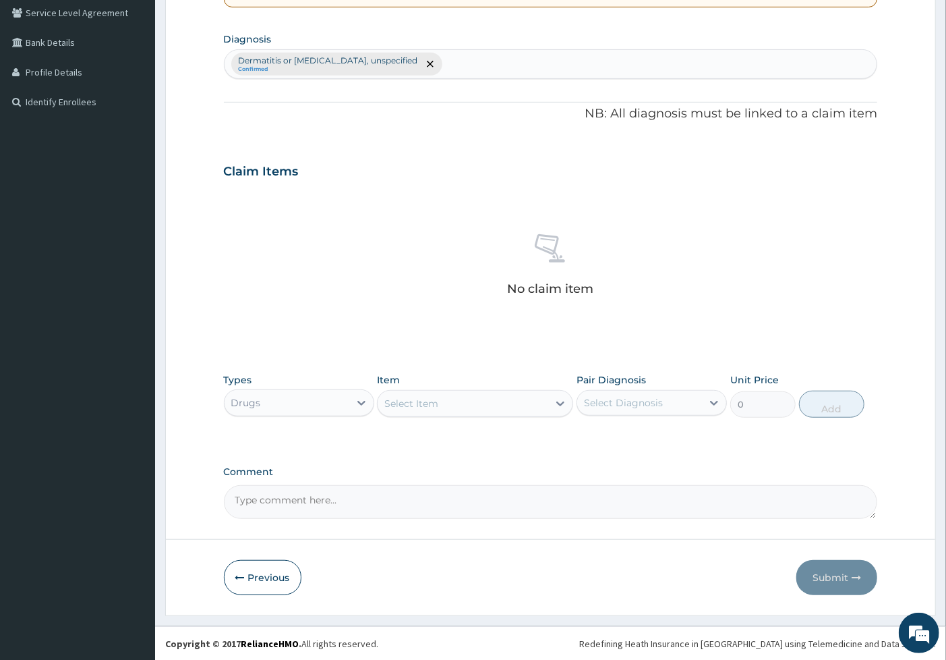
click at [444, 405] on div "Select Item" at bounding box center [463, 404] width 171 height 22
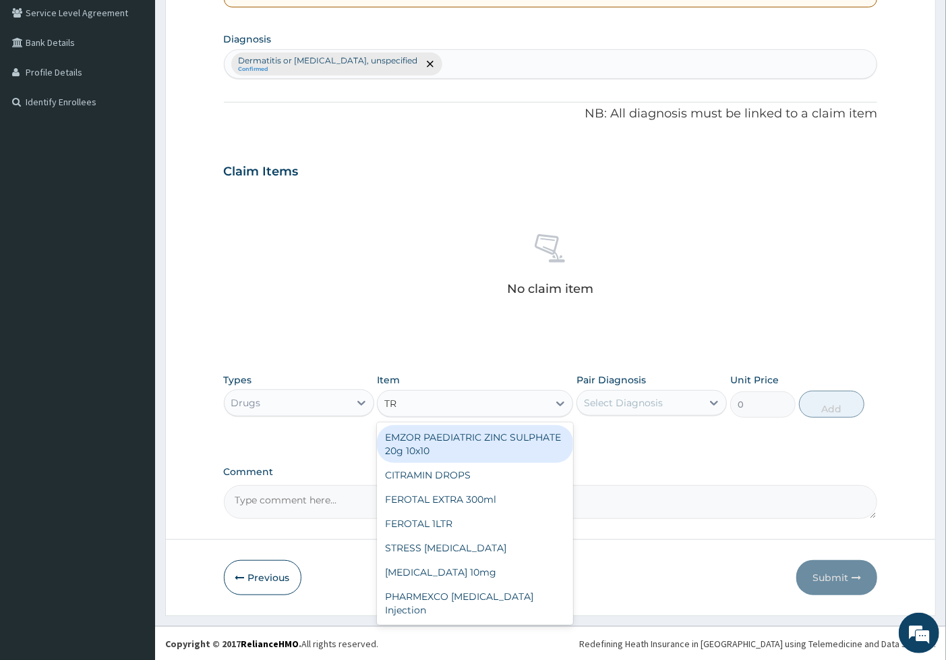
type input "TRI"
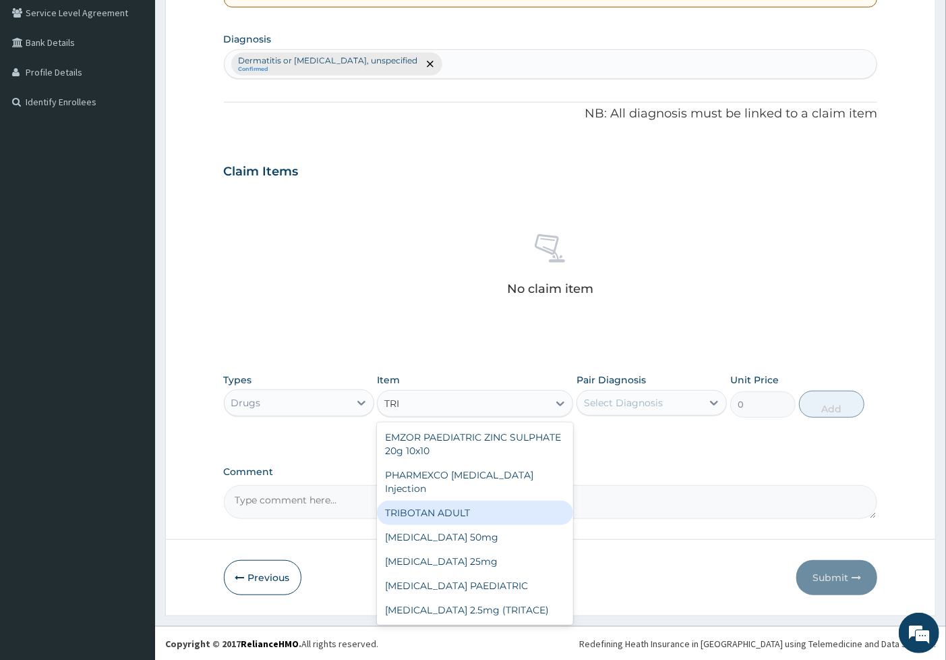
click at [409, 511] on div "TRIBOTAN ADULT" at bounding box center [475, 513] width 196 height 24
type input "1182.5"
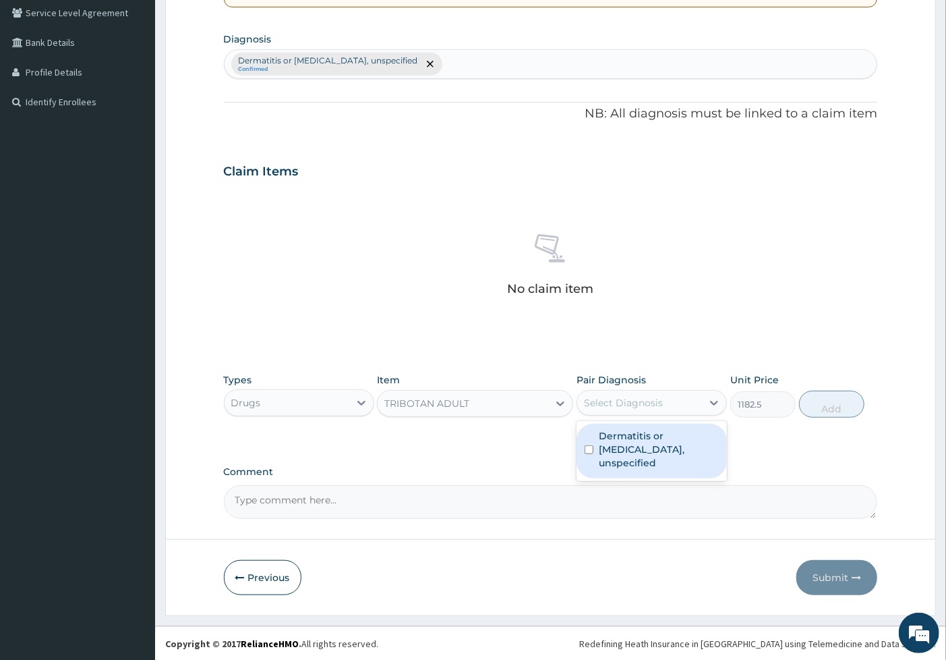
click at [656, 406] on div "Select Diagnosis" at bounding box center [623, 402] width 79 height 13
click at [655, 430] on label "Dermatitis or eczema, unspecified" at bounding box center [659, 449] width 120 height 40
checkbox input "true"
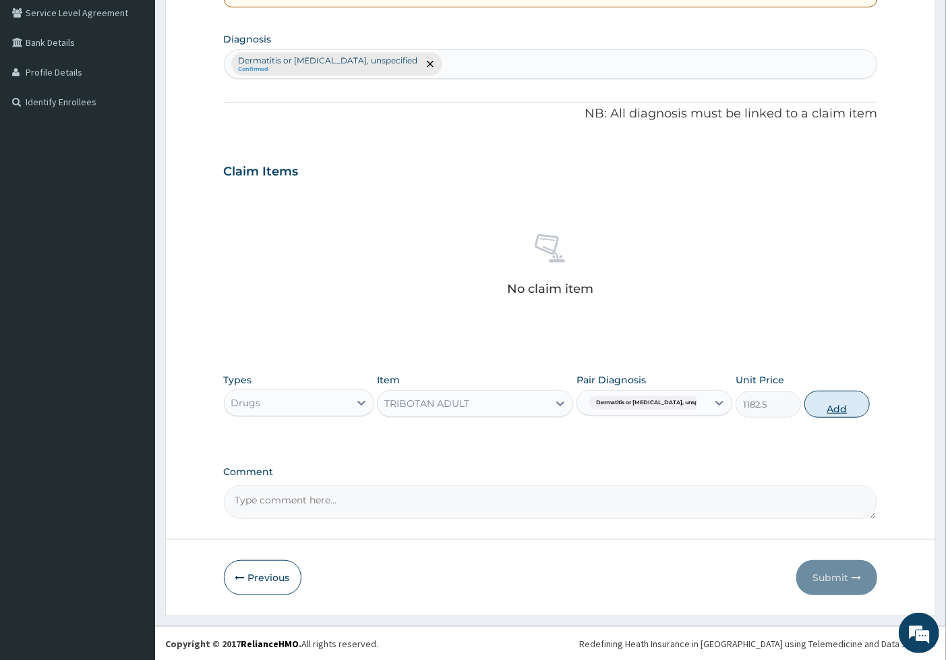
click at [832, 403] on button "Add" at bounding box center [837, 404] width 65 height 27
type input "0"
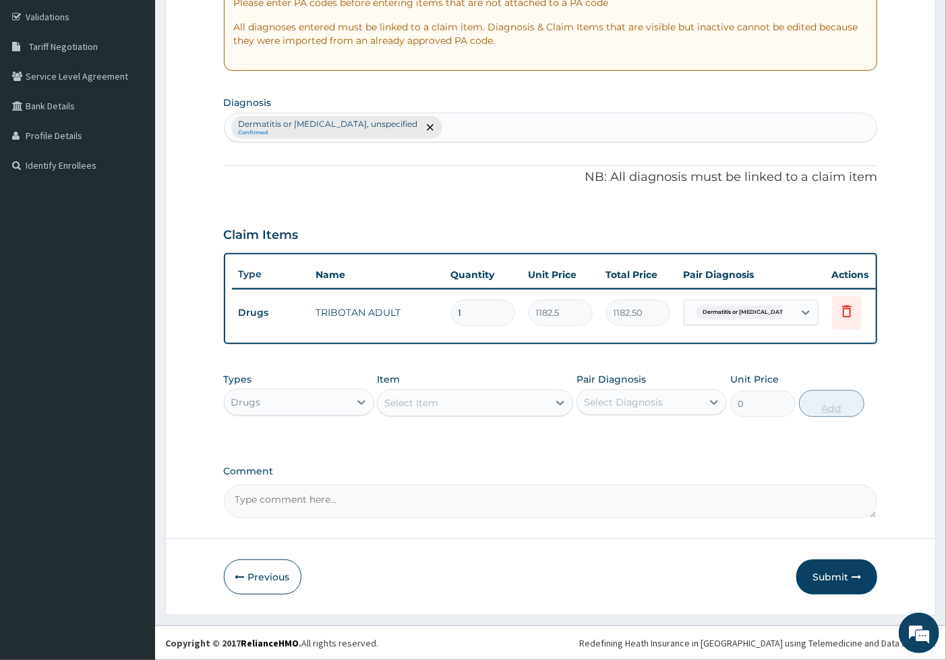
scroll to position [260, 0]
click at [467, 115] on div "Dermatitis or eczema, unspecified Confirmed" at bounding box center [551, 127] width 653 height 28
type input "BACTERIA"
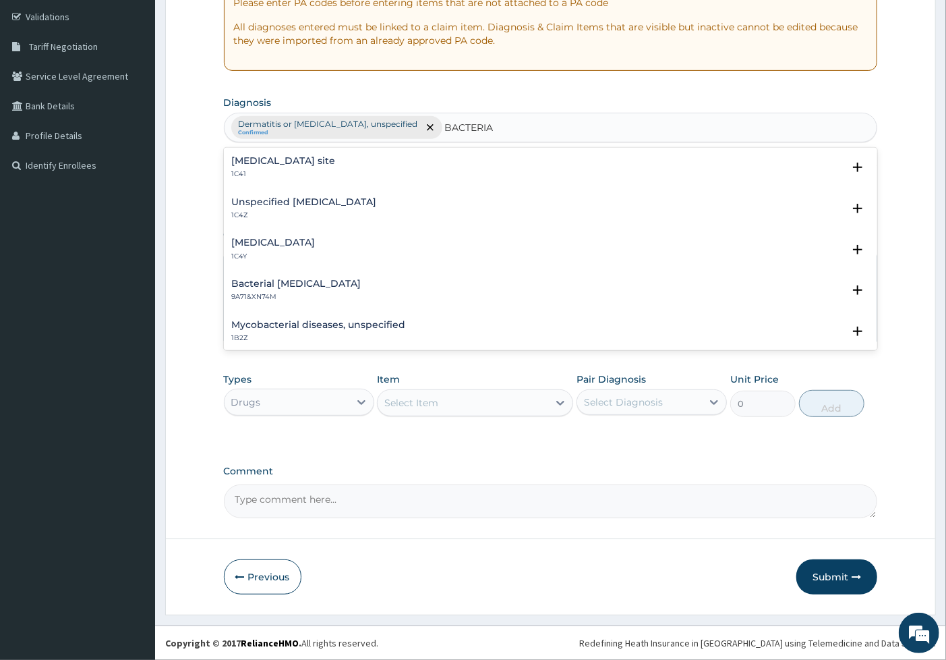
click at [336, 156] on h4 "Bacterial infection of unspecified site" at bounding box center [284, 161] width 104 height 10
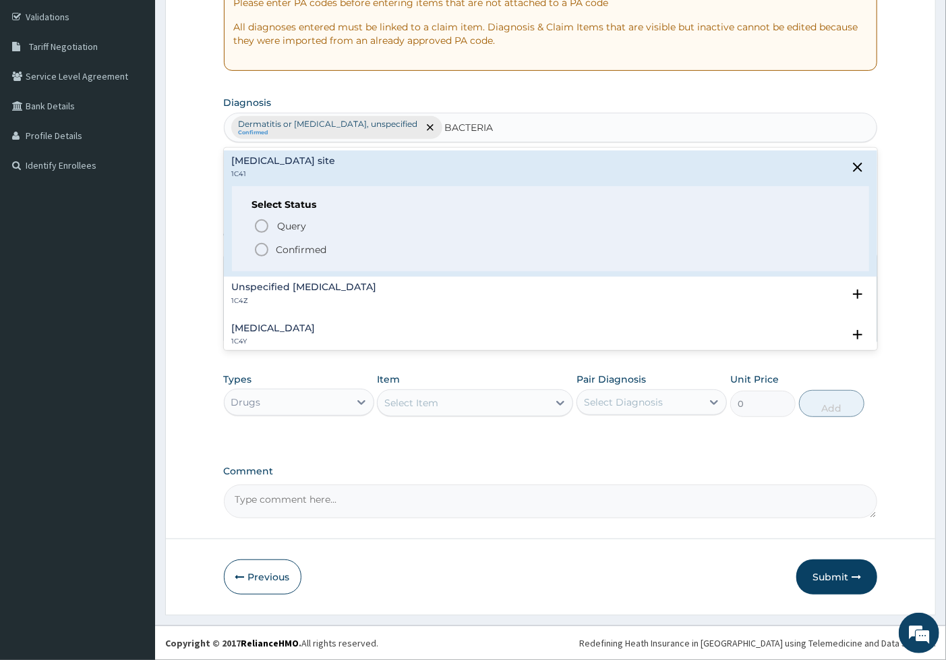
click at [320, 243] on p "Confirmed" at bounding box center [302, 249] width 51 height 13
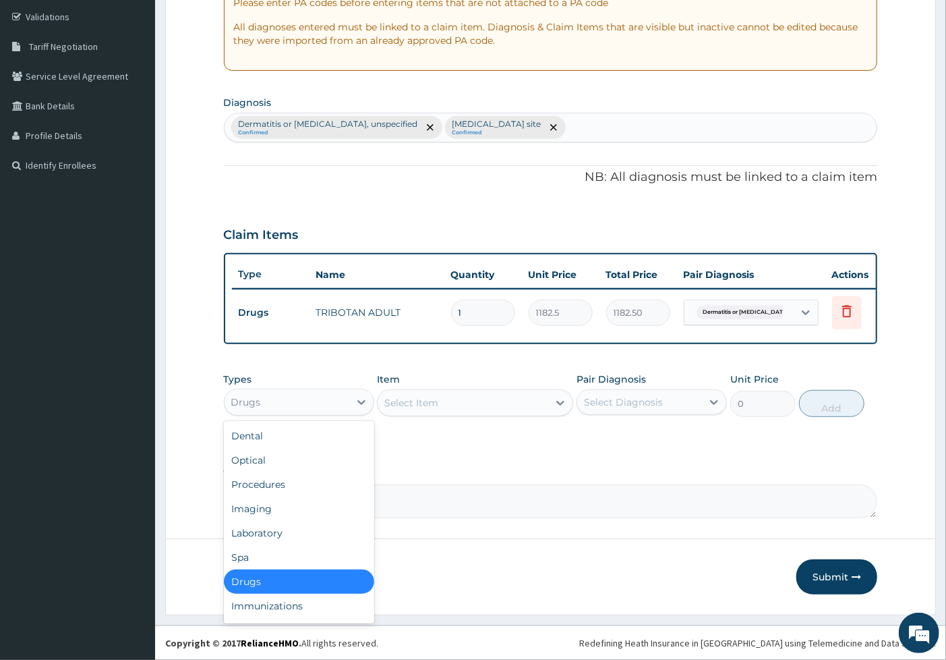
click at [348, 399] on div "Drugs" at bounding box center [287, 402] width 125 height 22
click at [462, 396] on div "Select Item" at bounding box center [463, 403] width 171 height 22
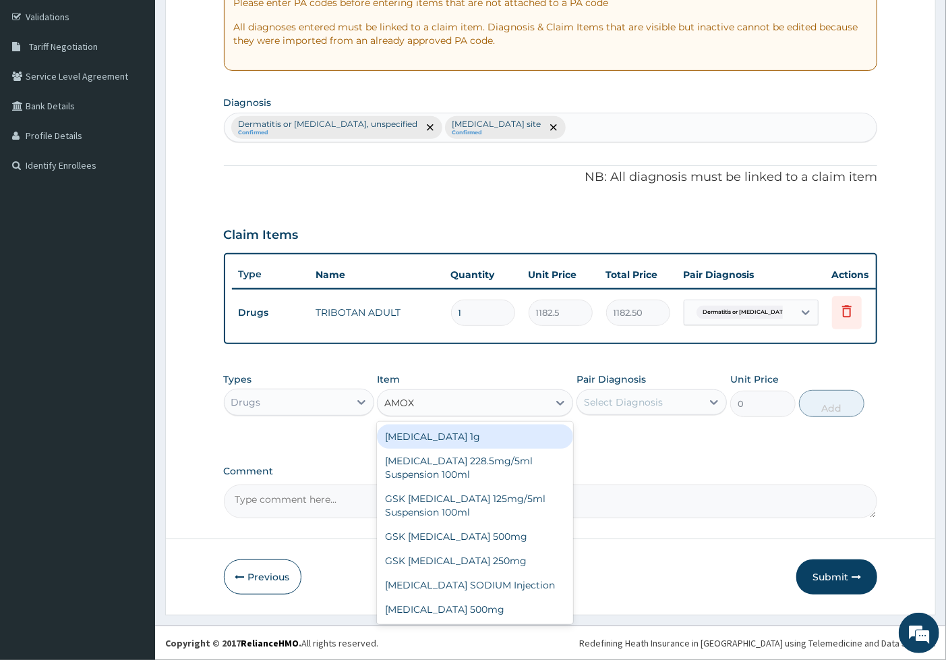
type input "AMOXI"
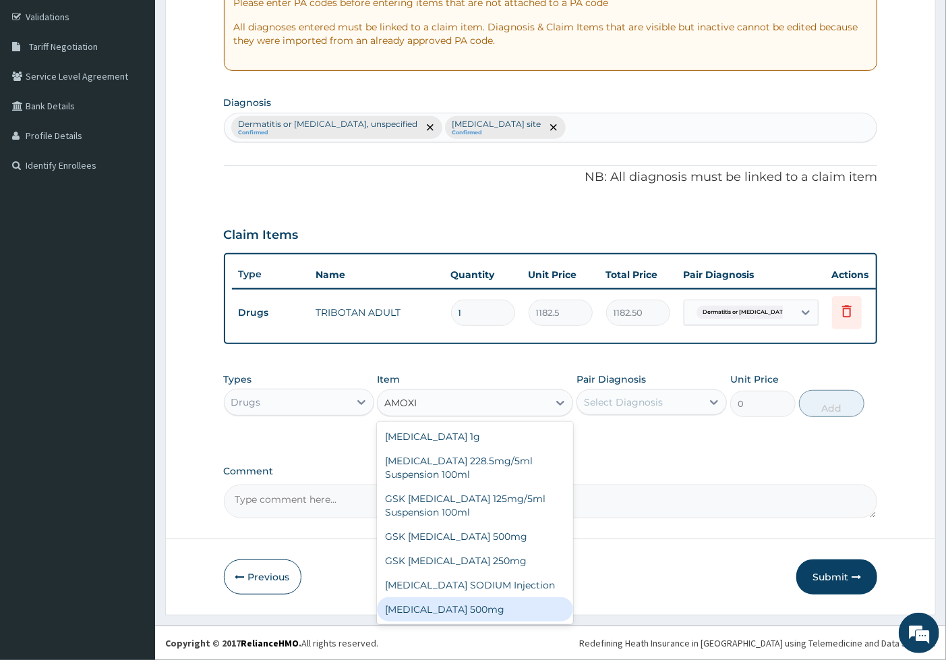
click at [468, 617] on div "AMOXICILLIN 500mg" at bounding box center [475, 609] width 196 height 24
type input "70.95"
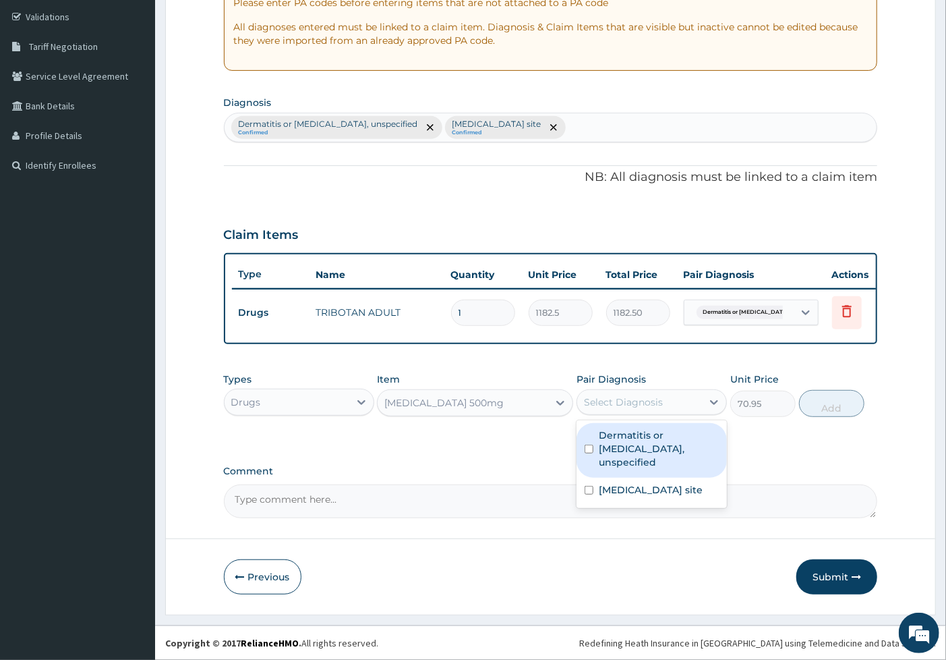
click at [642, 403] on div "Select Diagnosis" at bounding box center [623, 401] width 79 height 13
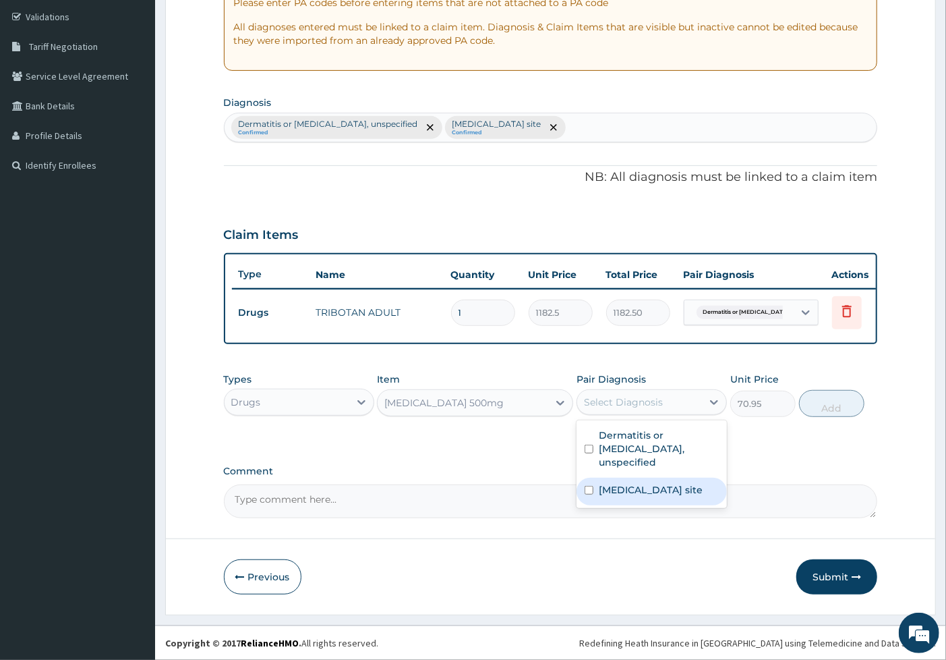
click at [632, 484] on label "Bacterial infection of unspecified site" at bounding box center [651, 489] width 104 height 13
checkbox input "true"
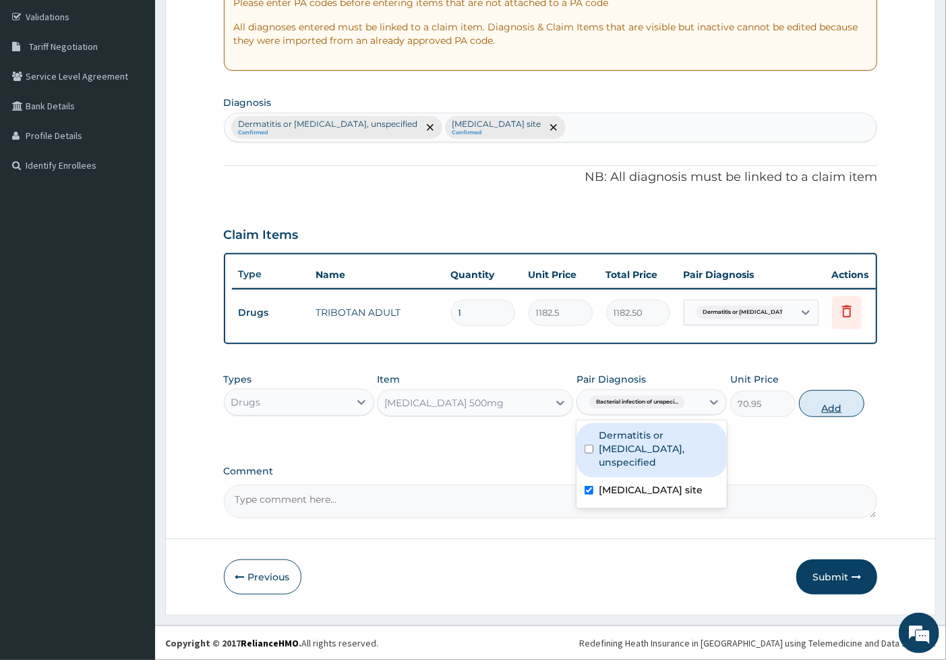
click at [823, 401] on button "Add" at bounding box center [831, 403] width 65 height 27
type input "0"
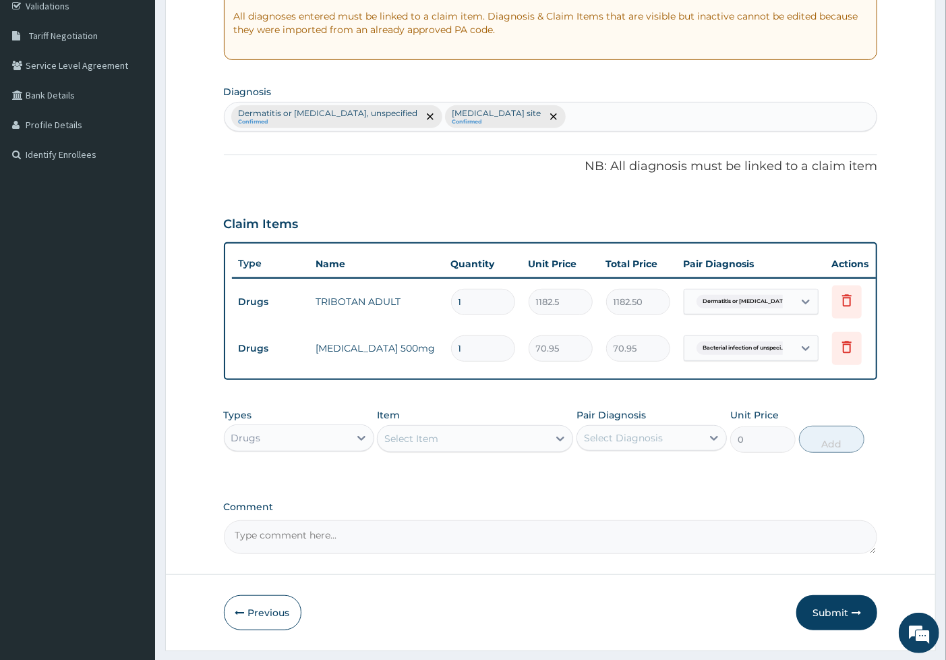
type input "15"
type input "1064.25"
type input "15"
click at [761, 194] on div "PA Code / Prescription Code Enter Code(Secondary Care Only) Encounter Date DD-M…" at bounding box center [551, 211] width 654 height 685
click at [449, 449] on div "Select Item" at bounding box center [463, 439] width 171 height 22
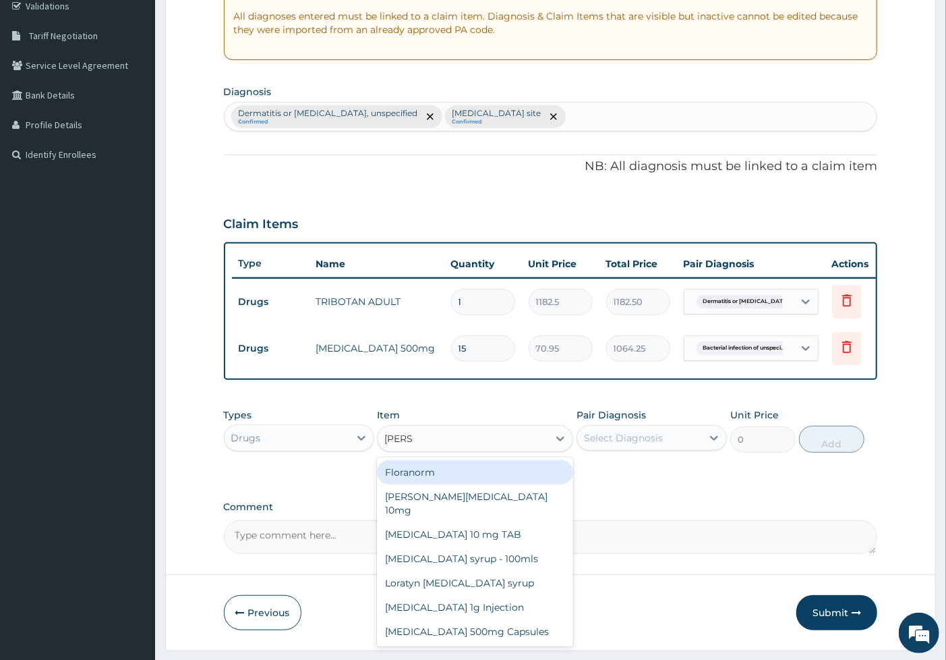
type input "LORAT"
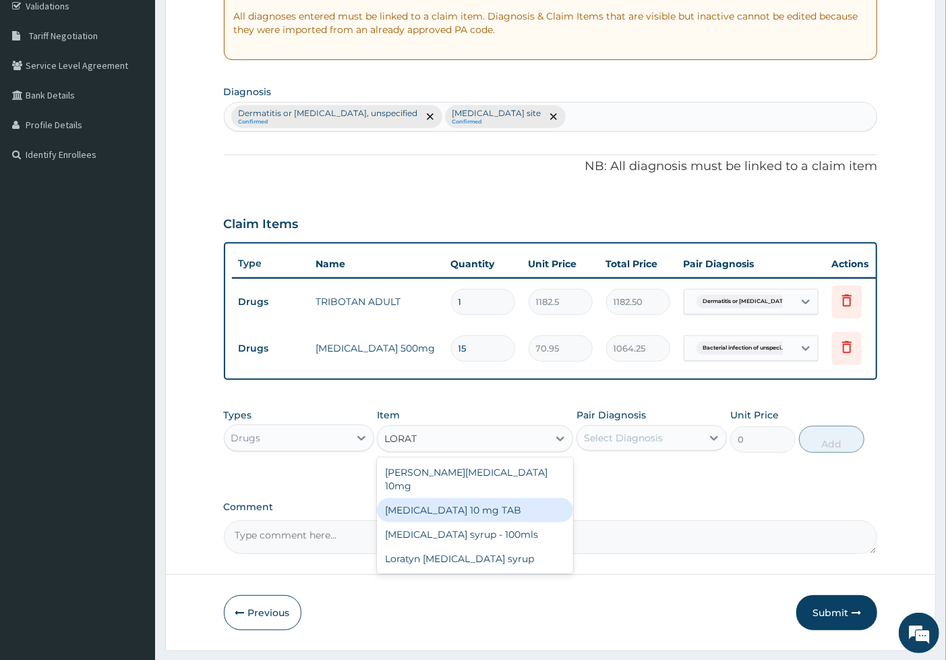
click at [464, 506] on div "LORATADINE 10 mg TAB" at bounding box center [475, 510] width 196 height 24
type input "59.125"
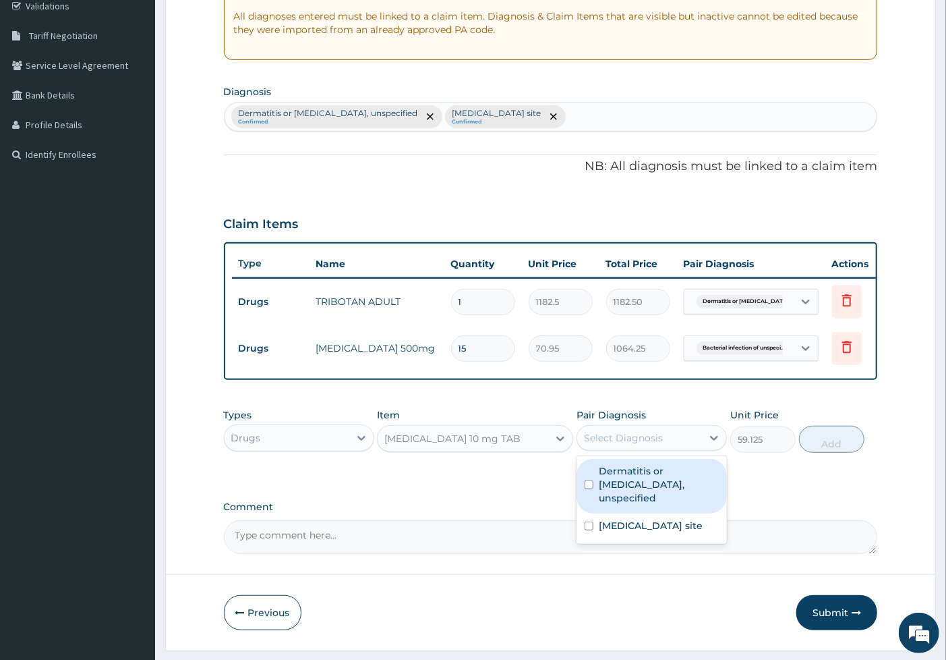
click at [612, 445] on div "Select Diagnosis" at bounding box center [623, 437] width 79 height 13
click at [607, 491] on label "Dermatitis or eczema, unspecified" at bounding box center [659, 484] width 120 height 40
checkbox input "true"
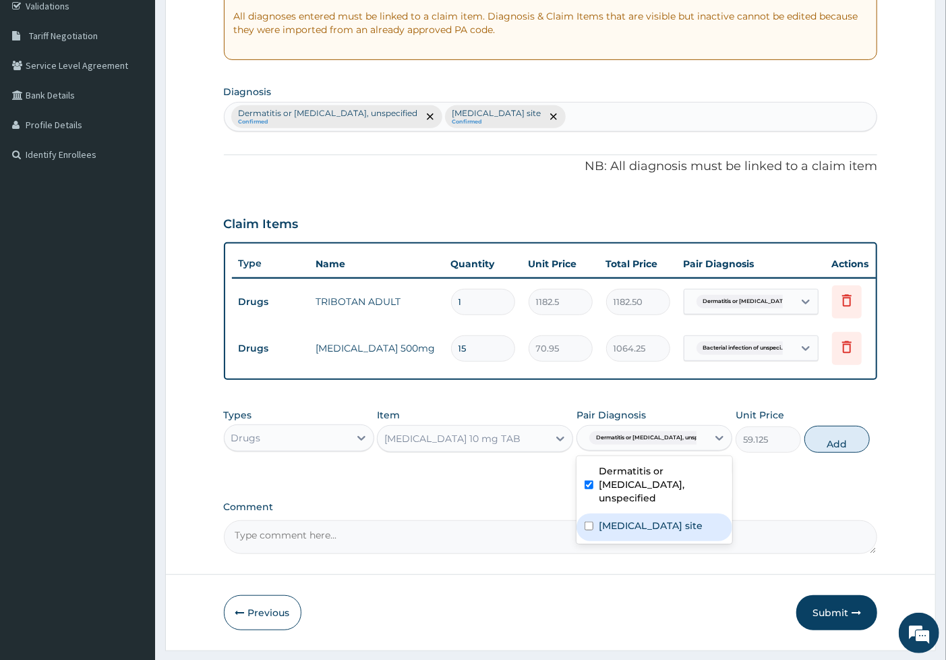
click at [606, 523] on label "Bacterial infection of unspecified site" at bounding box center [651, 525] width 104 height 13
checkbox input "true"
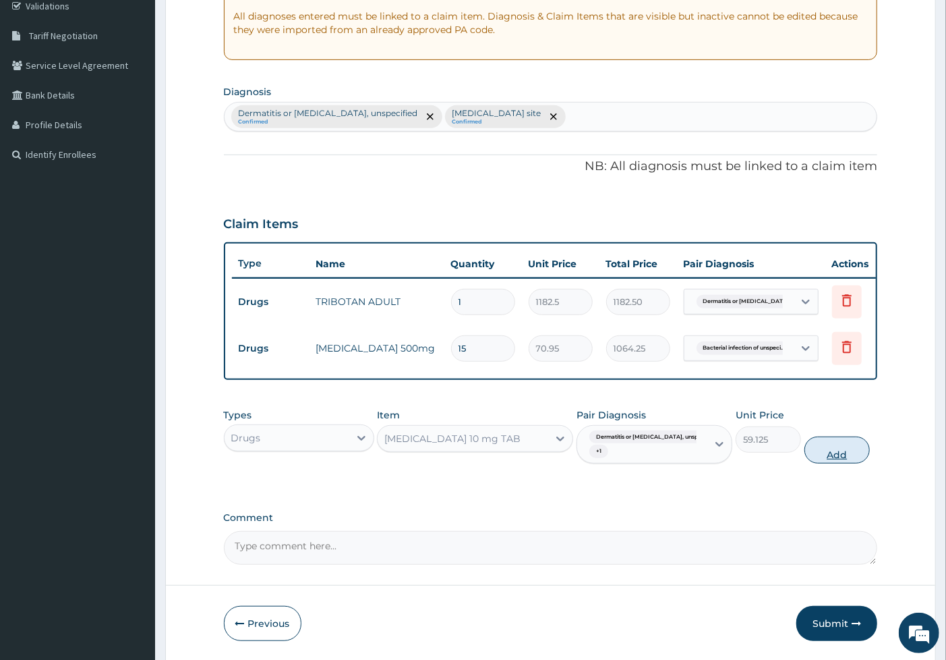
click at [823, 463] on button "Add" at bounding box center [837, 449] width 65 height 27
type input "0"
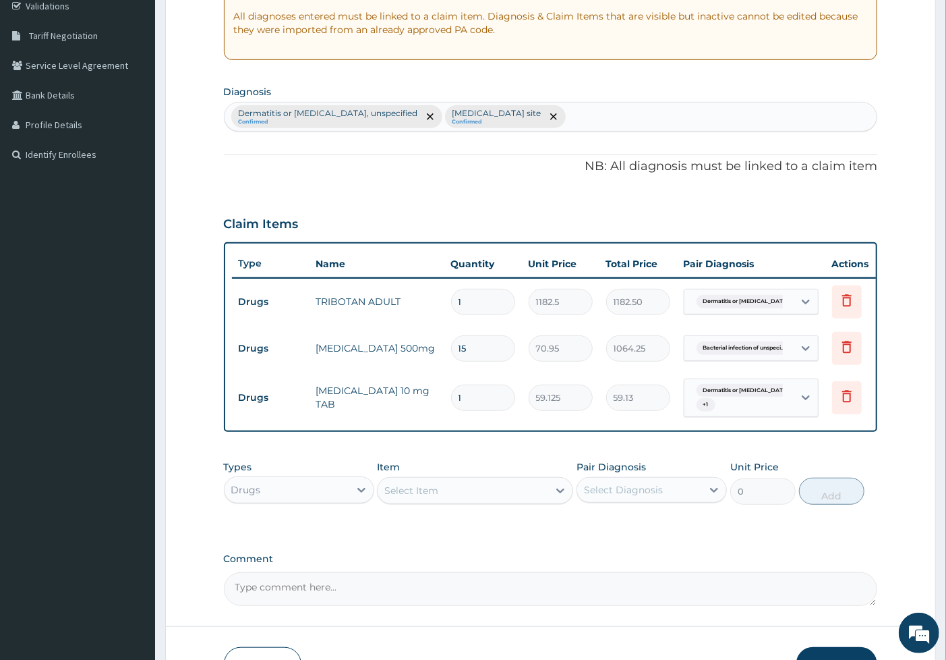
type input "0.00"
type input "7"
type input "413.88"
type input "7"
click at [898, 465] on form "Step 2 of 2 PA Code / Prescription Code Enter Code(Secondary Care Only) Encount…" at bounding box center [550, 257] width 771 height 891
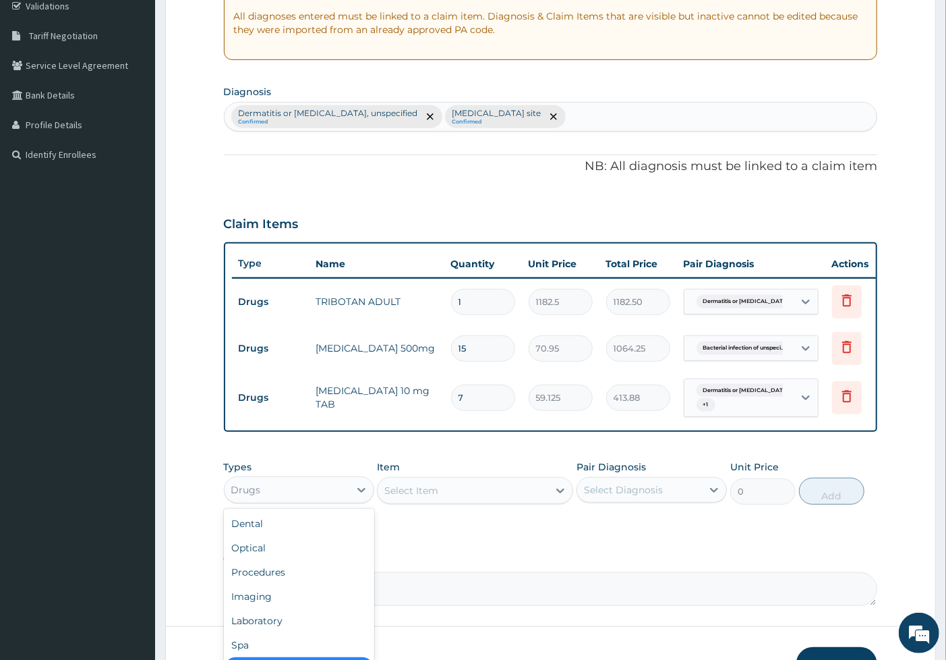
click at [345, 501] on div "Drugs" at bounding box center [287, 490] width 125 height 22
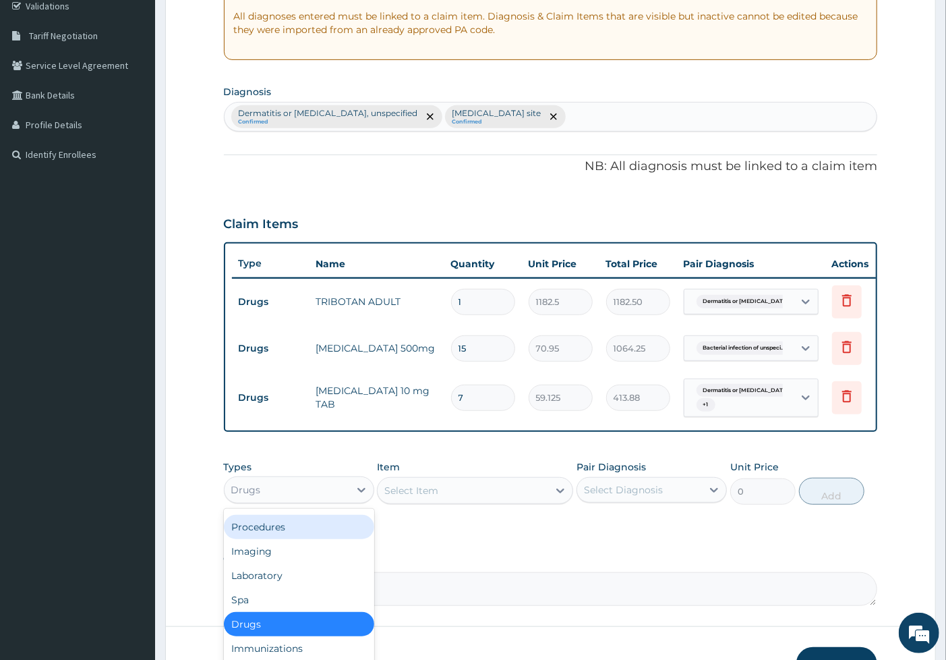
click at [327, 538] on div "Procedures" at bounding box center [299, 527] width 150 height 24
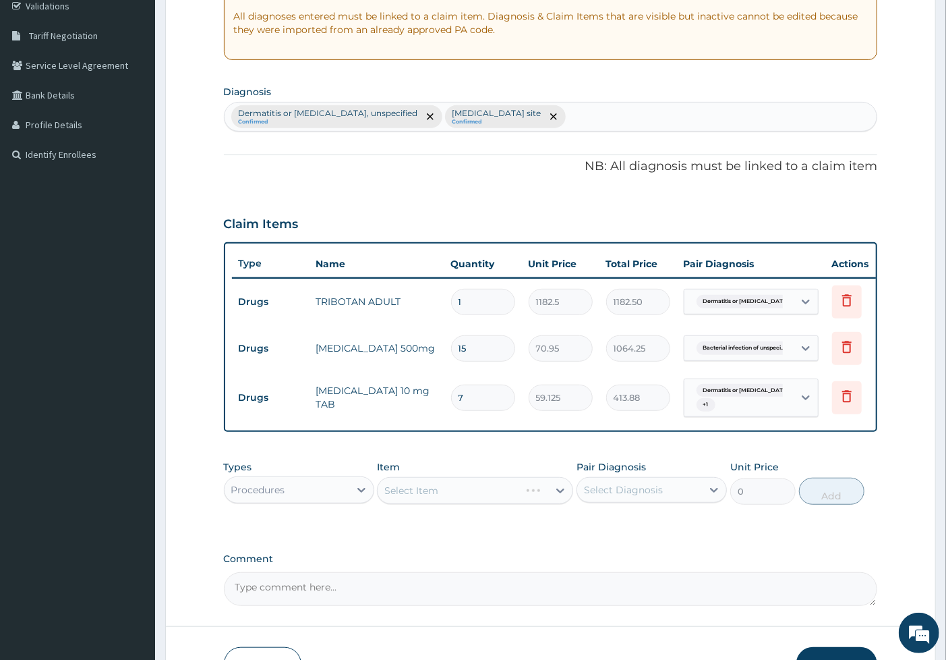
click at [444, 504] on div "Select Item" at bounding box center [475, 490] width 196 height 27
click at [447, 501] on div "Select Item" at bounding box center [463, 491] width 171 height 22
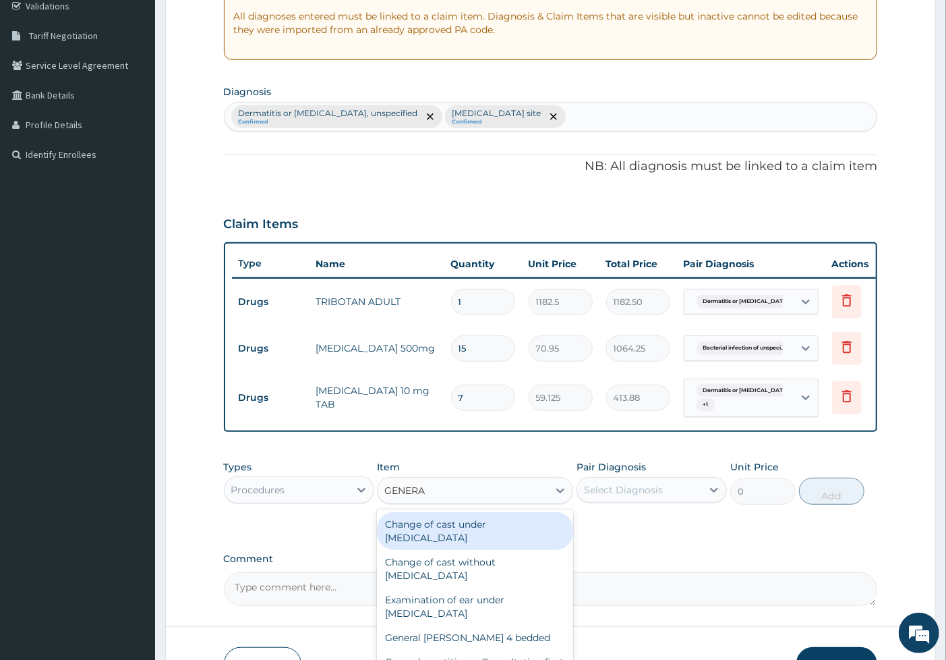
type input "GENERAL"
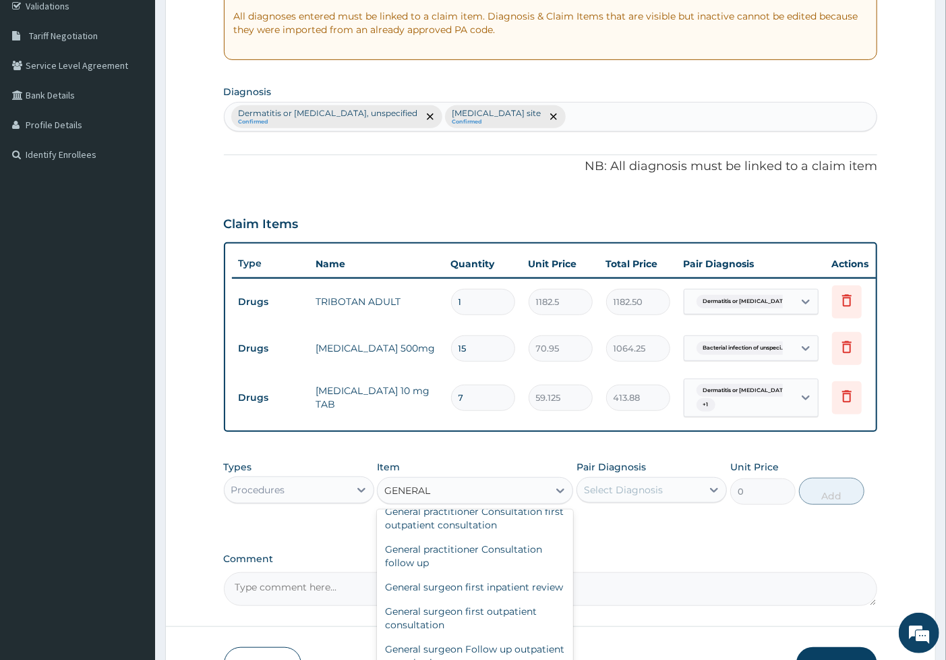
scroll to position [167, 0]
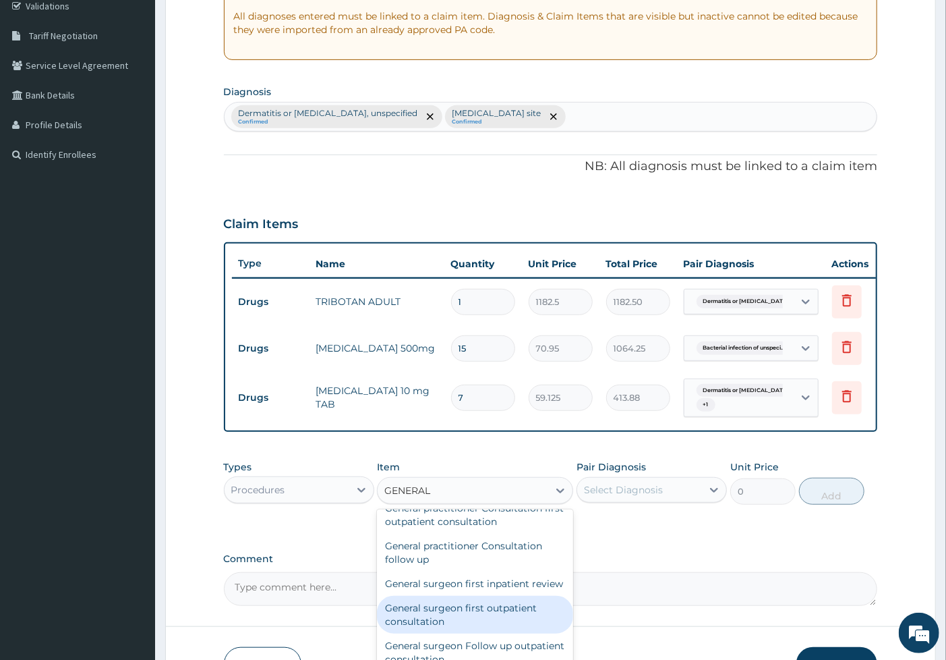
click at [441, 619] on div "General surgeon first outpatient consultation" at bounding box center [475, 615] width 196 height 38
type input "21500"
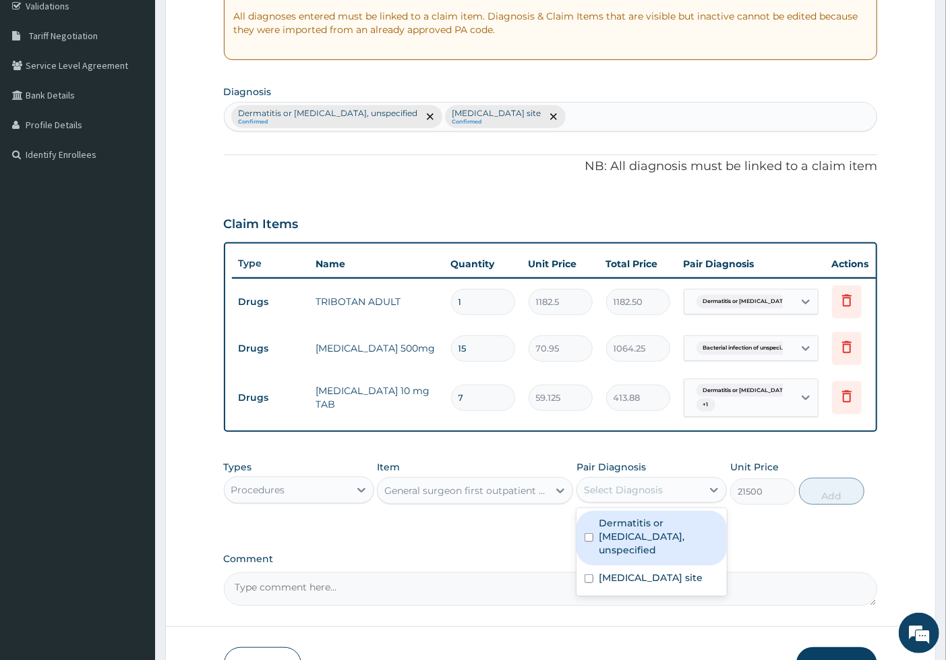
click at [609, 496] on div "Select Diagnosis" at bounding box center [623, 489] width 79 height 13
click at [600, 536] on label "Dermatitis or eczema, unspecified" at bounding box center [659, 536] width 120 height 40
checkbox input "true"
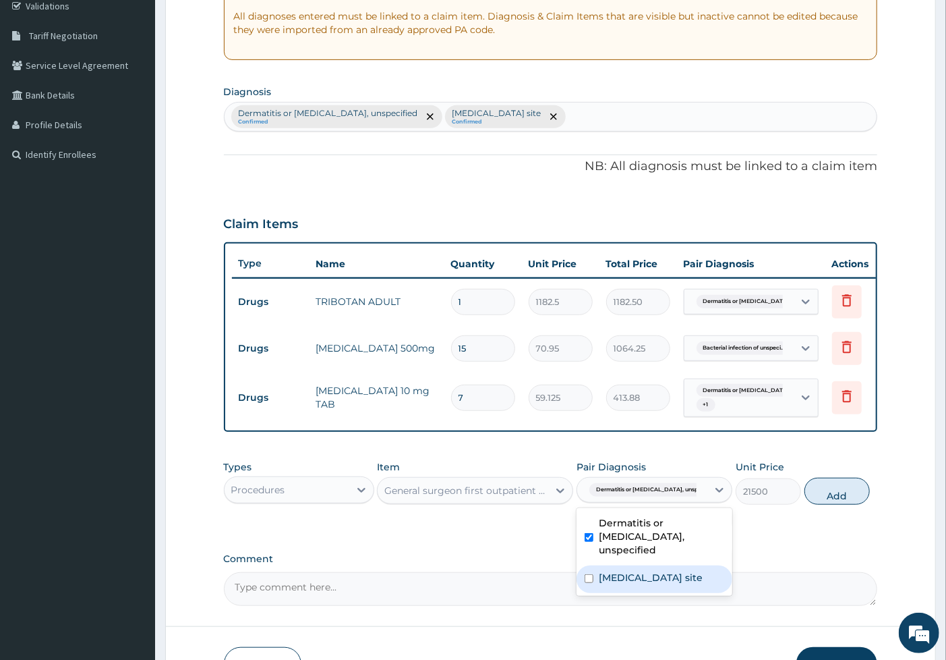
click at [597, 580] on div "Bacterial infection of unspecified site" at bounding box center [655, 579] width 156 height 28
checkbox input "true"
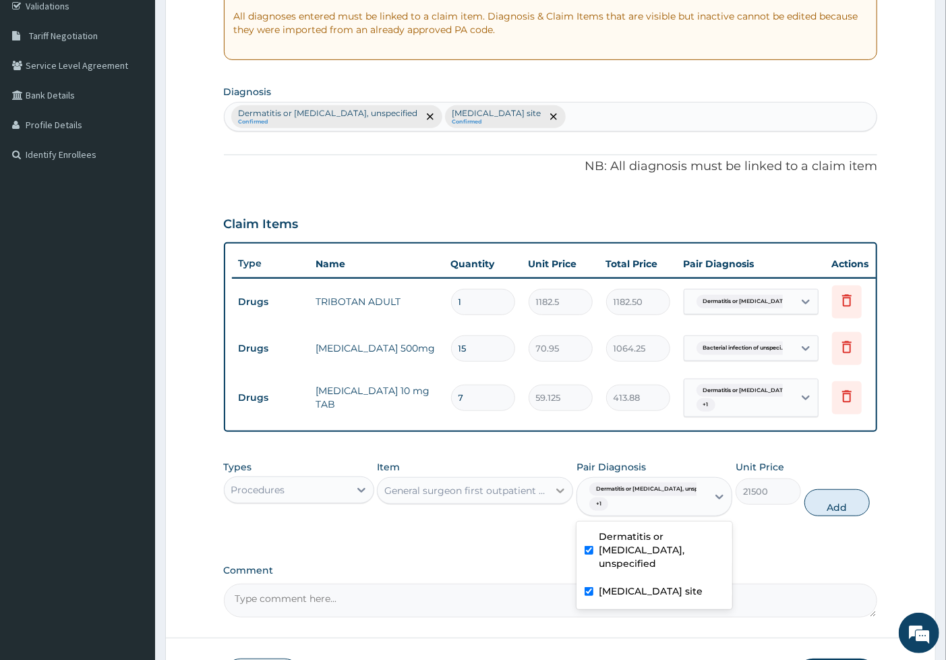
click at [557, 497] on icon at bounding box center [560, 490] width 13 height 13
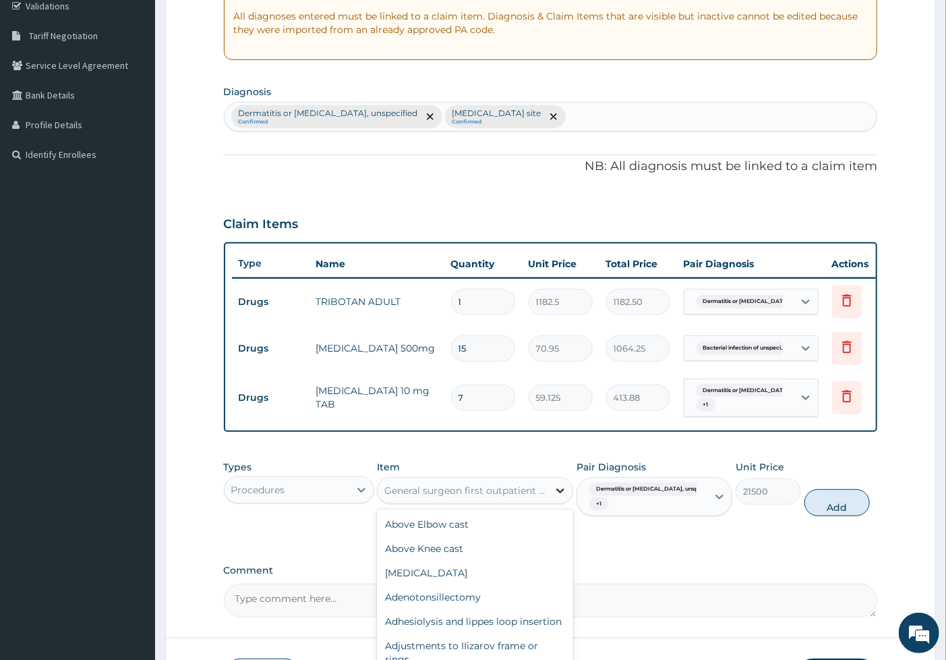
scroll to position [16584, 0]
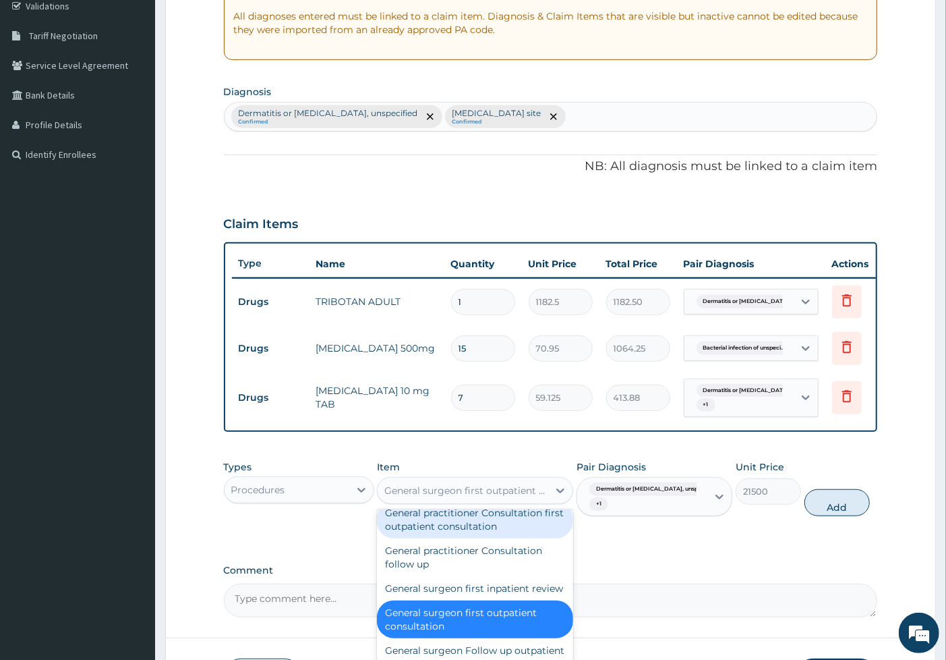
click at [486, 538] on div "General practitioner Consultation first outpatient consultation" at bounding box center [475, 520] width 196 height 38
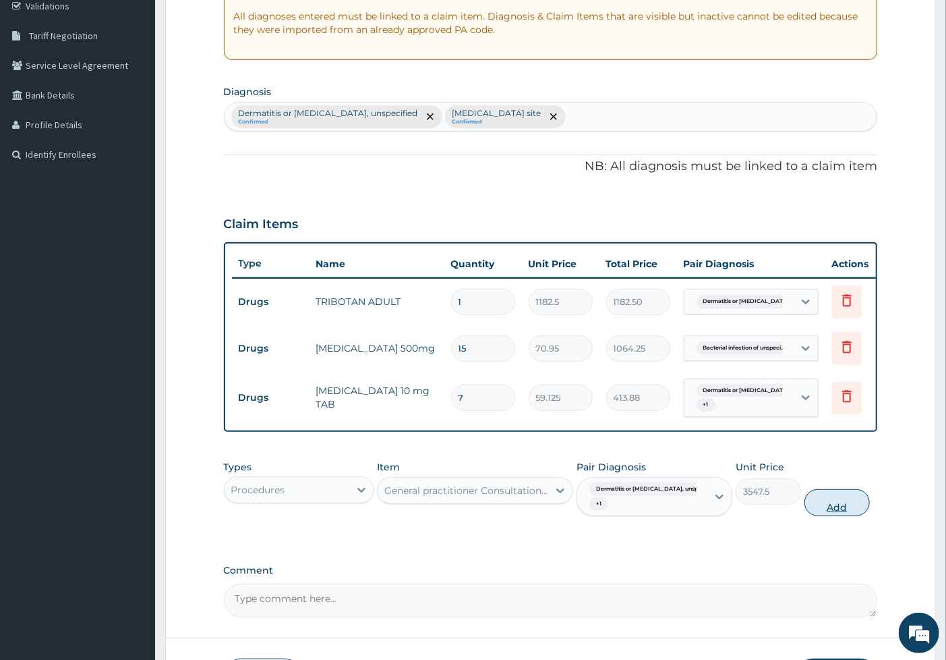
click at [828, 505] on button "Add" at bounding box center [837, 502] width 65 height 27
type input "0"
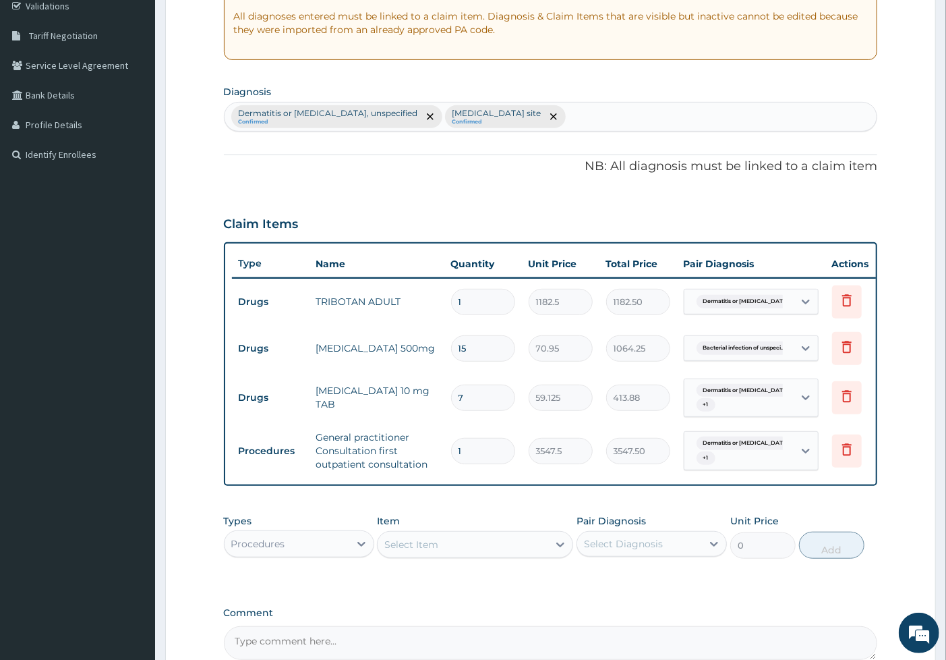
type input "0"
type input "0.00"
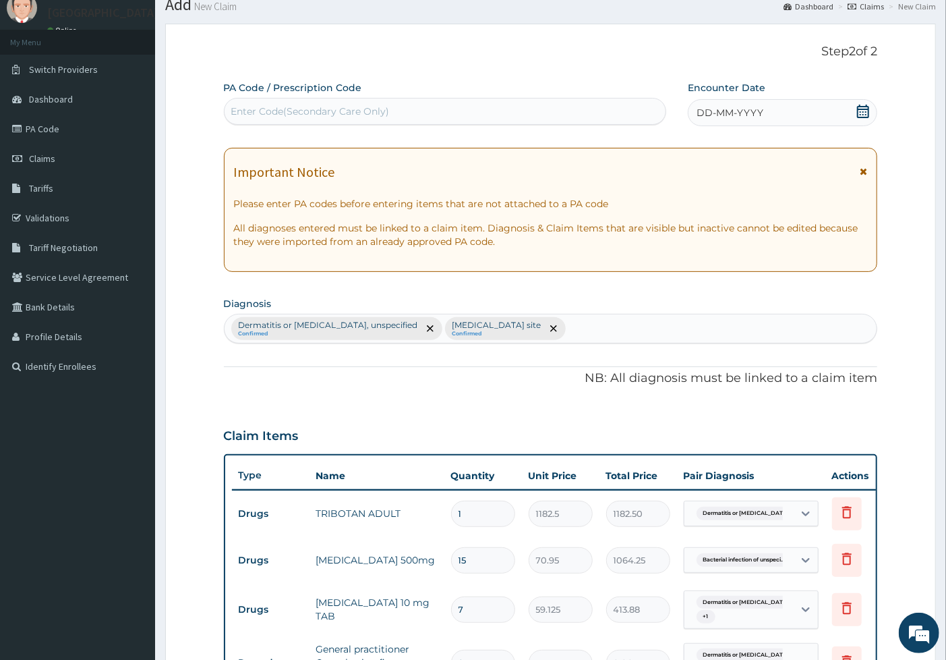
scroll to position [0, 0]
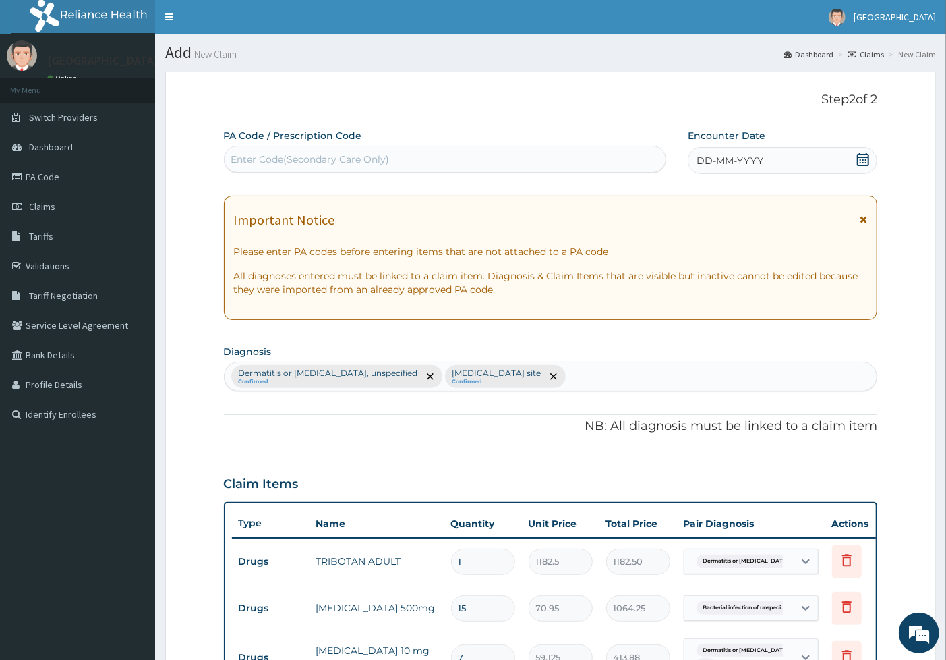
type input "0"
click at [861, 158] on icon at bounding box center [863, 158] width 13 height 13
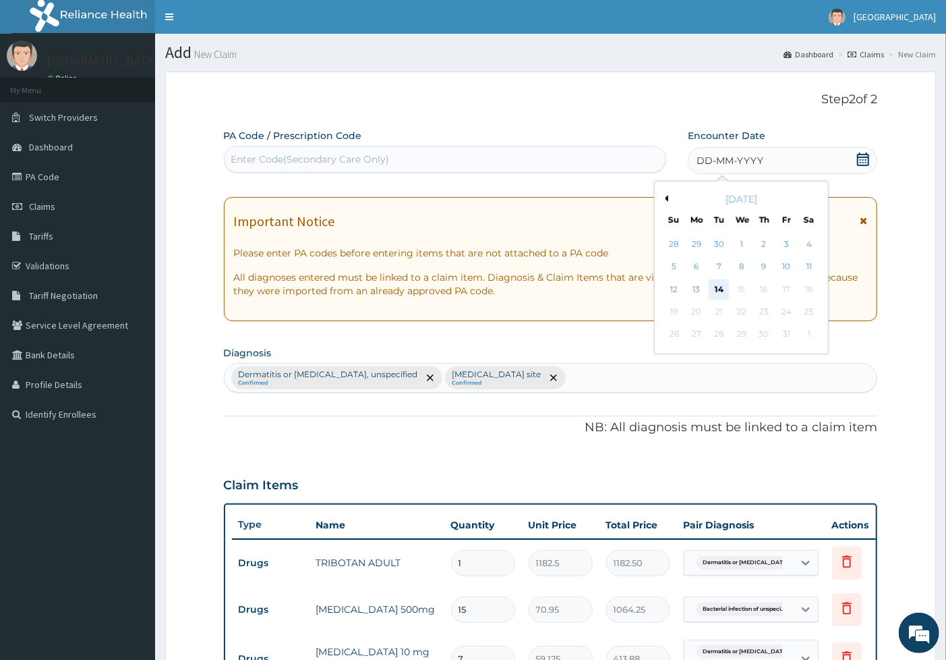
click at [719, 289] on div "14" at bounding box center [719, 289] width 20 height 20
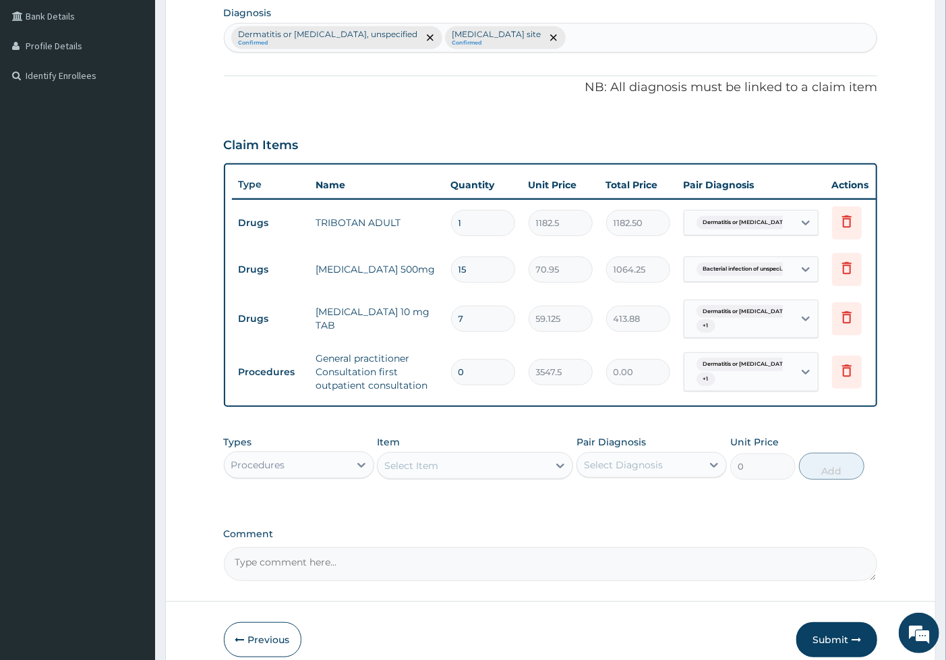
scroll to position [413, 0]
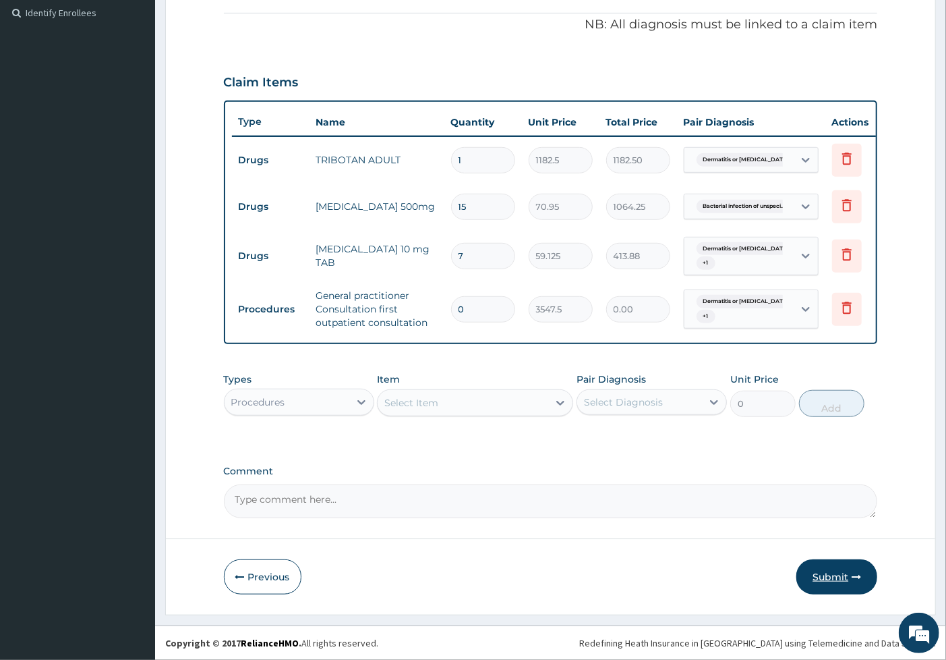
click at [846, 578] on button "Submit" at bounding box center [837, 576] width 81 height 35
click at [475, 297] on input "0" at bounding box center [483, 309] width 64 height 26
type input "1"
type input "3547.50"
type input "1"
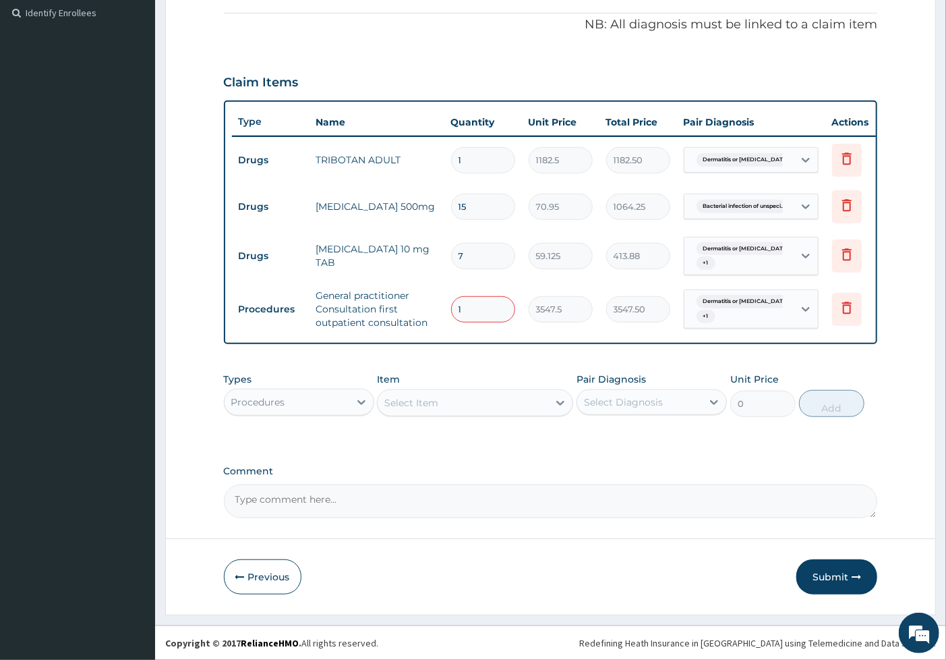
click at [683, 454] on div "PA Code / Prescription Code Enter Code(Secondary Care Only) Encounter Date 14-1…" at bounding box center [551, 122] width 654 height 791
click at [919, 347] on form "Step 2 of 2 PA Code / Prescription Code Enter Code(Secondary Care Only) Encount…" at bounding box center [550, 142] width 771 height 945
click at [874, 465] on label "Comment" at bounding box center [551, 470] width 654 height 11
click at [874, 484] on textarea "Comment" at bounding box center [551, 501] width 654 height 34
click at [840, 578] on button "Submit" at bounding box center [837, 576] width 81 height 35
